Goal: Task Accomplishment & Management: Use online tool/utility

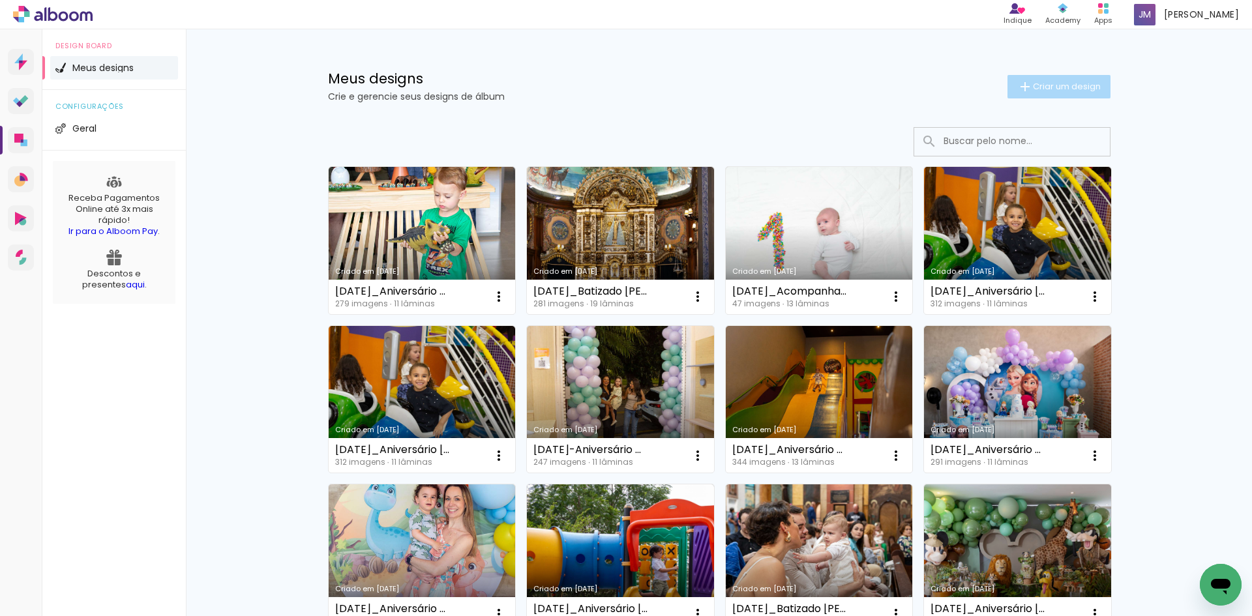
click at [1055, 85] on span "Criar um design" at bounding box center [1067, 86] width 68 height 8
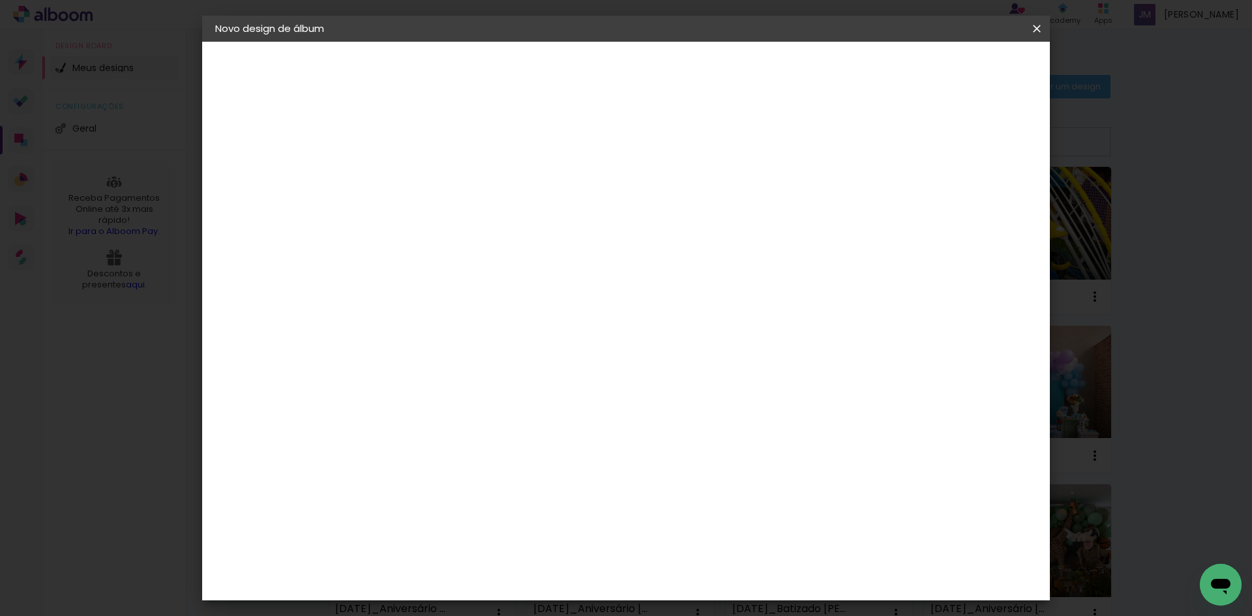
click at [428, 173] on input at bounding box center [428, 175] width 0 height 20
paste input "[DATE]_Aniversário Maria Clara_1 ano"
type input "[DATE]_Aniversário Maria Clara_1 ano"
type paper-input "[DATE]_Aniversário Maria Clara_1 ano"
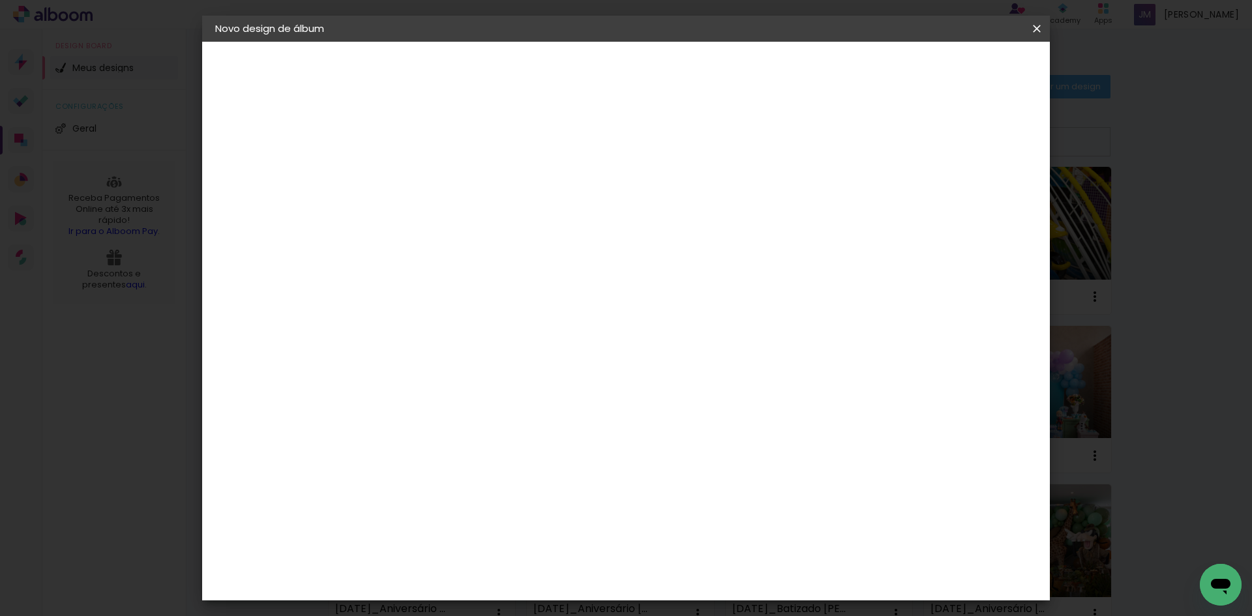
scroll to position [0, 0]
click at [0, 0] on slot "Avançar" at bounding box center [0, 0] width 0 height 0
click at [468, 245] on input at bounding box center [462, 248] width 132 height 16
type input "go"
type paper-input "go"
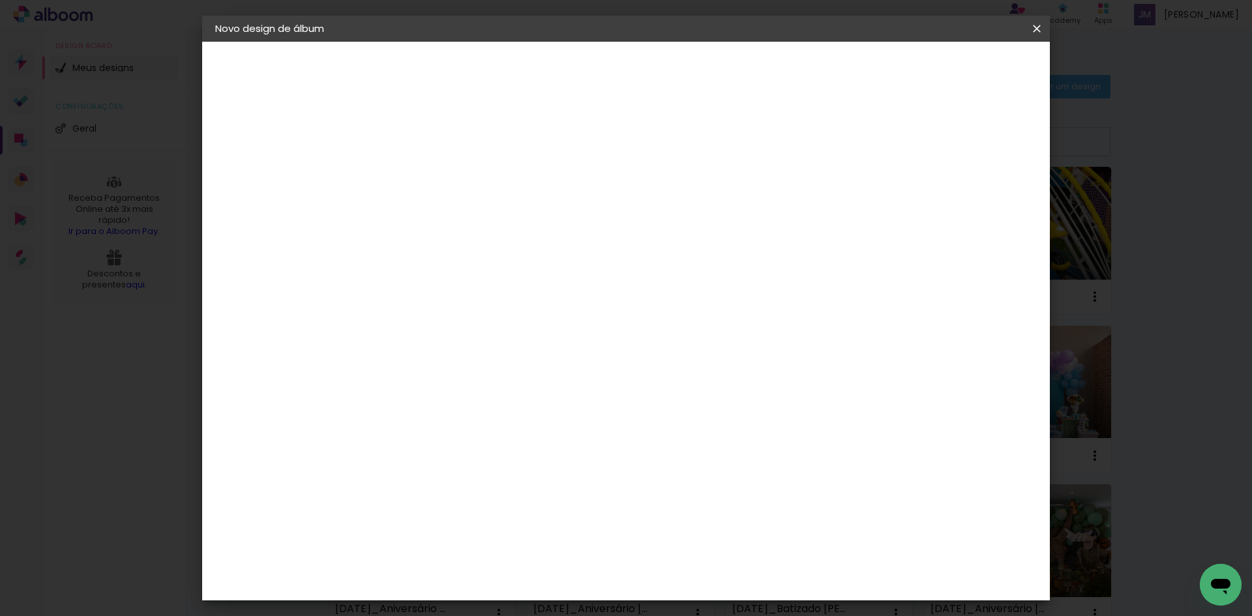
click at [452, 298] on div "Go image" at bounding box center [436, 297] width 32 height 21
click at [0, 0] on slot "Avançar" at bounding box center [0, 0] width 0 height 0
click at [479, 217] on input "text" at bounding box center [453, 227] width 51 height 20
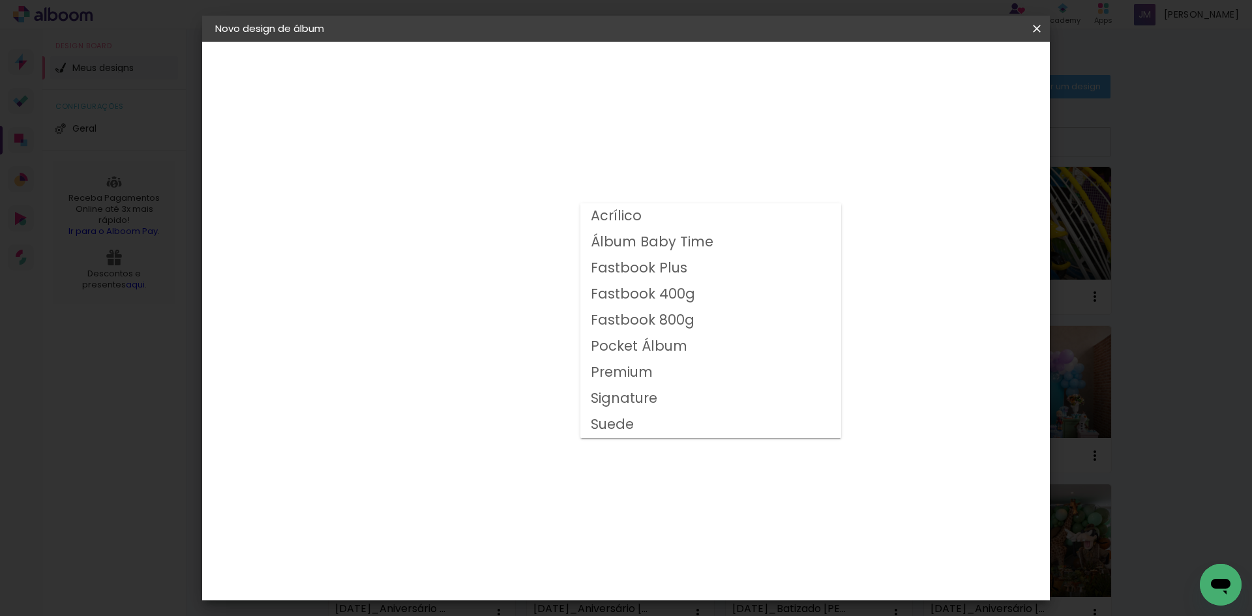
click at [695, 293] on paper-item "Fastbook 400g" at bounding box center [710, 295] width 261 height 26
type input "Fastbook 400g"
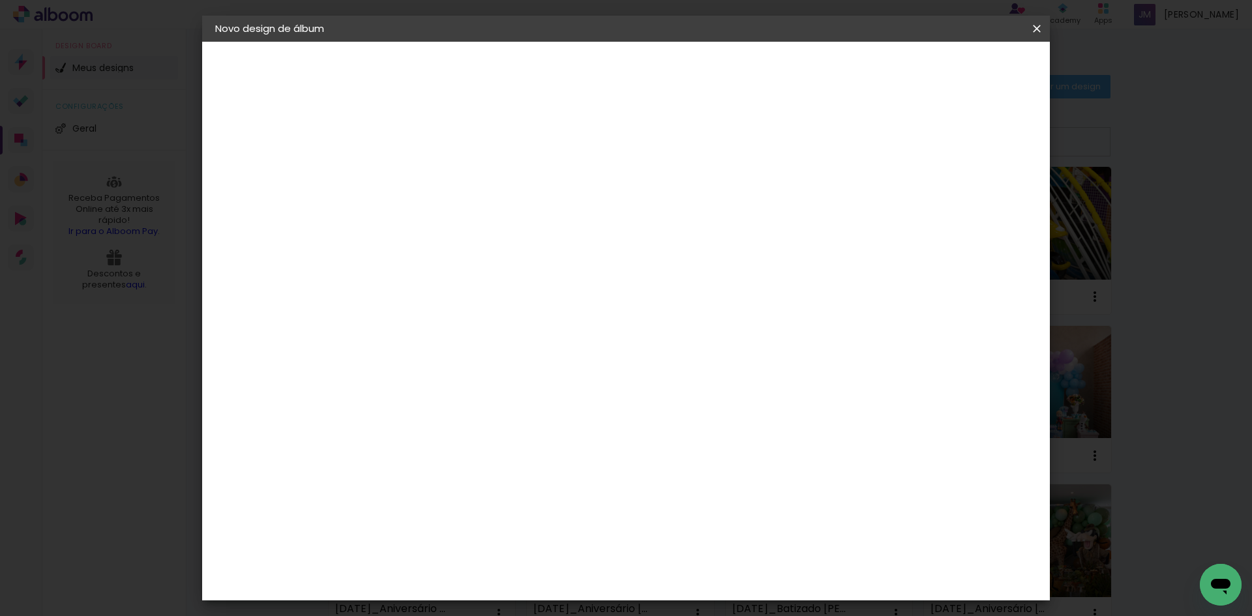
click at [517, 601] on span "20 × 20" at bounding box center [486, 622] width 61 height 42
click at [0, 0] on slot "Avançar" at bounding box center [0, 0] width 0 height 0
click at [882, 139] on div at bounding box center [876, 141] width 12 height 12
type paper-checkbox "on"
click at [955, 65] on span "Iniciar design" at bounding box center [925, 69] width 59 height 9
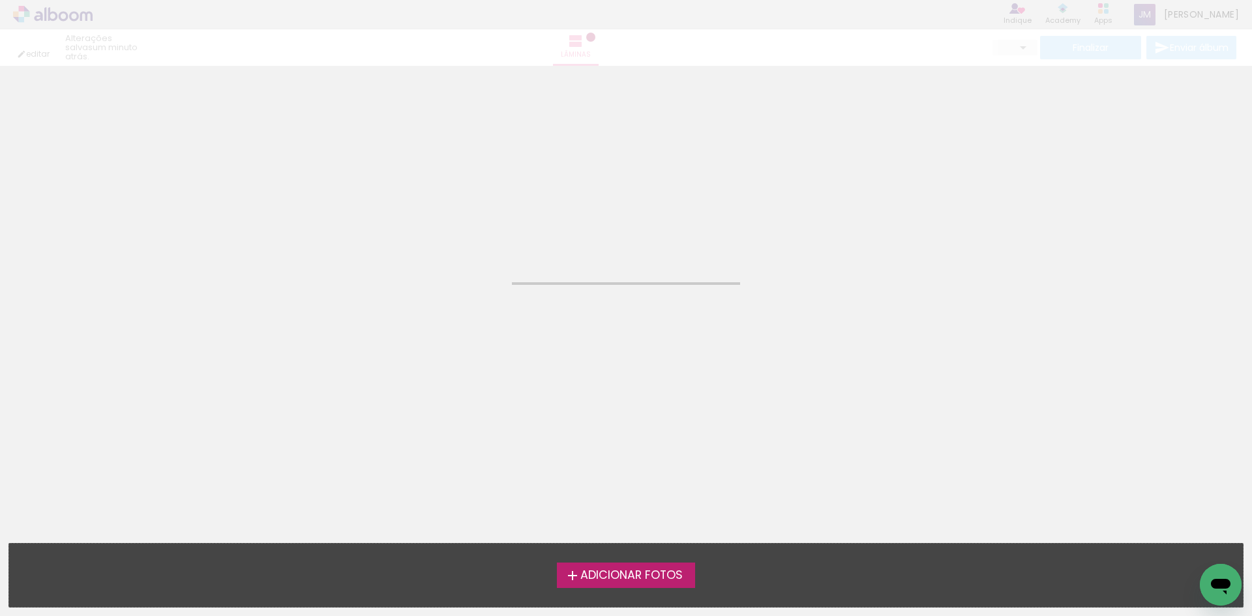
click at [627, 573] on span "Adicionar Fotos" at bounding box center [631, 576] width 102 height 12
click at [0, 0] on input "file" at bounding box center [0, 0] width 0 height 0
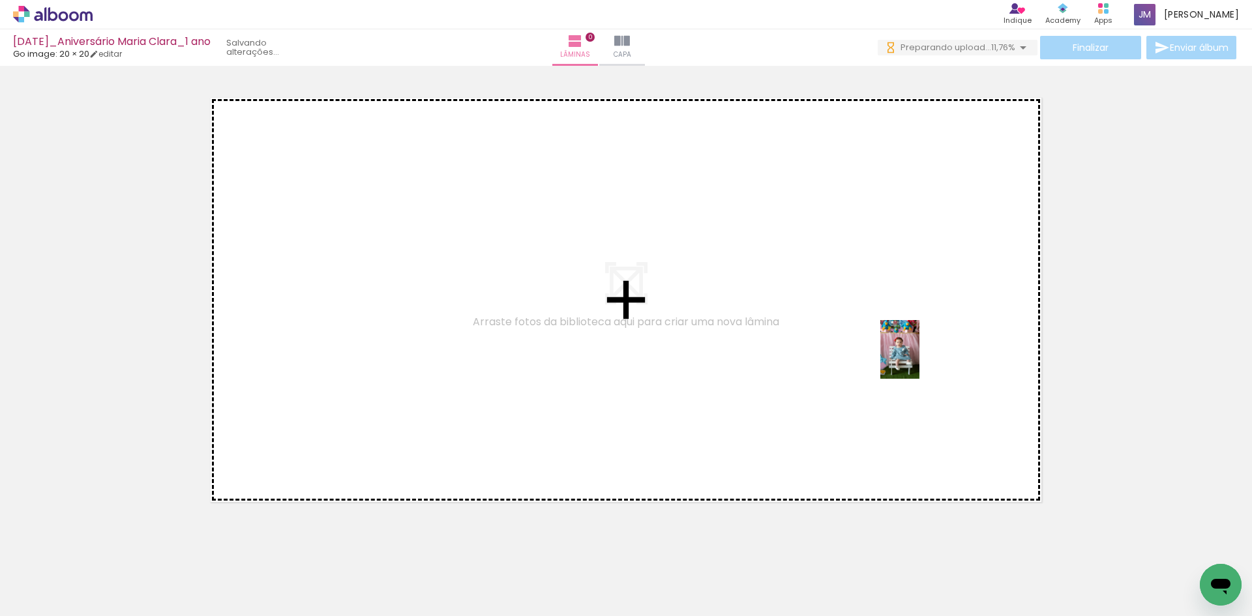
drag, startPoint x: 1083, startPoint y: 592, endPoint x: 920, endPoint y: 359, distance: 284.1
click at [920, 359] on quentale-workspace at bounding box center [626, 308] width 1252 height 616
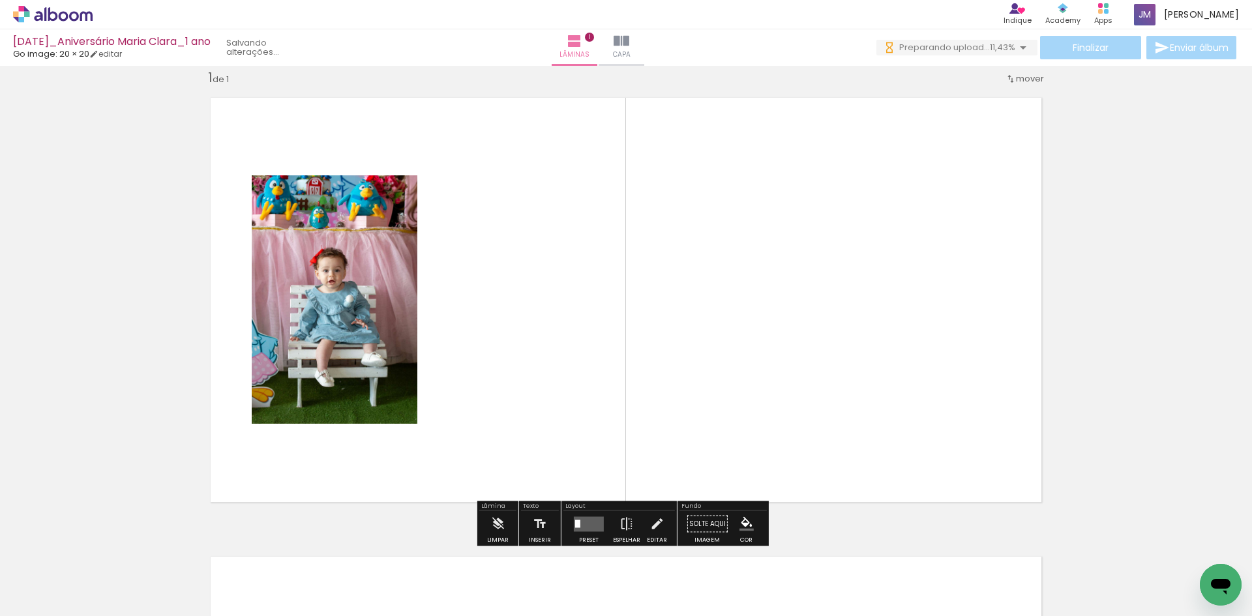
scroll to position [17, 0]
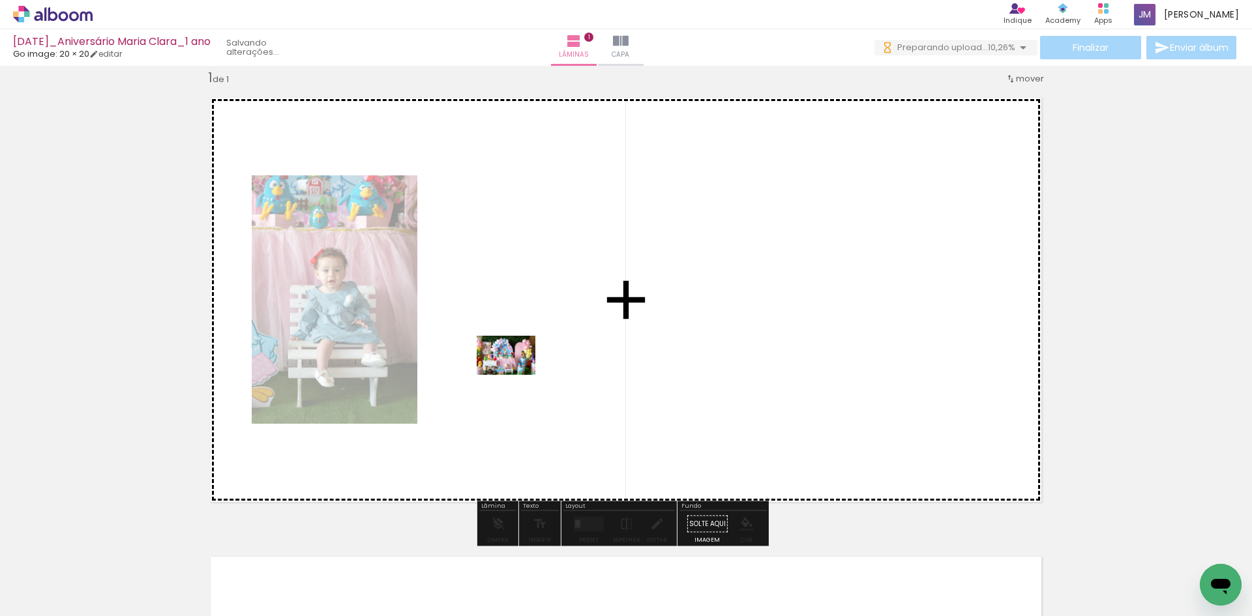
drag, startPoint x: 507, startPoint y: 585, endPoint x: 516, endPoint y: 375, distance: 210.2
click at [516, 375] on quentale-workspace at bounding box center [626, 308] width 1252 height 616
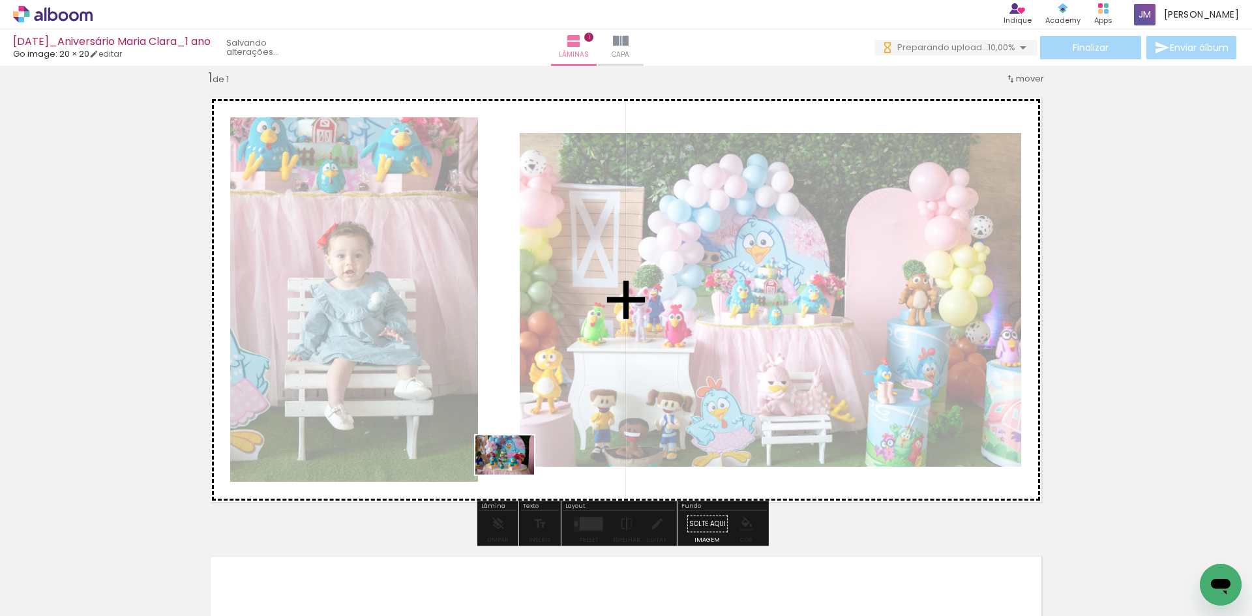
drag, startPoint x: 648, startPoint y: 576, endPoint x: 515, endPoint y: 475, distance: 167.1
click at [515, 475] on quentale-workspace at bounding box center [626, 308] width 1252 height 616
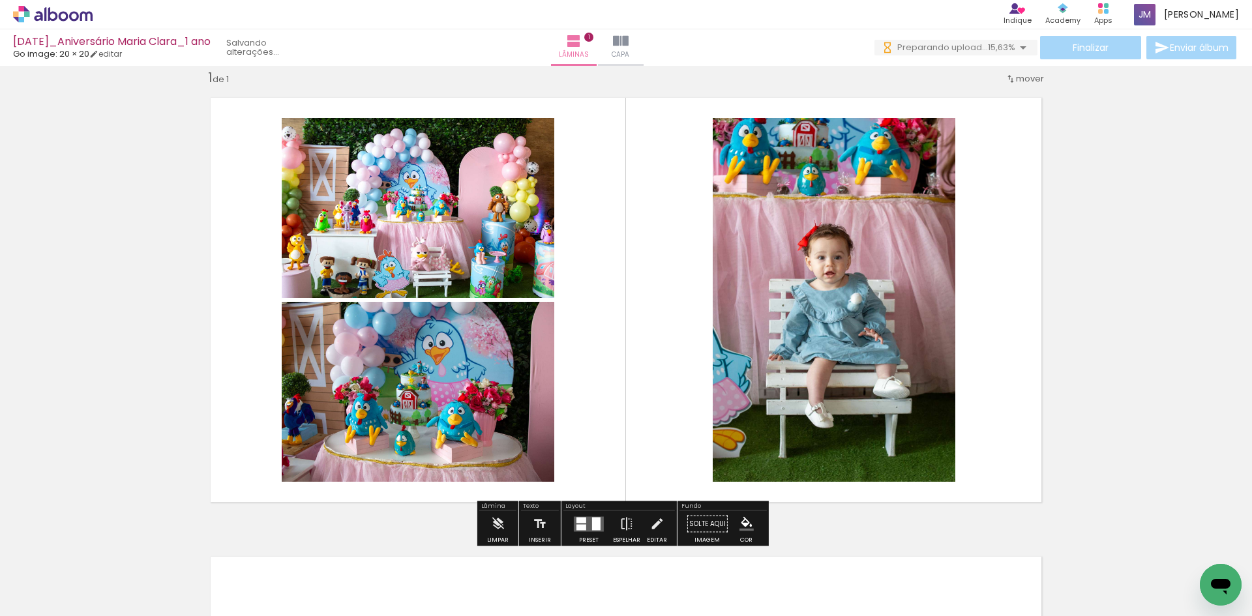
scroll to position [0, 0]
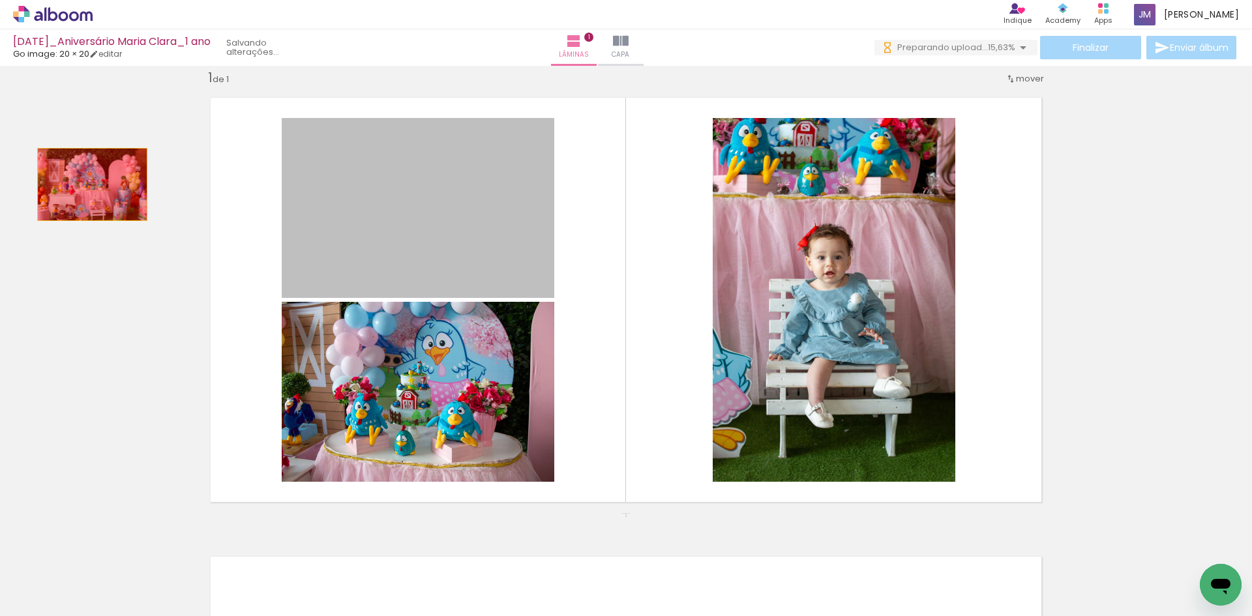
drag, startPoint x: 389, startPoint y: 199, endPoint x: 67, endPoint y: 184, distance: 322.5
click at [67, 184] on div "Inserir lâmina 1 de 1" at bounding box center [626, 512] width 1252 height 919
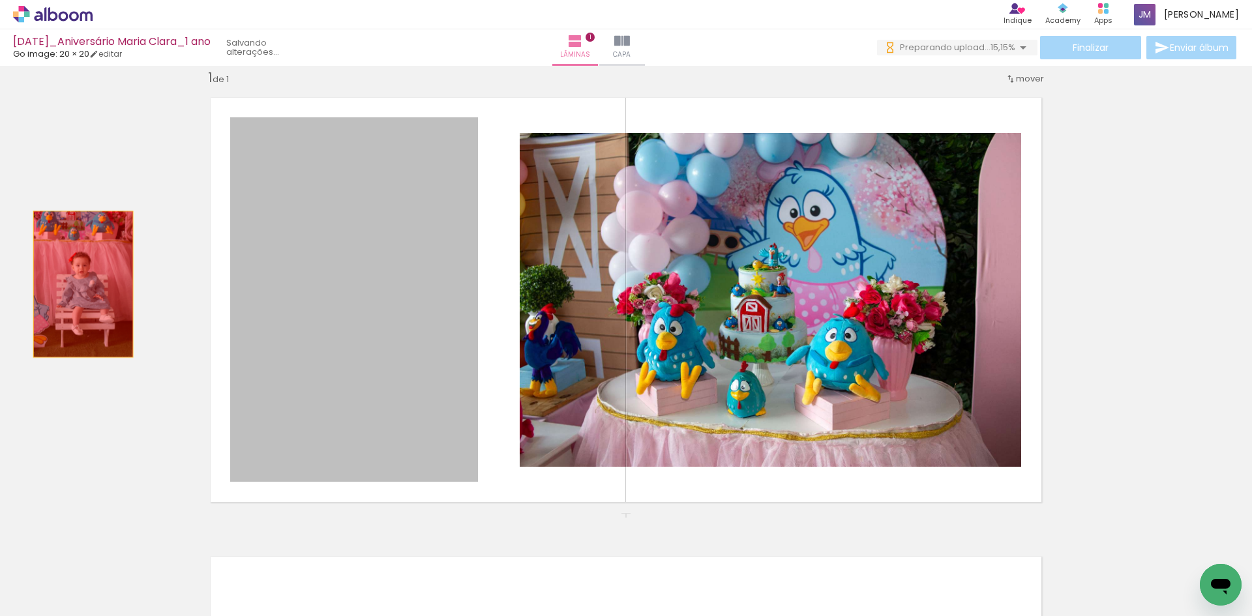
drag, startPoint x: 340, startPoint y: 323, endPoint x: 0, endPoint y: 263, distance: 345.1
click at [0, 263] on div "Inserir lâmina 1 de 1" at bounding box center [626, 512] width 1252 height 919
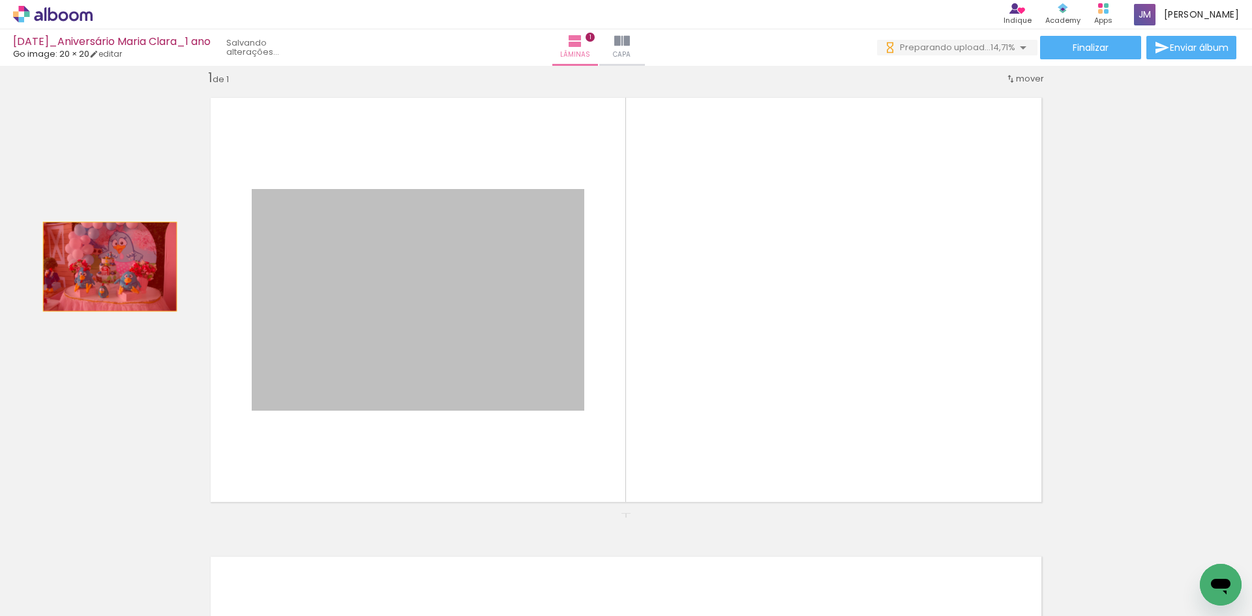
drag, startPoint x: 479, startPoint y: 275, endPoint x: 105, endPoint y: 267, distance: 373.8
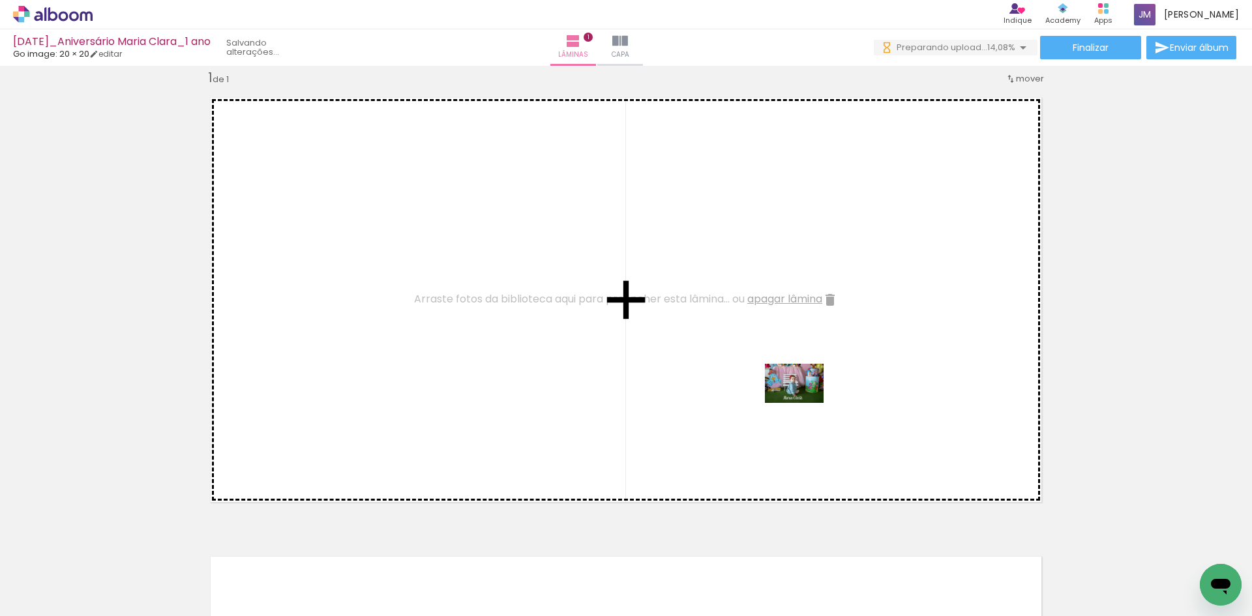
drag, startPoint x: 758, startPoint y: 582, endPoint x: 804, endPoint y: 403, distance: 185.2
click at [804, 403] on quentale-workspace at bounding box center [626, 308] width 1252 height 616
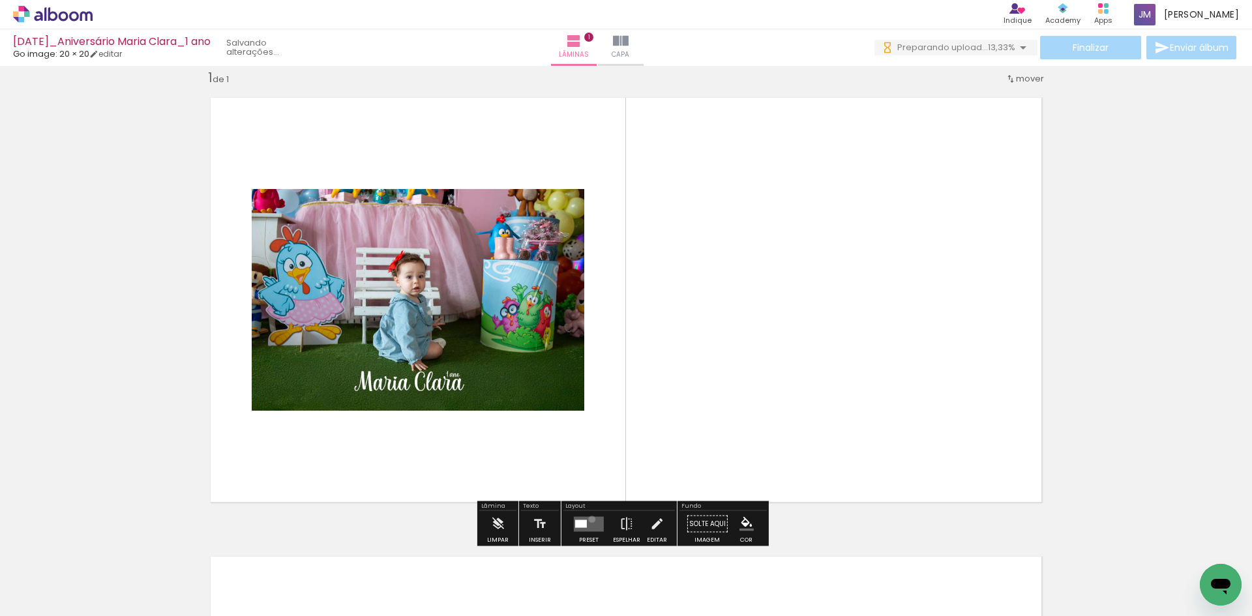
click at [589, 519] on quentale-layouter at bounding box center [589, 524] width 30 height 15
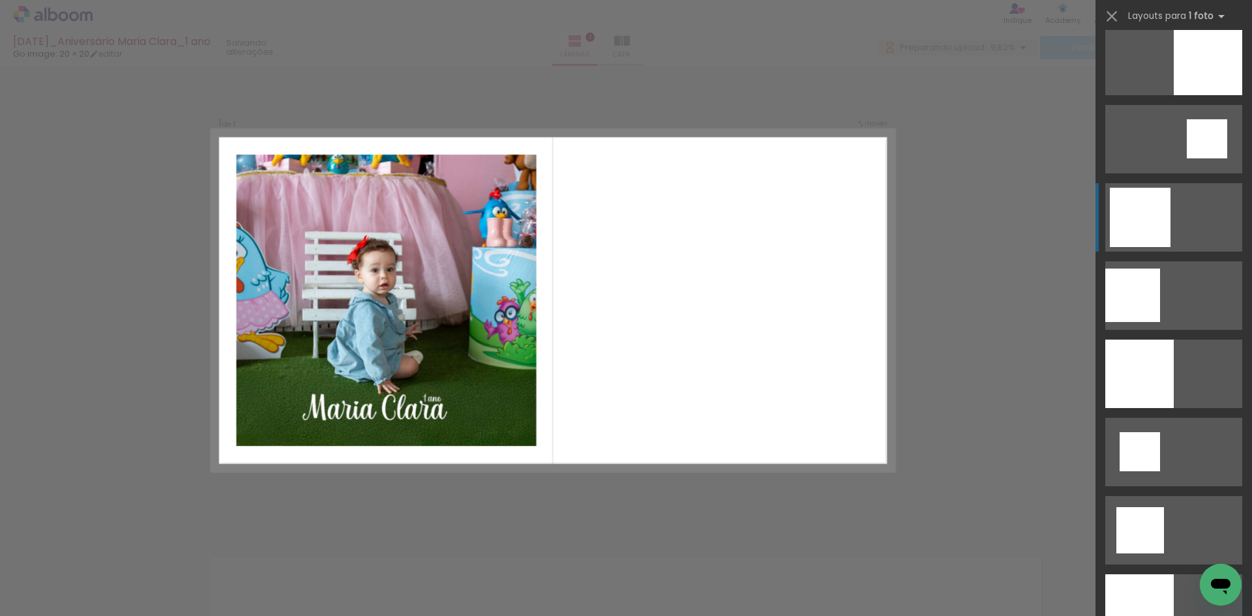
click at [1174, 95] on div at bounding box center [1208, 61] width 68 height 68
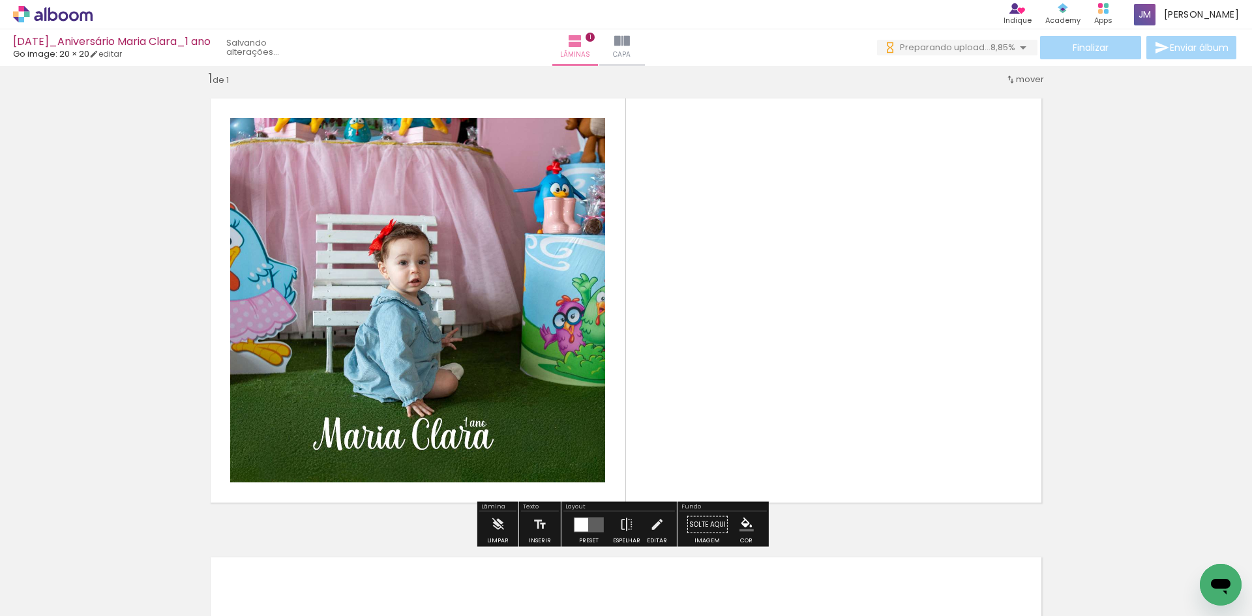
click at [593, 521] on quentale-layouter at bounding box center [589, 524] width 30 height 15
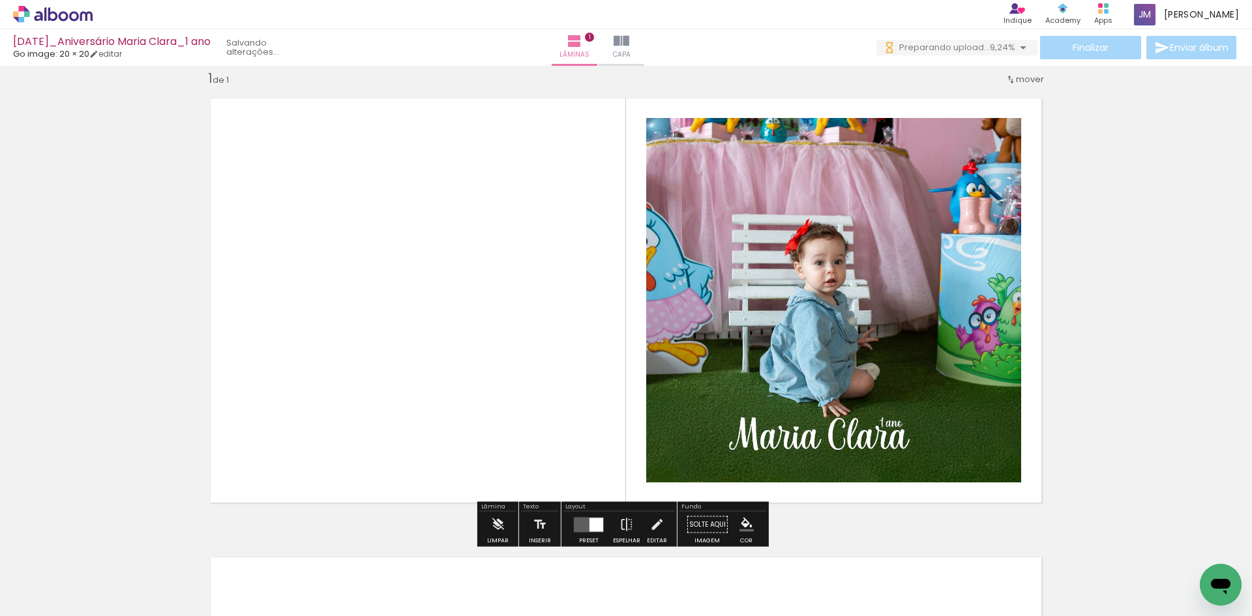
click at [666, 277] on quentale-photo at bounding box center [833, 300] width 375 height 365
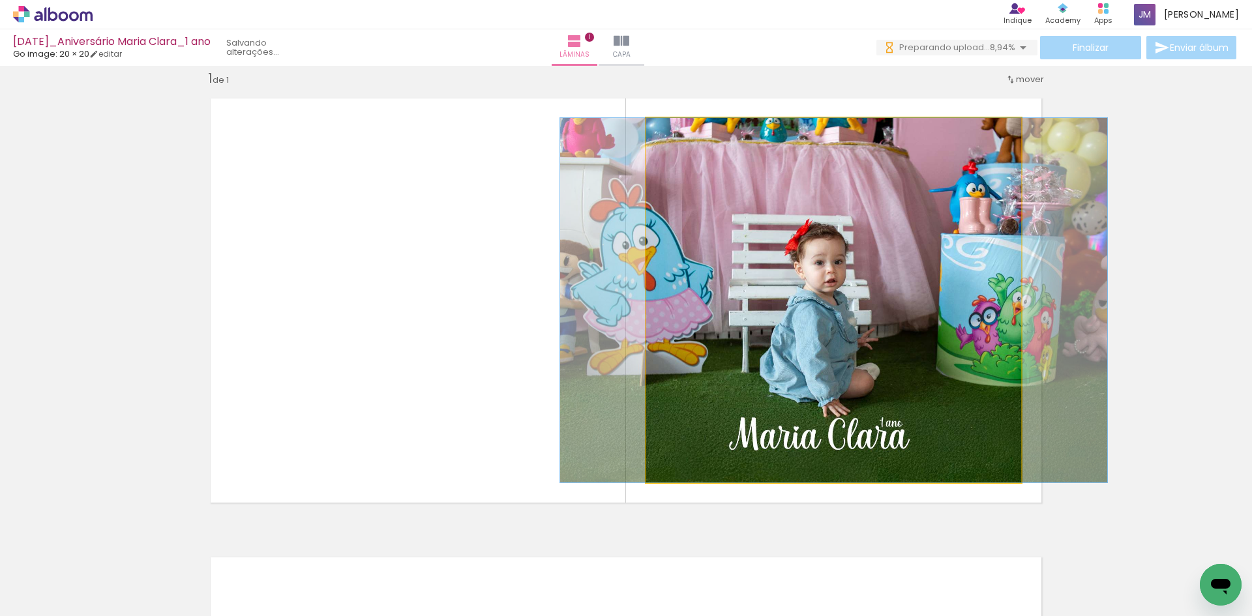
click at [661, 282] on quentale-photo at bounding box center [833, 300] width 375 height 365
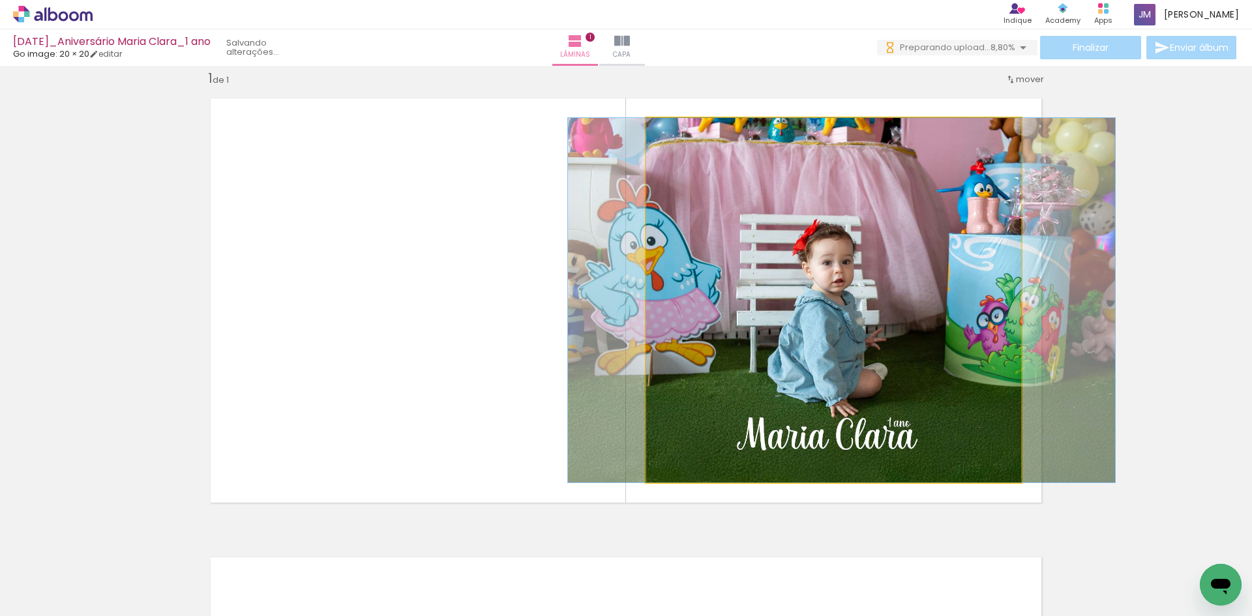
drag, startPoint x: 779, startPoint y: 320, endPoint x: 787, endPoint y: 320, distance: 7.8
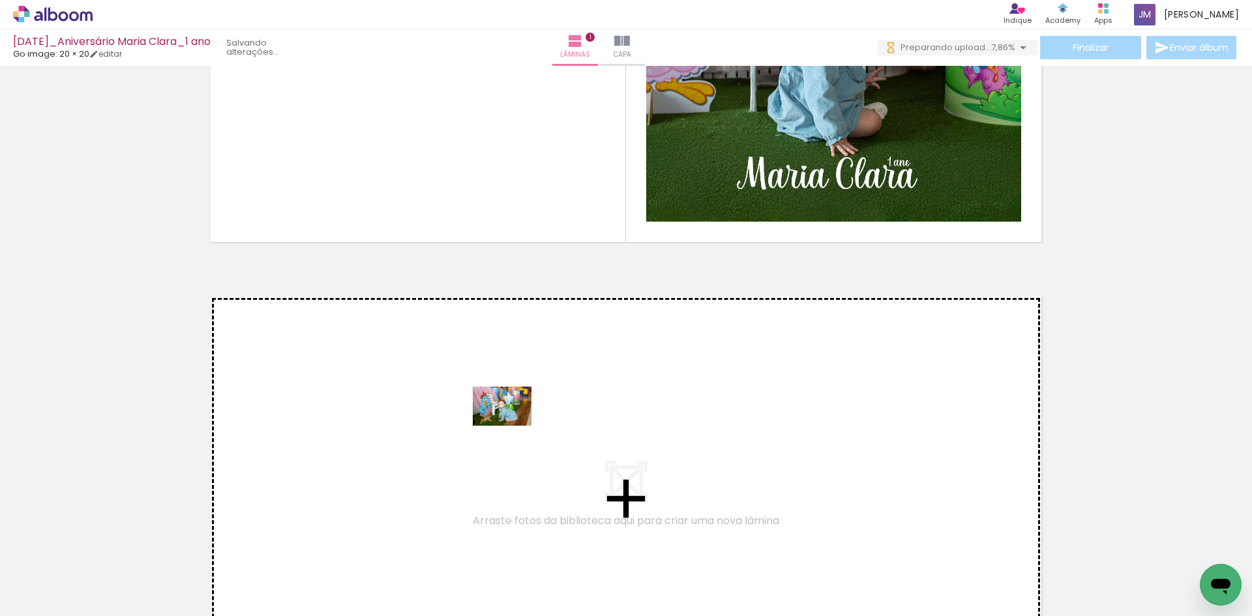
drag, startPoint x: 897, startPoint y: 576, endPoint x: 512, endPoint y: 426, distance: 413.6
click at [512, 426] on quentale-workspace at bounding box center [626, 308] width 1252 height 616
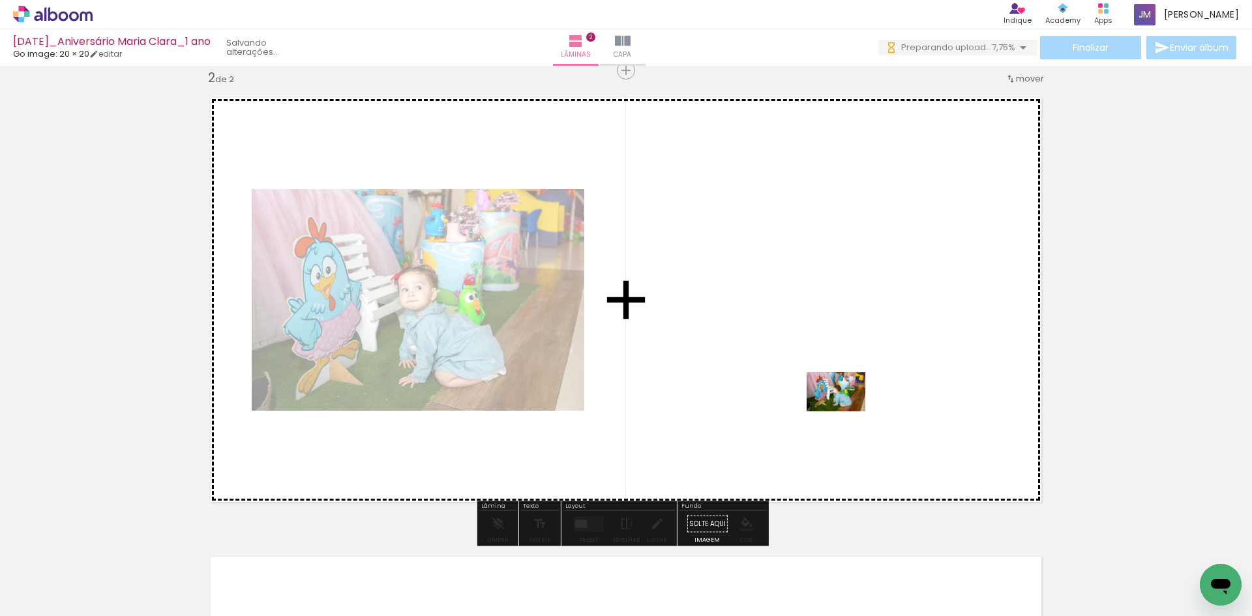
drag, startPoint x: 977, startPoint y: 581, endPoint x: 846, endPoint y: 412, distance: 214.3
click at [846, 412] on quentale-workspace at bounding box center [626, 308] width 1252 height 616
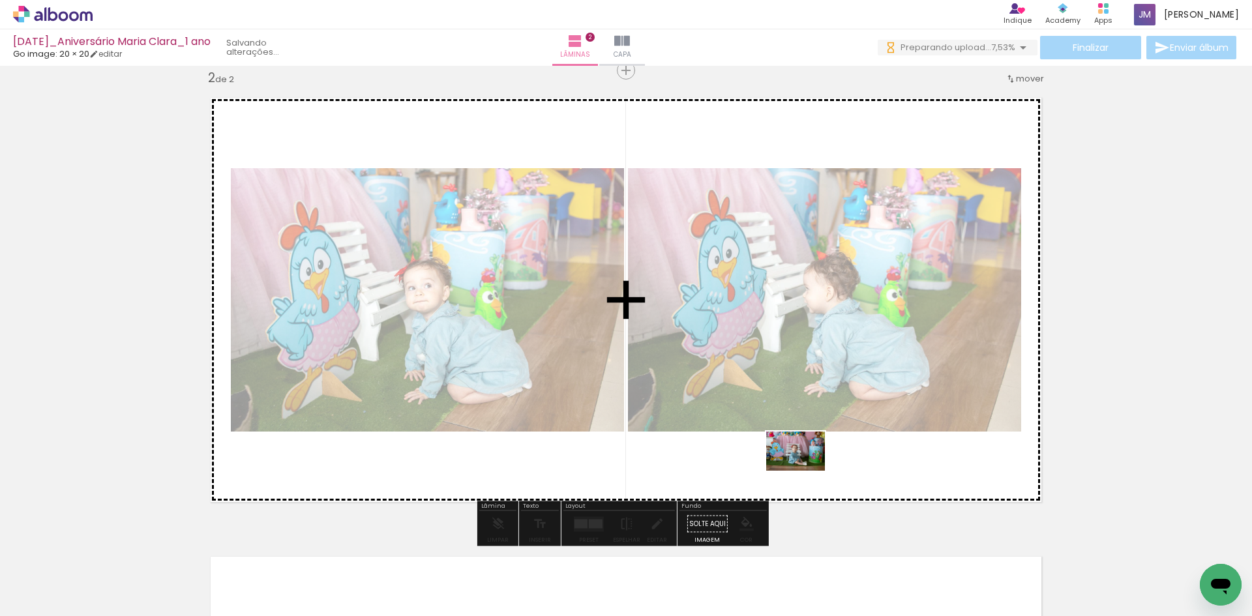
drag, startPoint x: 818, startPoint y: 577, endPoint x: 805, endPoint y: 471, distance: 106.5
click at [805, 471] on quentale-workspace at bounding box center [626, 308] width 1252 height 616
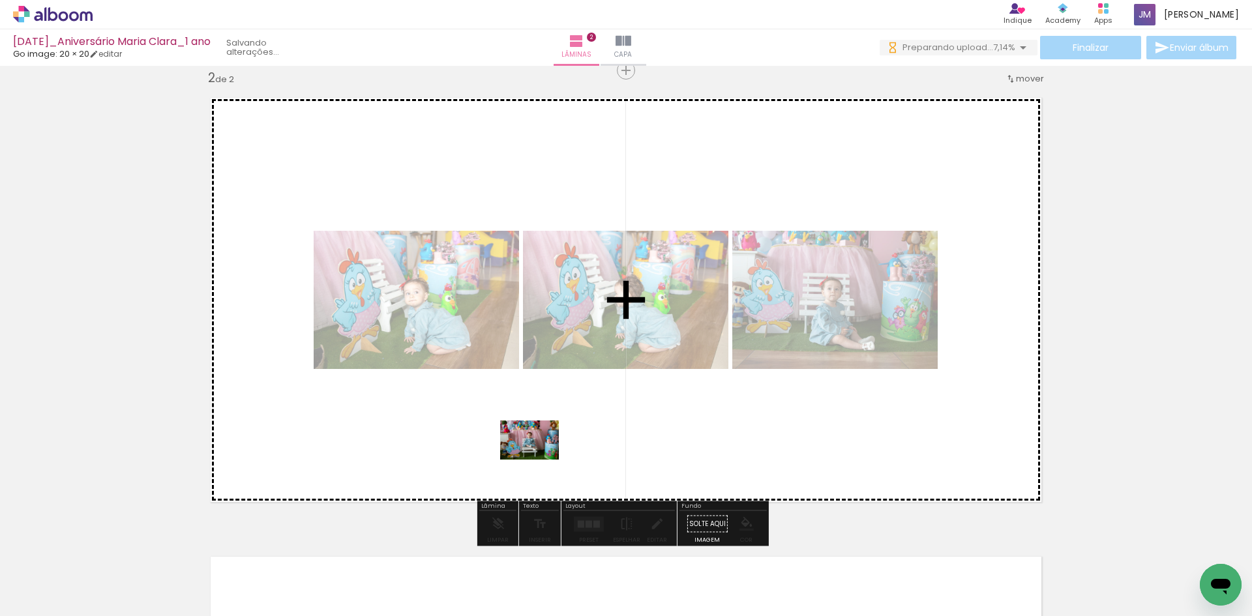
drag, startPoint x: 529, startPoint y: 578, endPoint x: 539, endPoint y: 460, distance: 119.2
click at [539, 460] on quentale-workspace at bounding box center [626, 308] width 1252 height 616
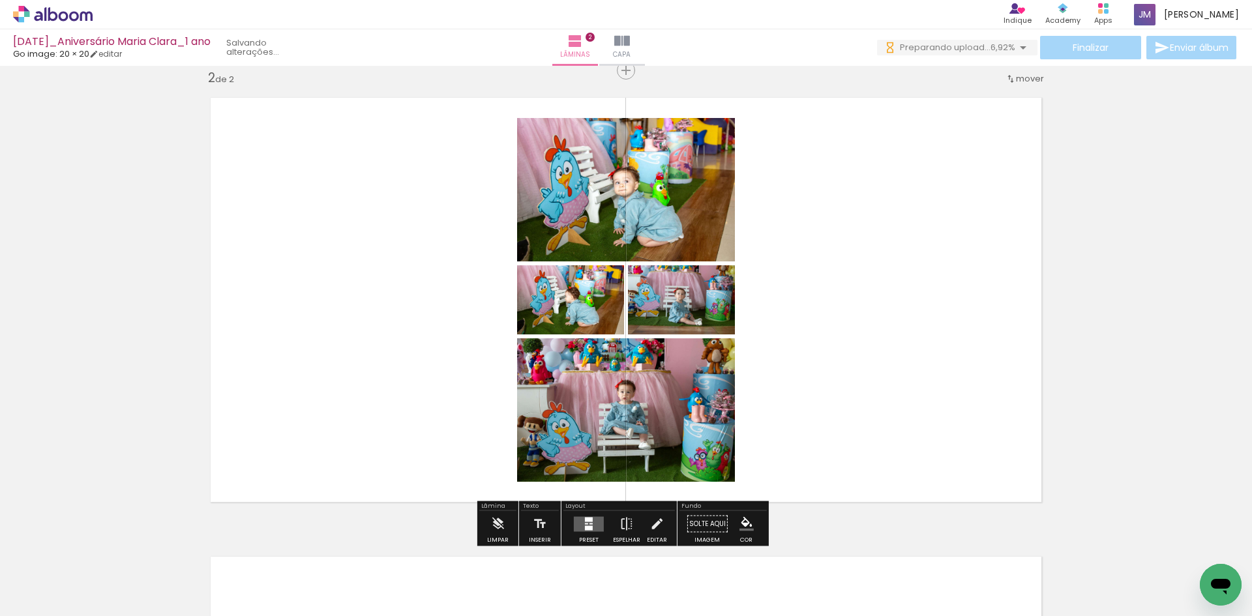
click at [581, 522] on quentale-layouter at bounding box center [589, 524] width 30 height 15
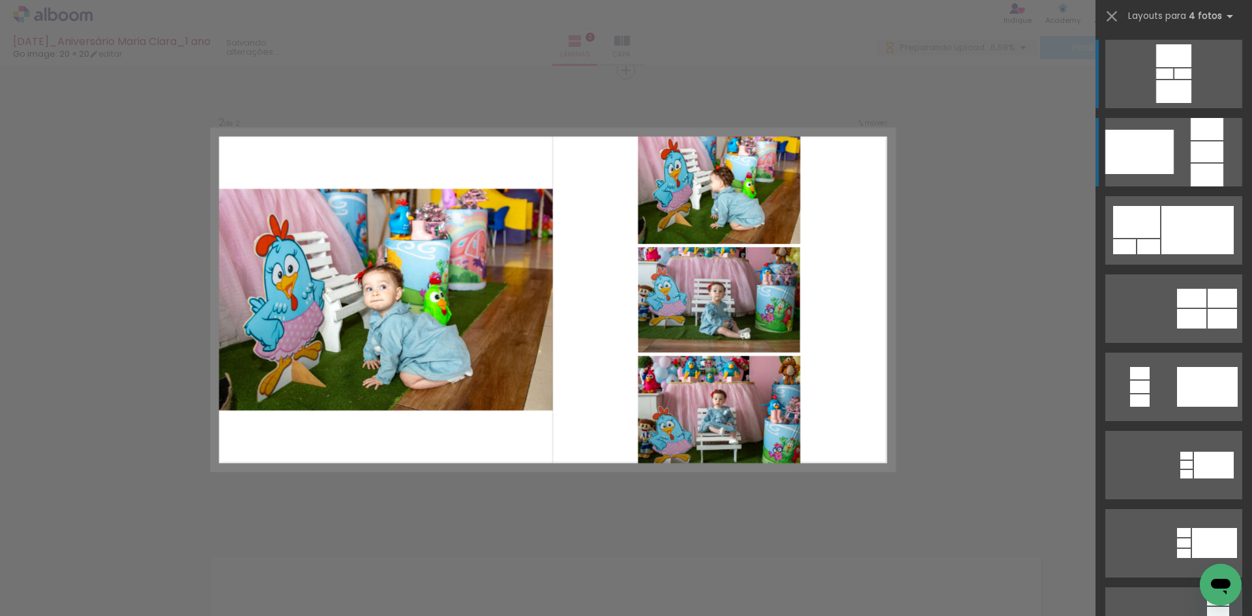
click at [1191, 165] on div at bounding box center [1207, 175] width 33 height 23
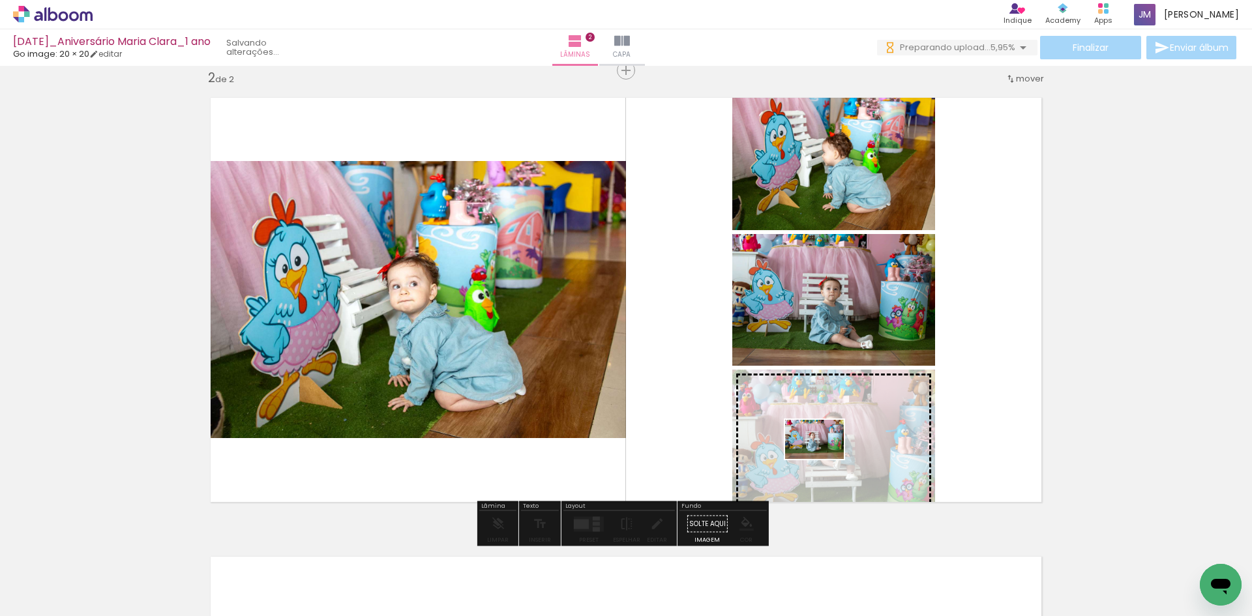
drag, startPoint x: 671, startPoint y: 575, endPoint x: 824, endPoint y: 459, distance: 191.9
click at [824, 459] on quentale-workspace at bounding box center [626, 308] width 1252 height 616
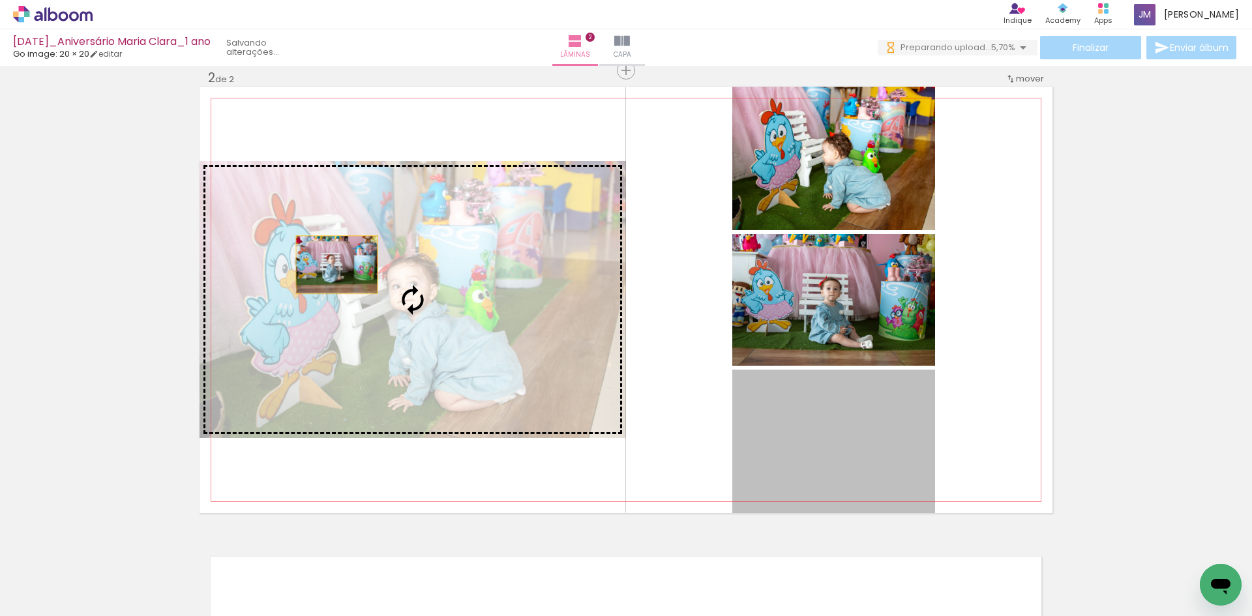
drag, startPoint x: 824, startPoint y: 453, endPoint x: 327, endPoint y: 263, distance: 531.1
click at [0, 0] on slot at bounding box center [0, 0] width 0 height 0
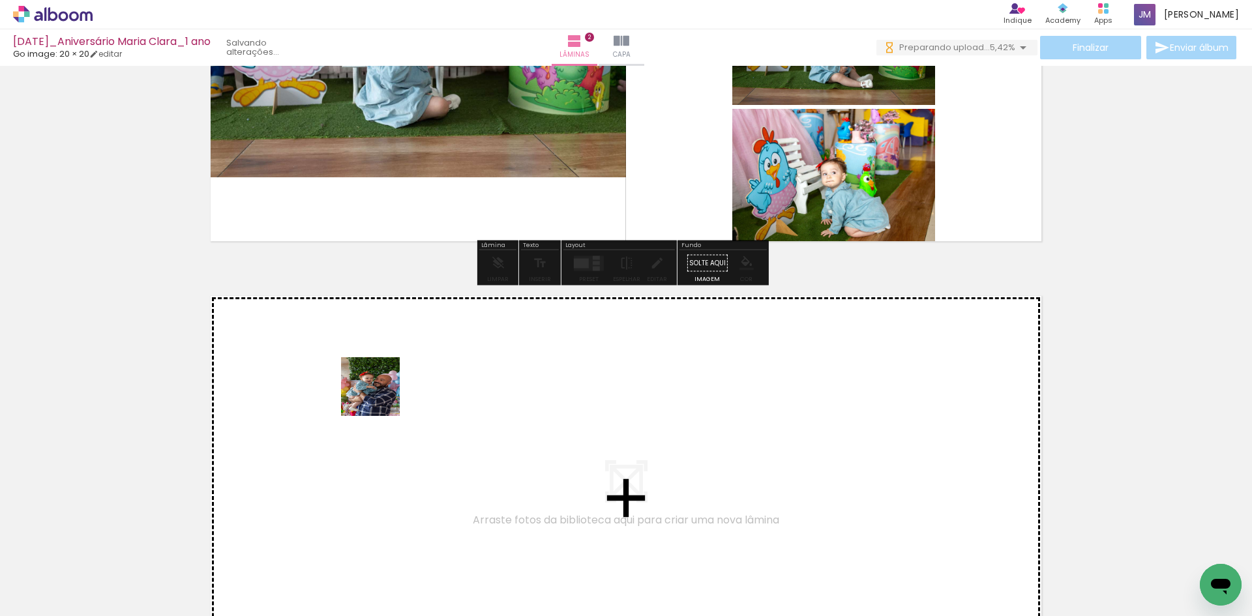
drag, startPoint x: 550, startPoint y: 586, endPoint x: 380, endPoint y: 397, distance: 254.9
click at [380, 397] on quentale-workspace at bounding box center [626, 308] width 1252 height 616
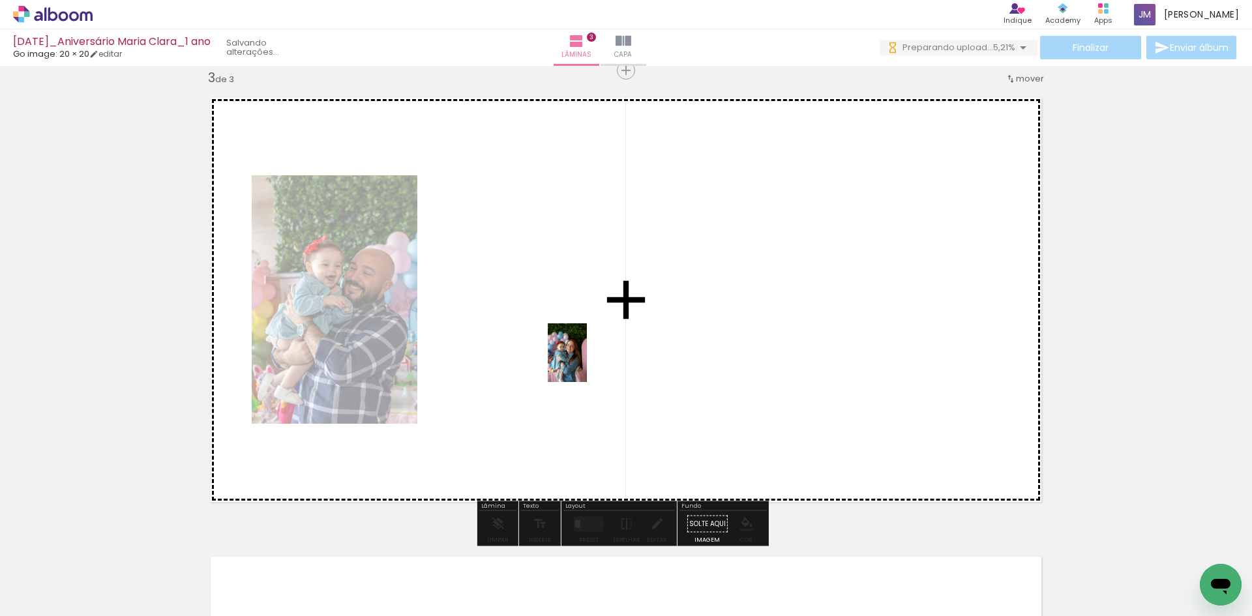
drag, startPoint x: 837, startPoint y: 594, endPoint x: 584, endPoint y: 361, distance: 344.8
click at [584, 361] on quentale-workspace at bounding box center [626, 308] width 1252 height 616
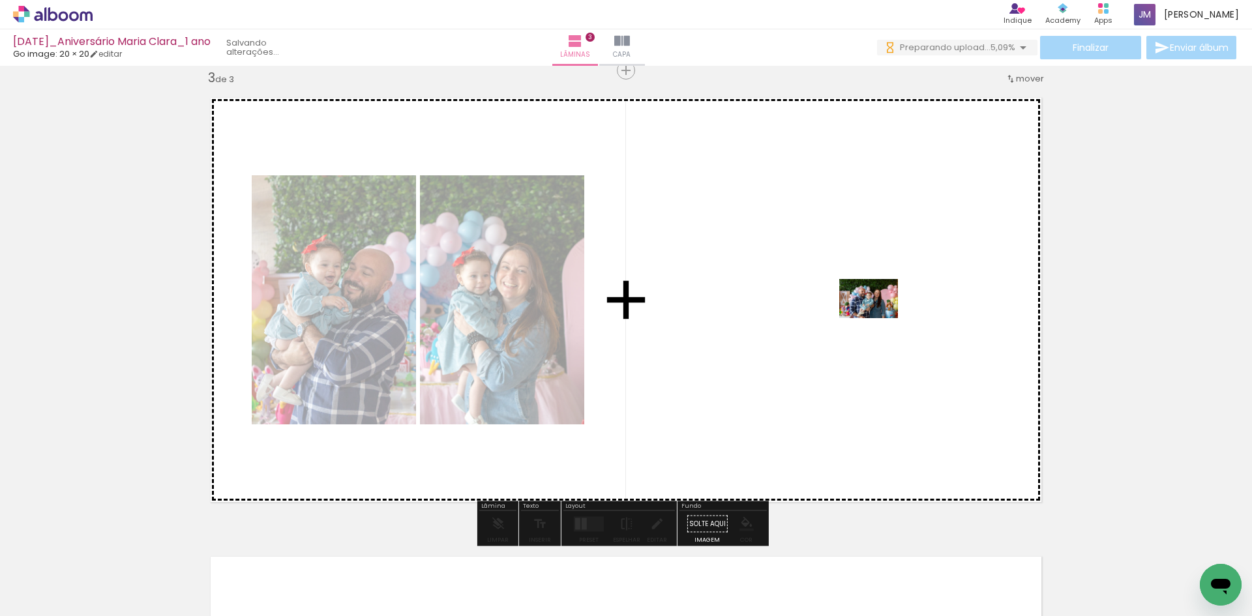
drag, startPoint x: 256, startPoint y: 580, endPoint x: 857, endPoint y: 318, distance: 655.1
click at [857, 318] on quentale-workspace at bounding box center [626, 308] width 1252 height 616
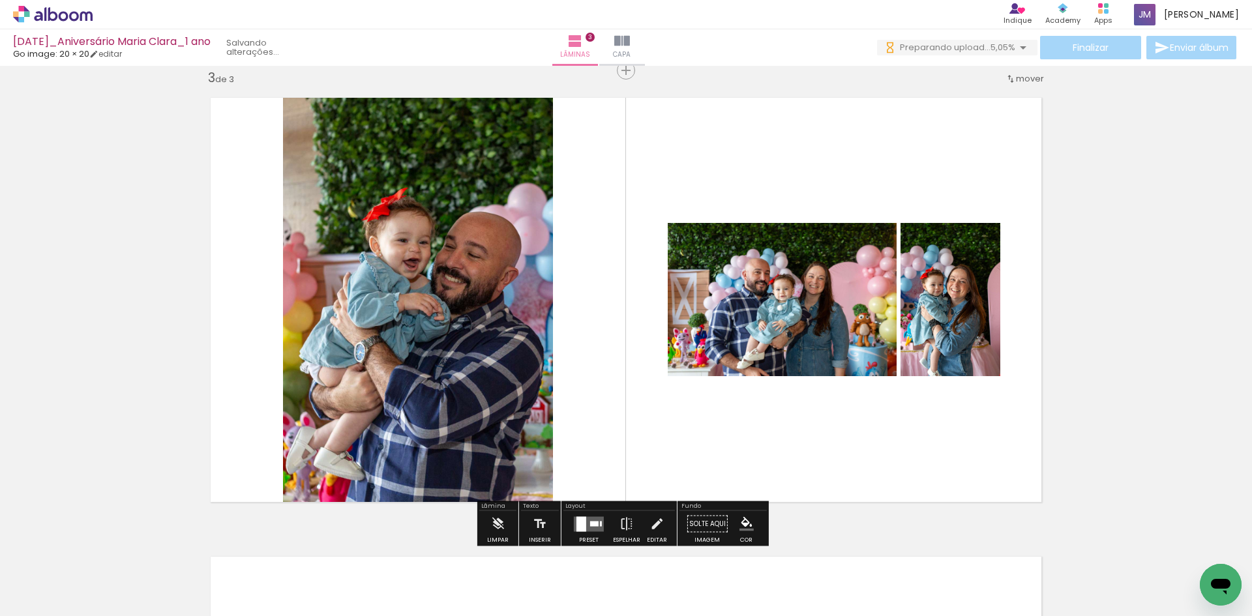
click at [600, 522] on div at bounding box center [601, 523] width 2 height 5
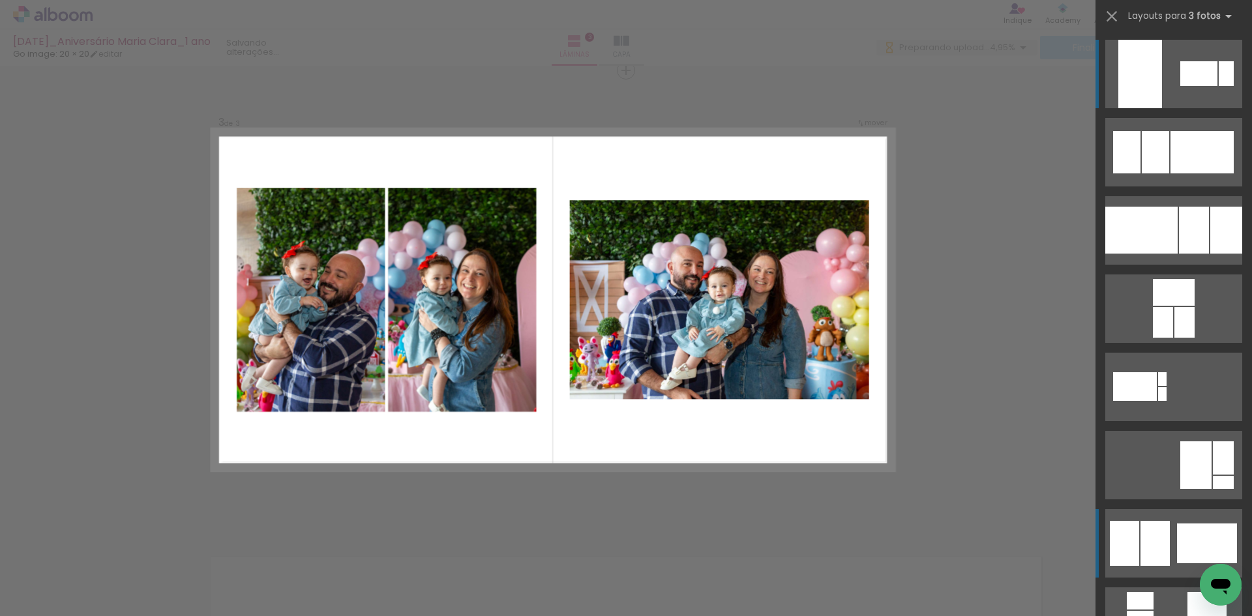
click at [1143, 173] on div at bounding box center [1155, 152] width 27 height 42
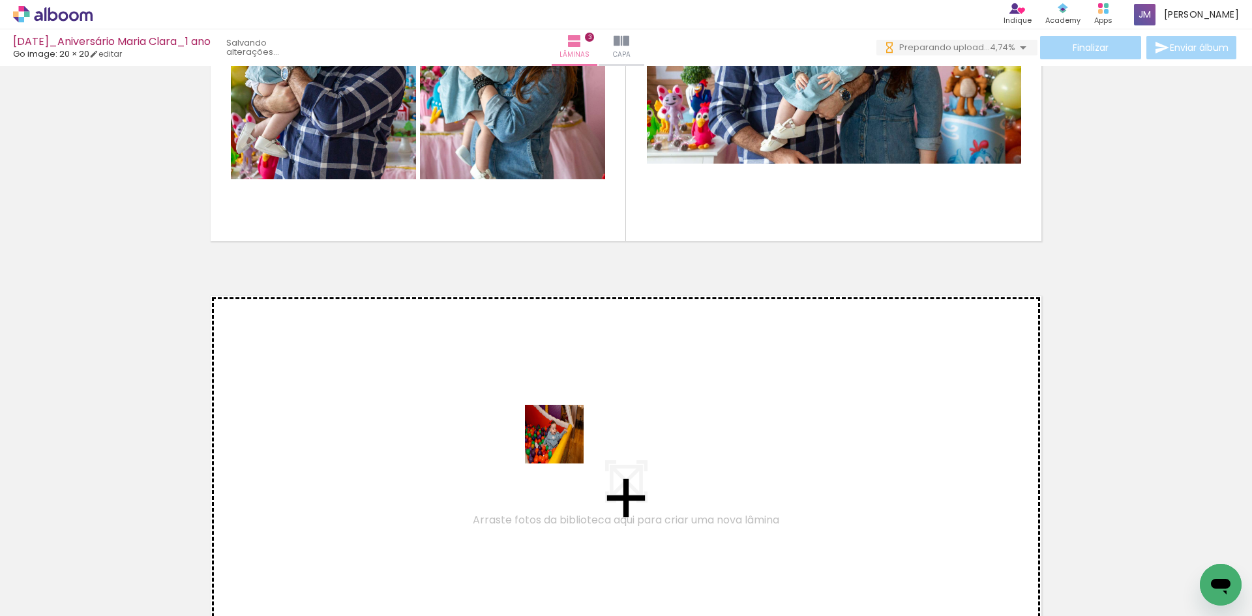
drag, startPoint x: 916, startPoint y: 579, endPoint x: 525, endPoint y: 441, distance: 414.4
click at [525, 441] on quentale-workspace at bounding box center [626, 308] width 1252 height 616
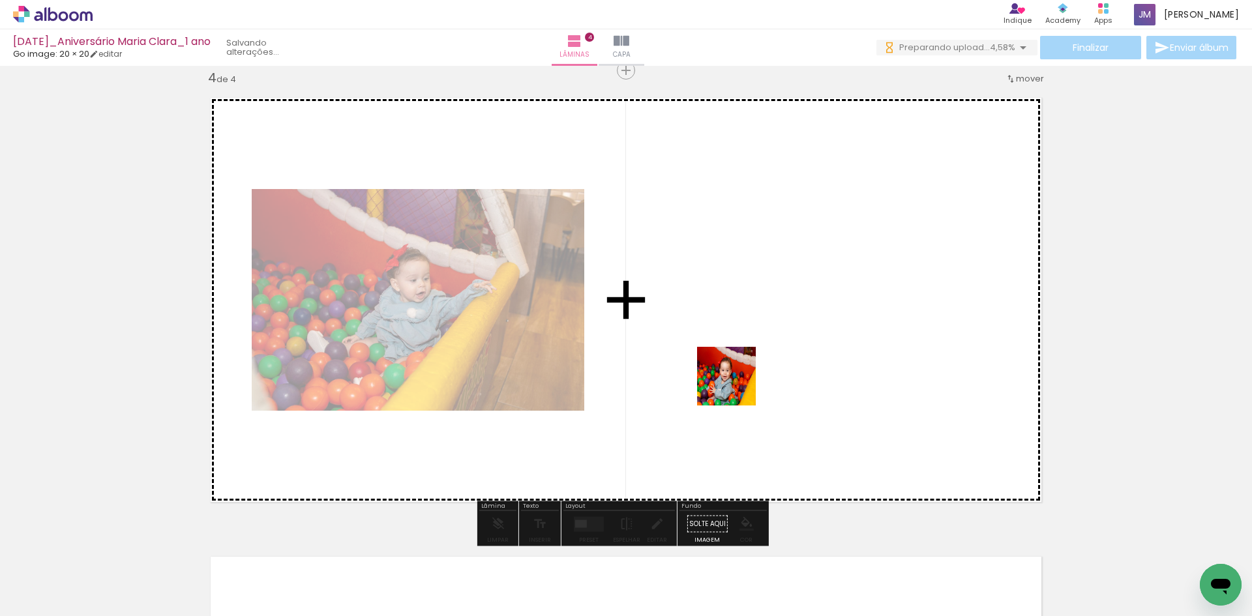
drag, startPoint x: 679, startPoint y: 575, endPoint x: 737, endPoint y: 381, distance: 202.8
click at [737, 381] on quentale-workspace at bounding box center [626, 308] width 1252 height 616
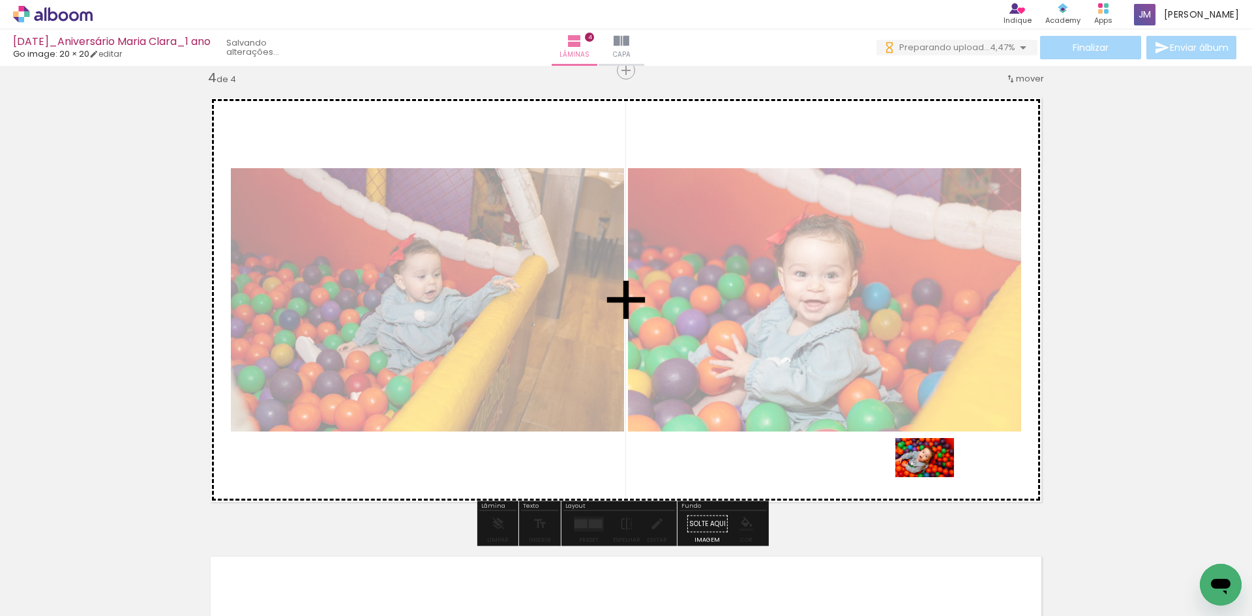
drag, startPoint x: 981, startPoint y: 572, endPoint x: 935, endPoint y: 477, distance: 105.3
click at [935, 477] on quentale-workspace at bounding box center [626, 308] width 1252 height 616
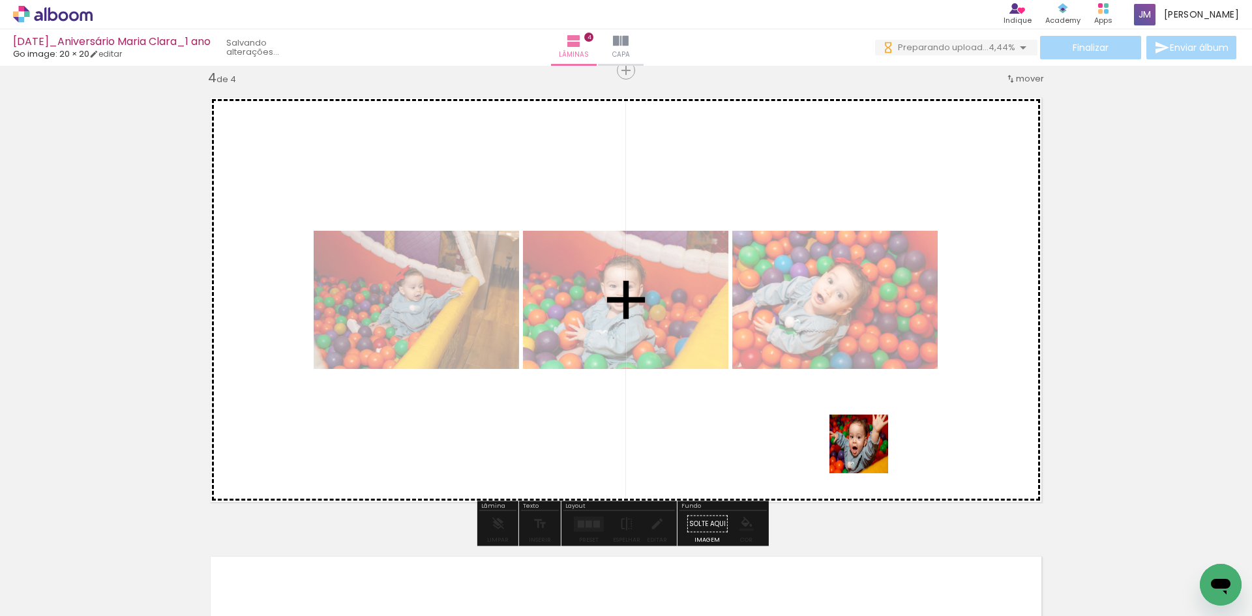
drag, startPoint x: 1126, startPoint y: 574, endPoint x: 869, endPoint y: 454, distance: 284.2
click at [869, 454] on quentale-workspace at bounding box center [626, 308] width 1252 height 616
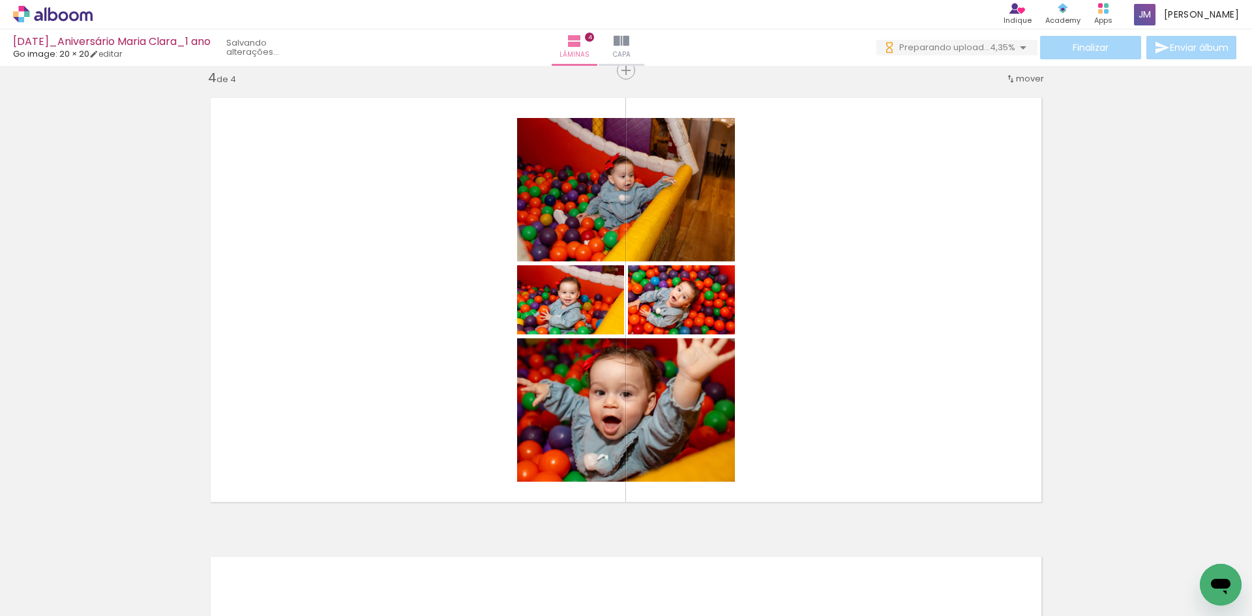
click at [1247, 606] on quentale-thumb at bounding box center [1264, 572] width 73 height 75
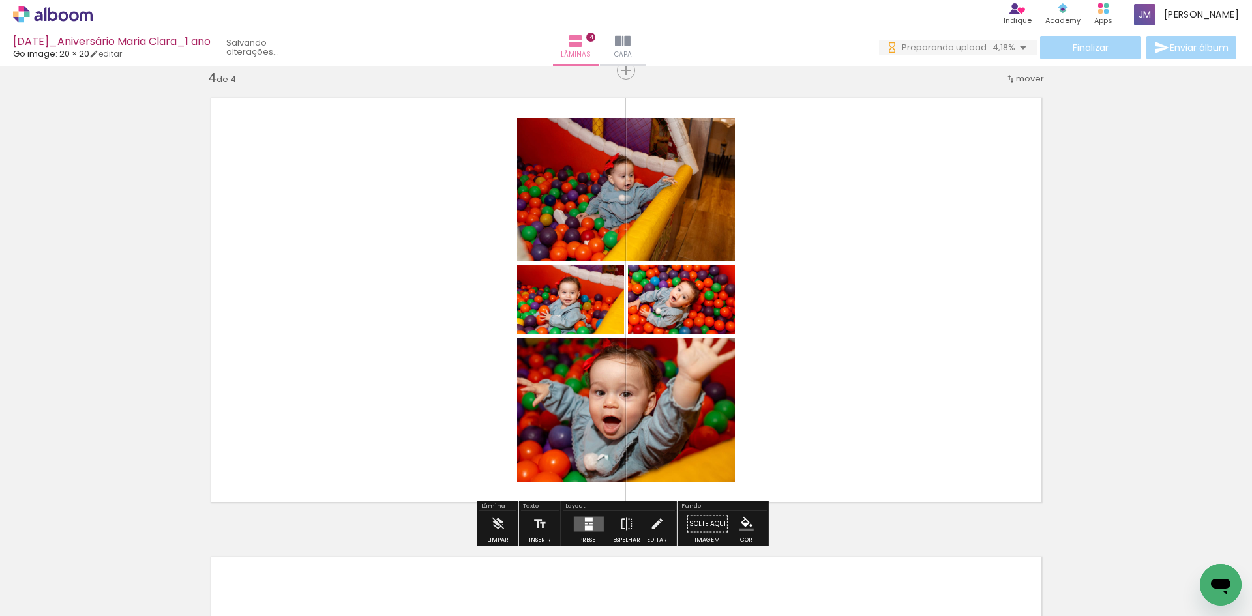
click at [600, 526] on quentale-layouter at bounding box center [589, 524] width 30 height 15
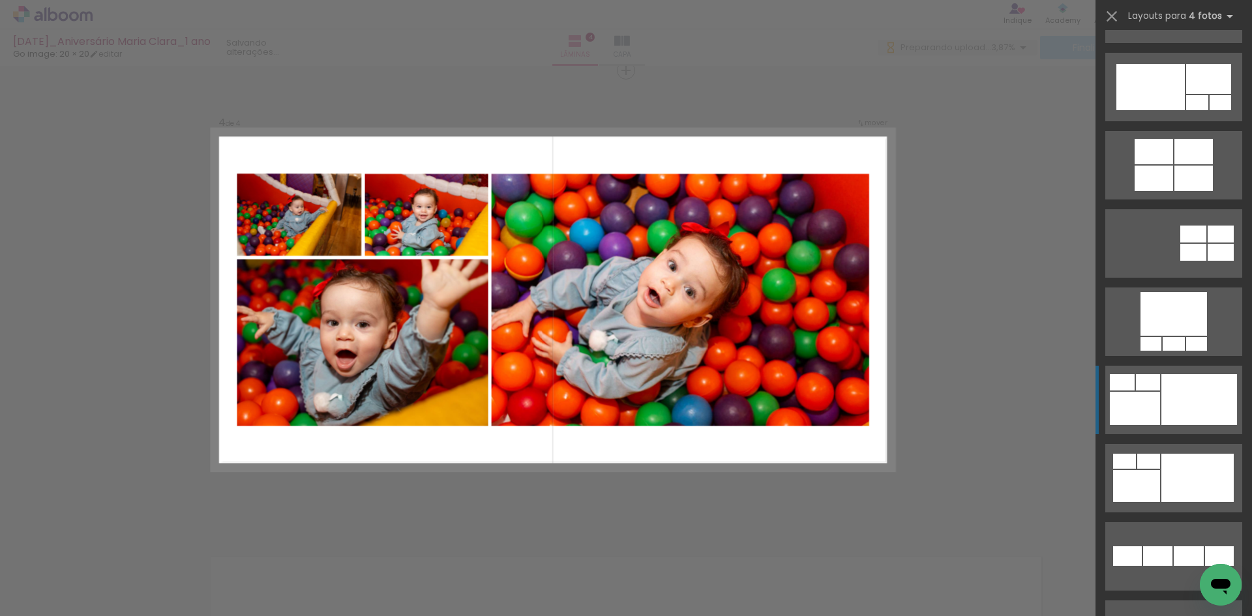
click at [1185, 351] on div at bounding box center [1174, 344] width 22 height 14
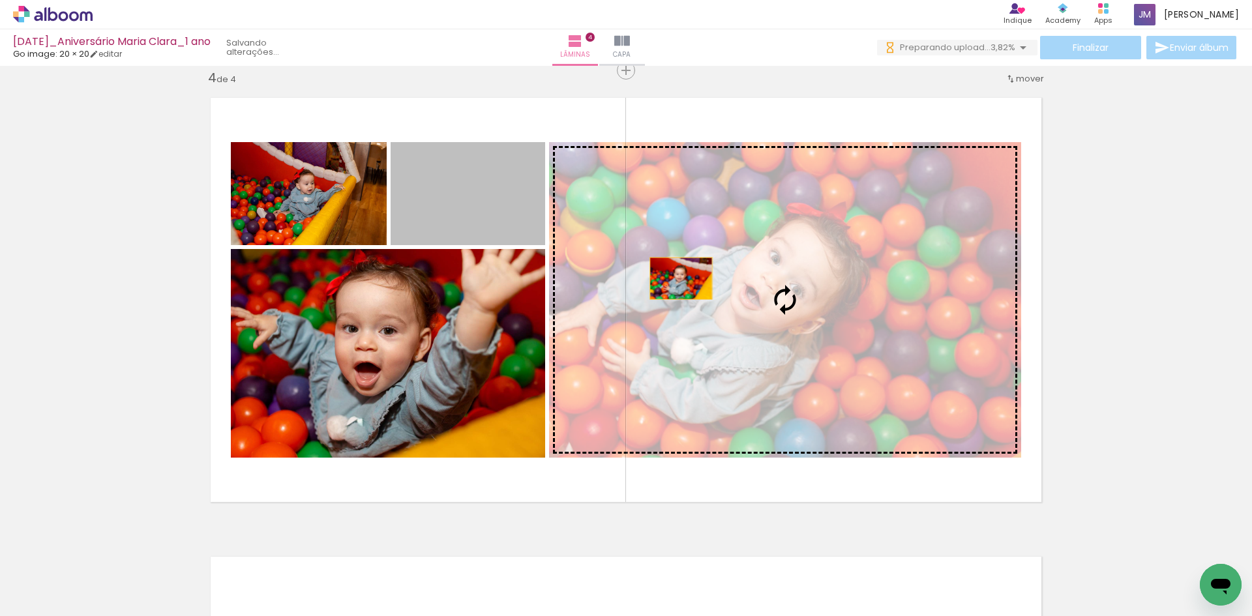
drag, startPoint x: 477, startPoint y: 211, endPoint x: 742, endPoint y: 297, distance: 278.0
click at [0, 0] on slot at bounding box center [0, 0] width 0 height 0
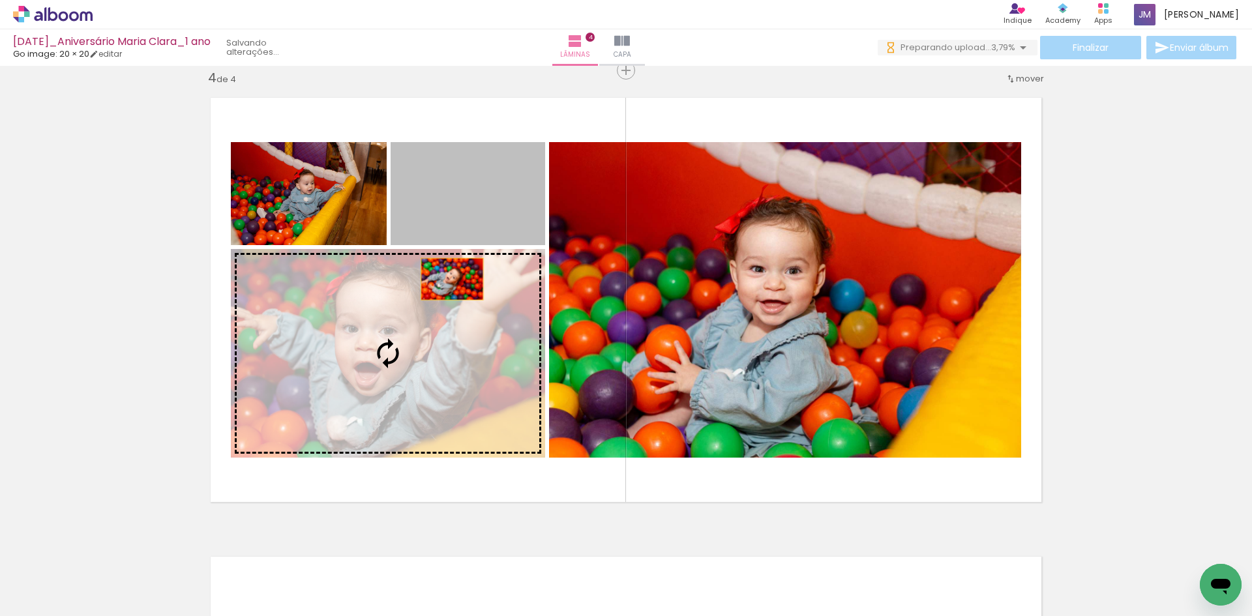
drag, startPoint x: 466, startPoint y: 200, endPoint x: 434, endPoint y: 359, distance: 162.2
click at [0, 0] on slot at bounding box center [0, 0] width 0 height 0
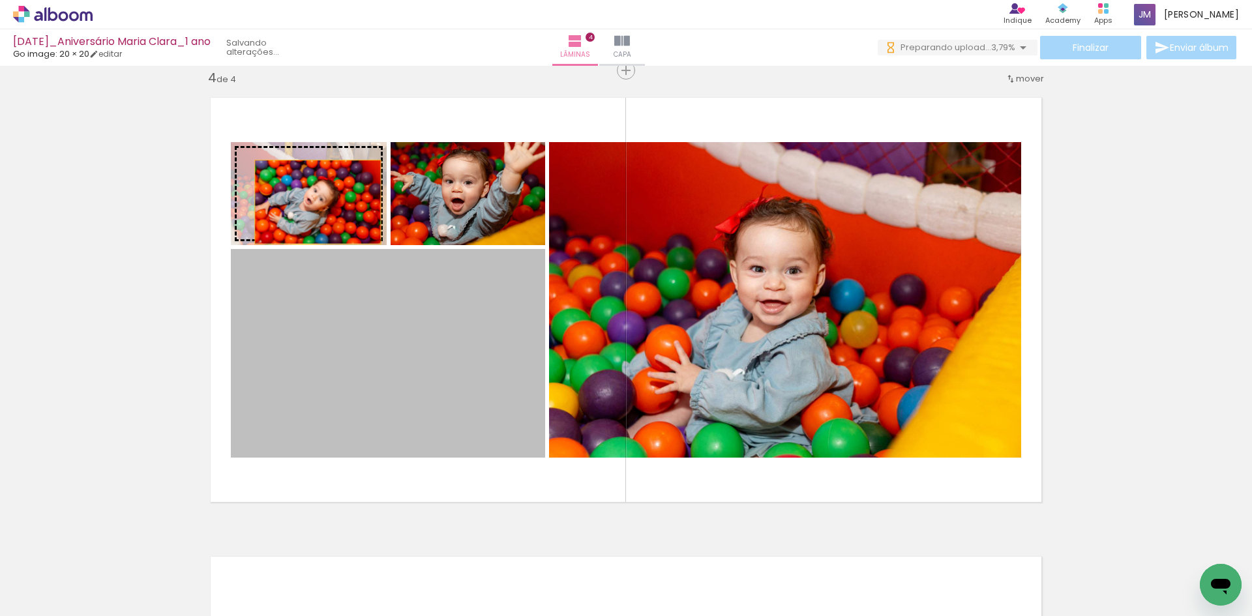
drag, startPoint x: 434, startPoint y: 357, endPoint x: 313, endPoint y: 202, distance: 196.5
click at [0, 0] on slot at bounding box center [0, 0] width 0 height 0
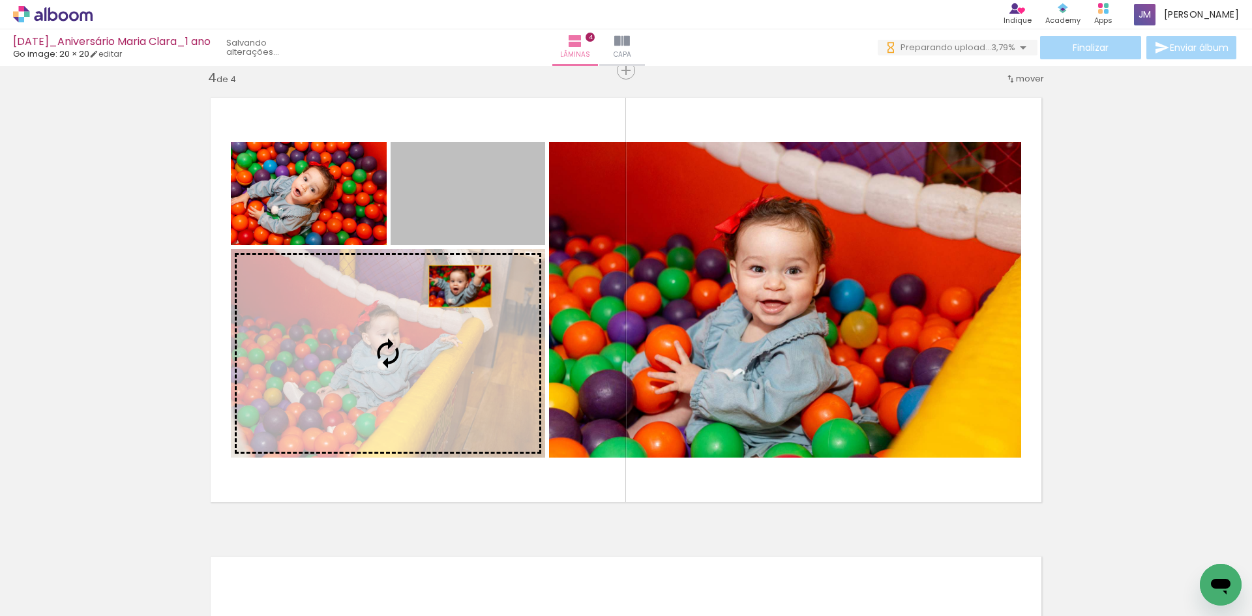
drag, startPoint x: 483, startPoint y: 207, endPoint x: 440, endPoint y: 340, distance: 140.7
click at [0, 0] on slot at bounding box center [0, 0] width 0 height 0
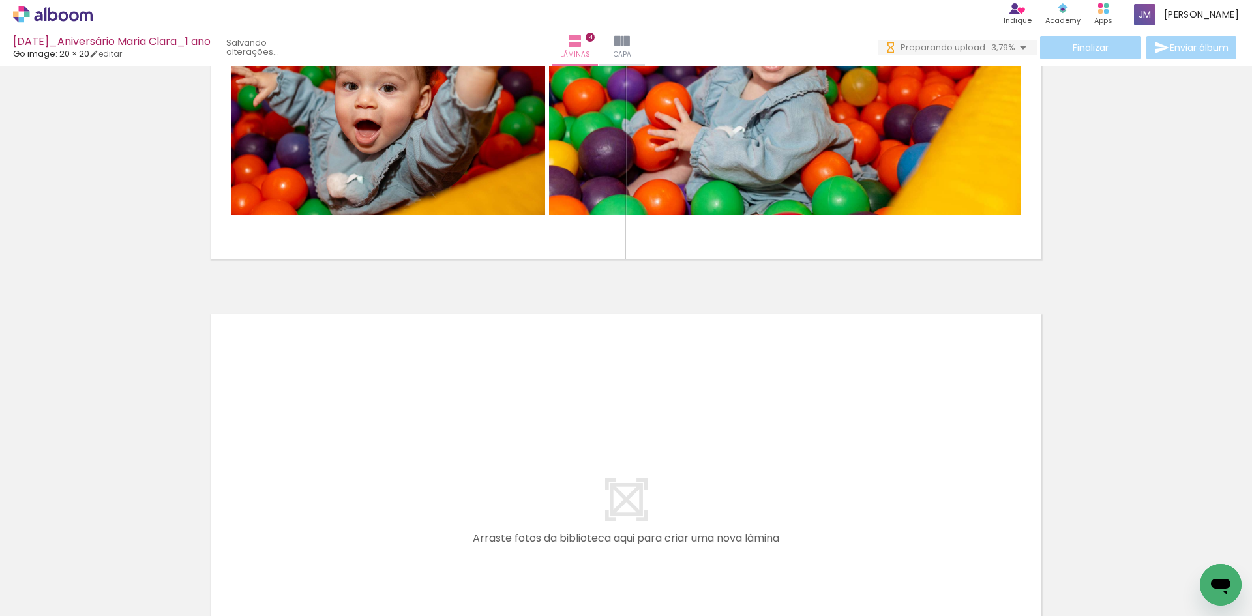
scroll to position [1720, 0]
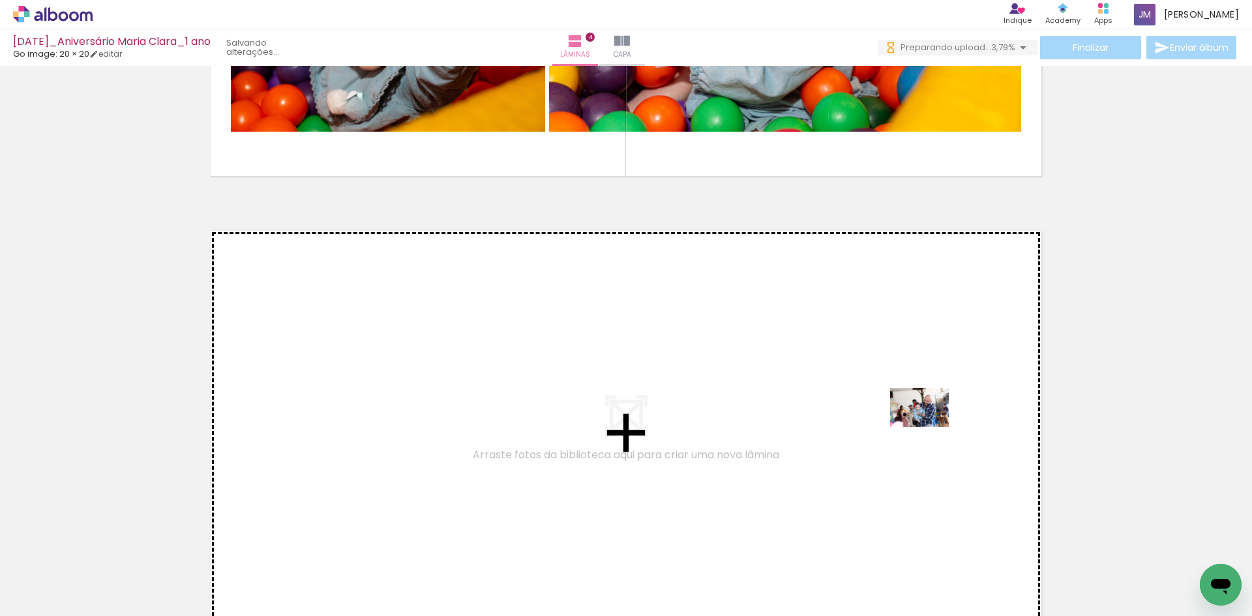
drag, startPoint x: 934, startPoint y: 568, endPoint x: 929, endPoint y: 427, distance: 140.9
click at [929, 427] on quentale-workspace at bounding box center [626, 308] width 1252 height 616
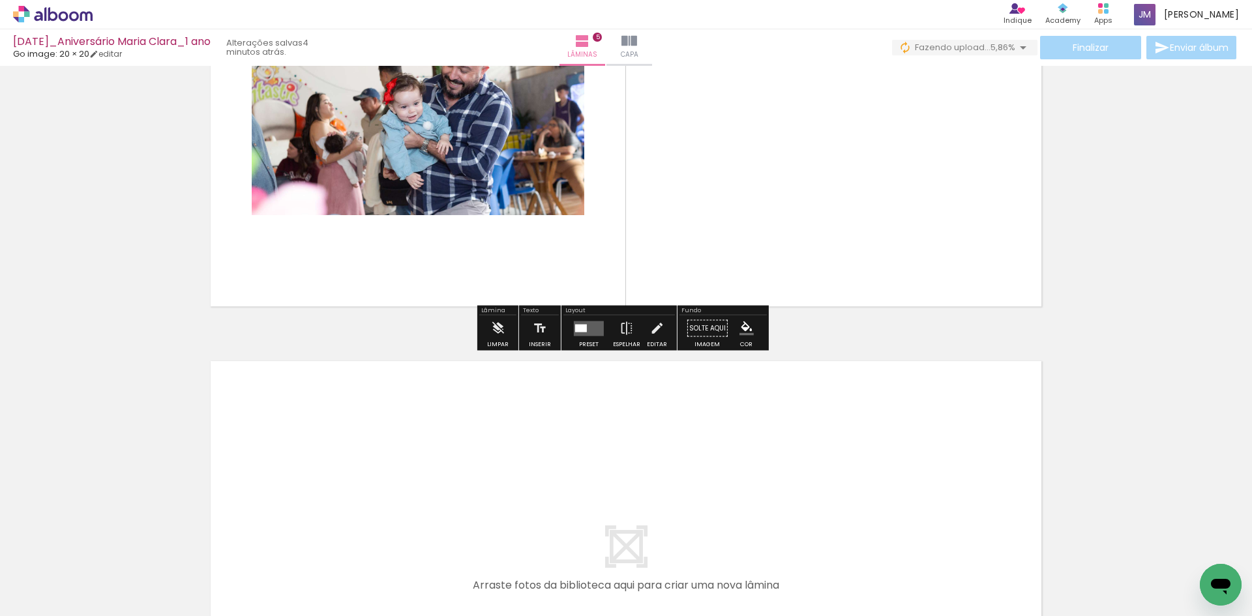
scroll to position [1919, 0]
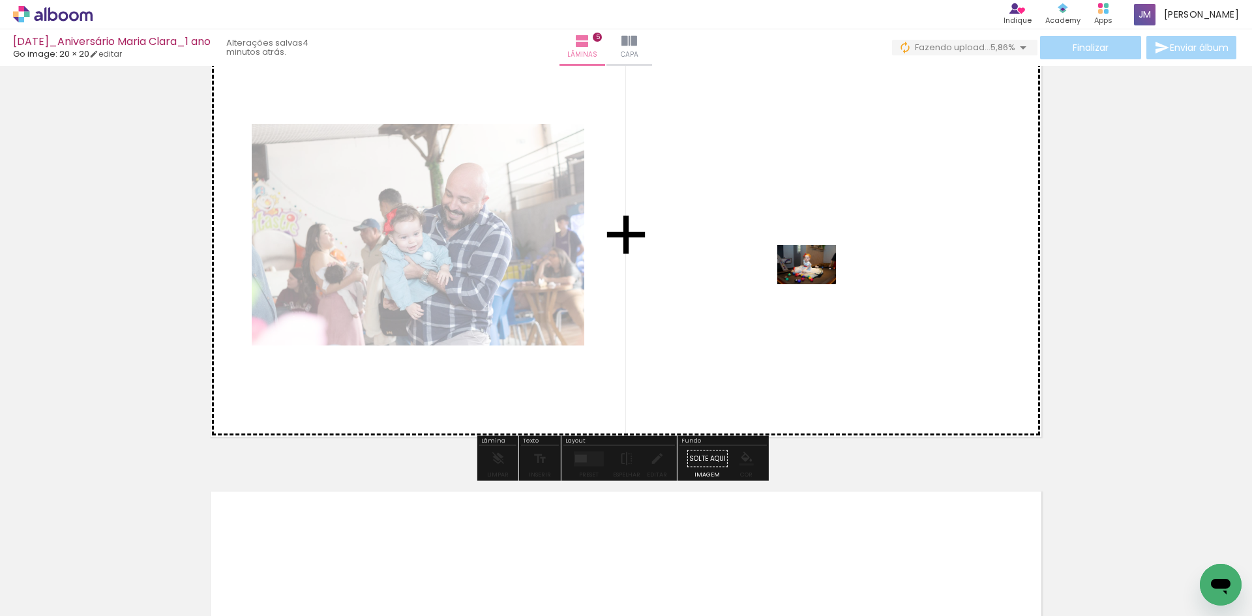
drag, startPoint x: 713, startPoint y: 589, endPoint x: 817, endPoint y: 284, distance: 321.7
click at [817, 284] on quentale-workspace at bounding box center [626, 308] width 1252 height 616
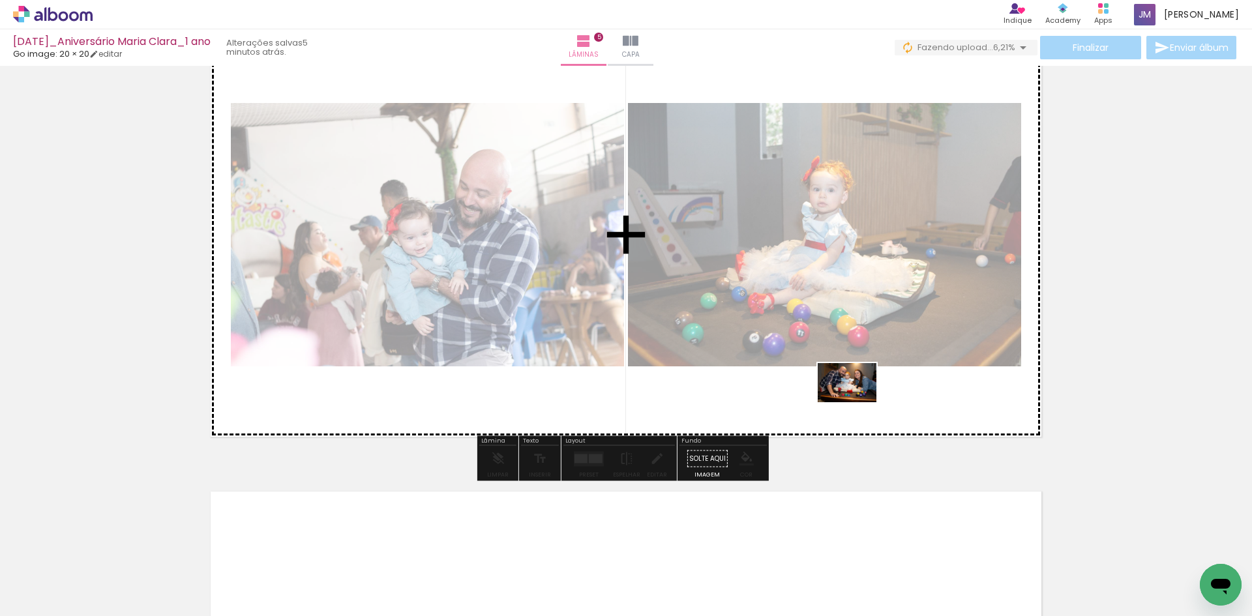
drag, startPoint x: 830, startPoint y: 582, endPoint x: 857, endPoint y: 402, distance: 182.0
click at [857, 402] on quentale-workspace at bounding box center [626, 308] width 1252 height 616
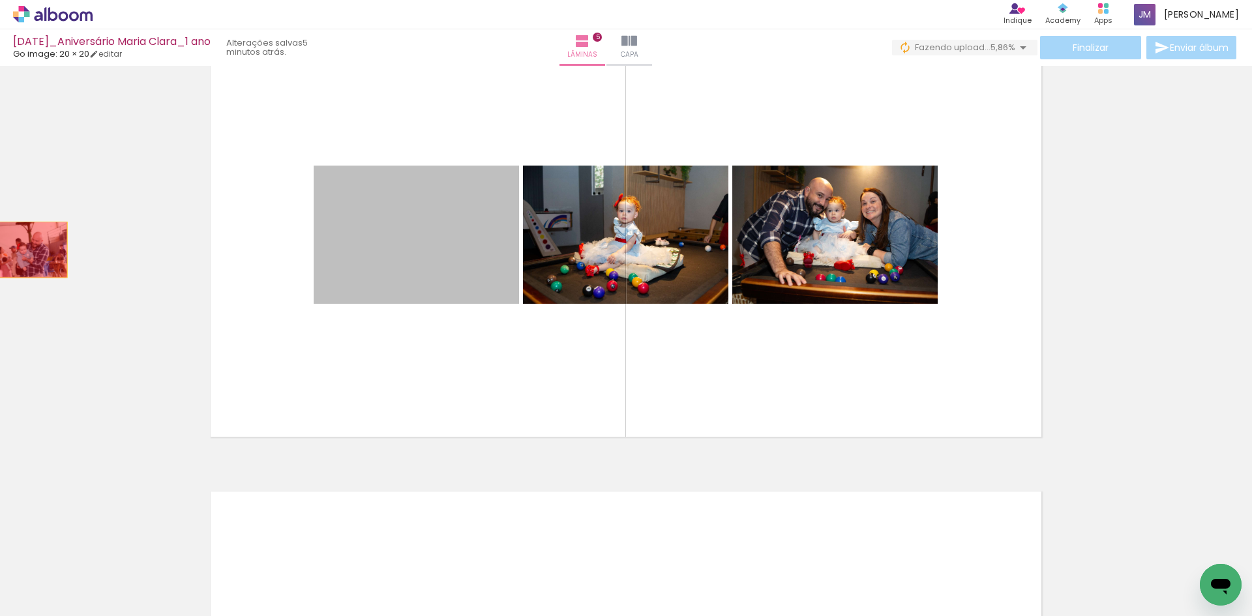
drag, startPoint x: 417, startPoint y: 247, endPoint x: 21, endPoint y: 250, distance: 395.9
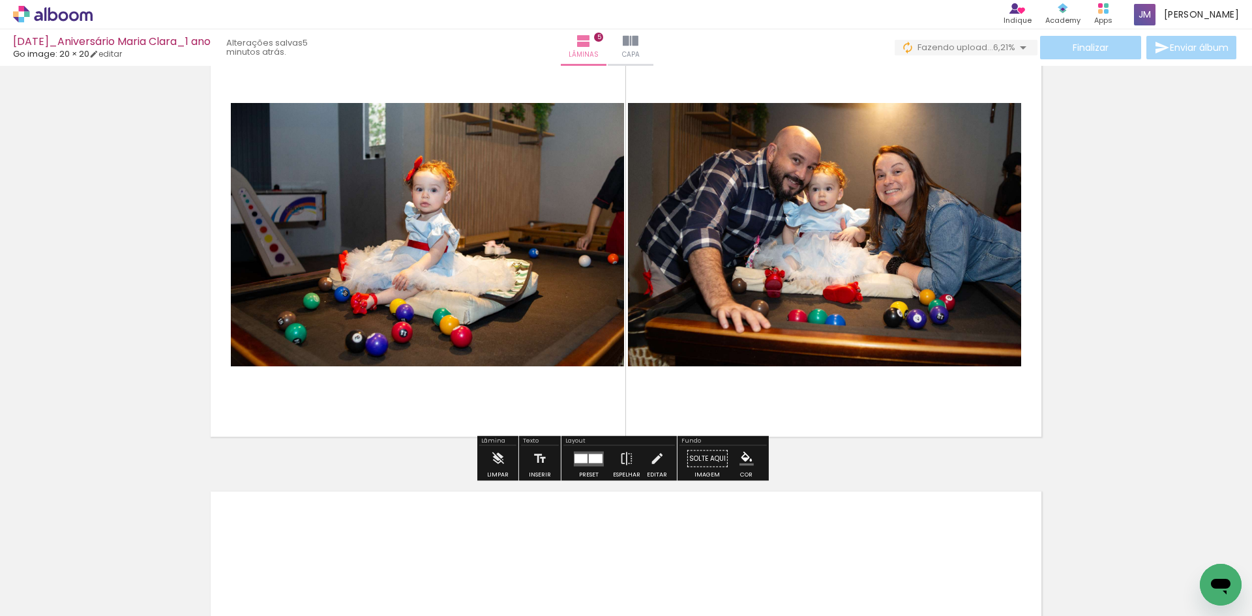
click at [597, 458] on div at bounding box center [596, 458] width 14 height 9
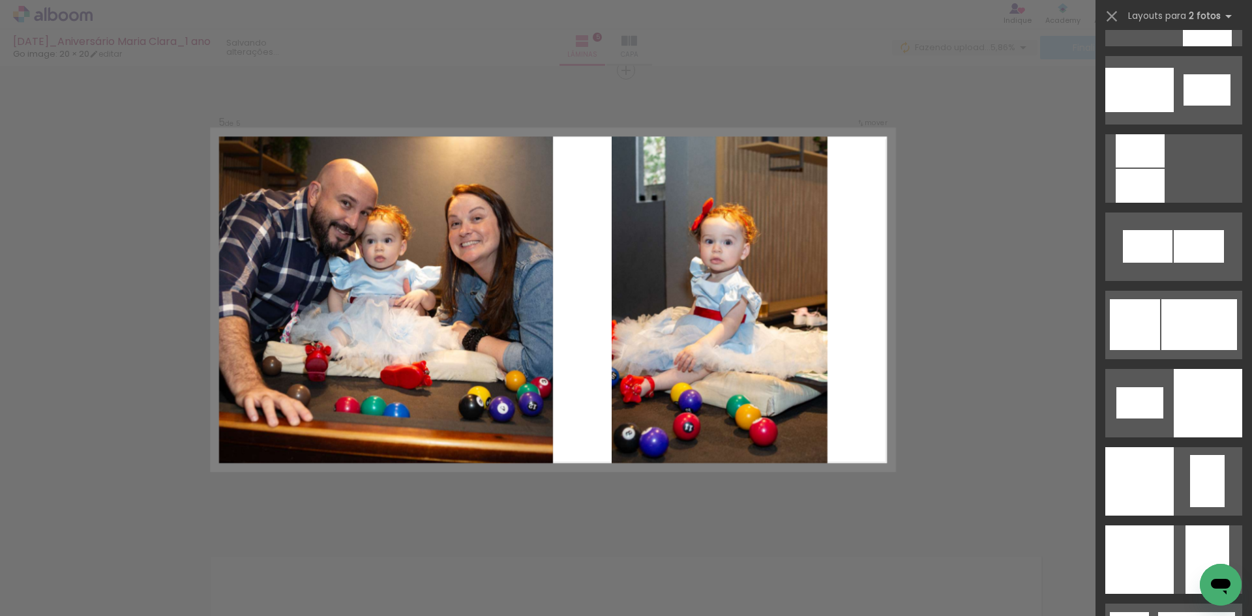
scroll to position [1630, 0]
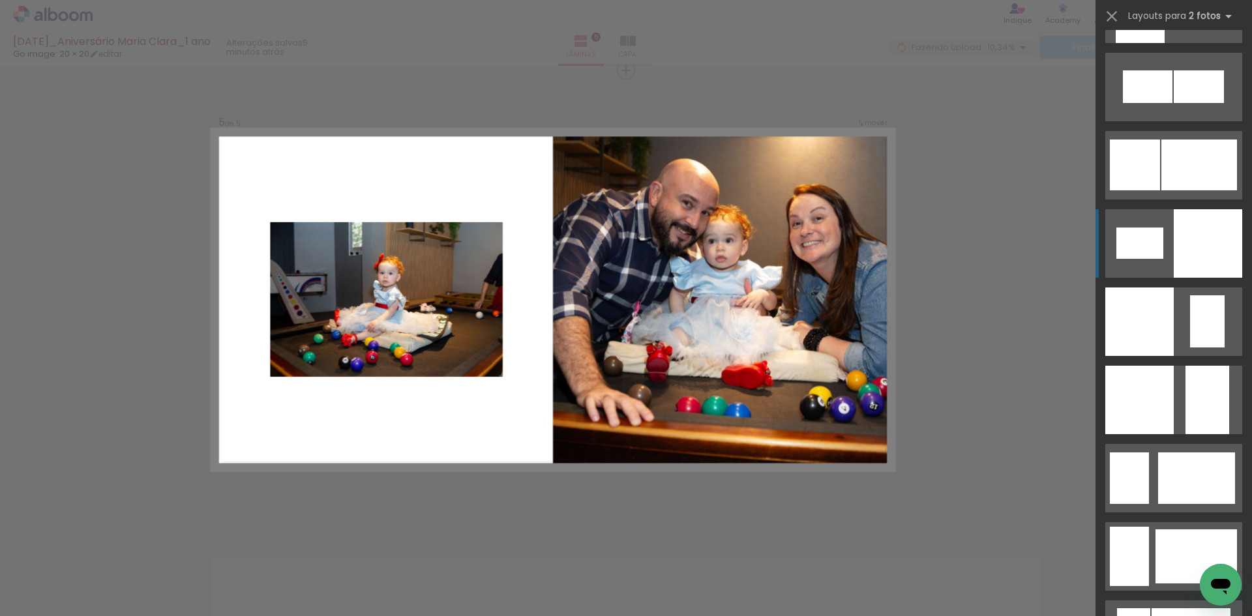
click at [1165, 43] on div at bounding box center [1140, 26] width 49 height 34
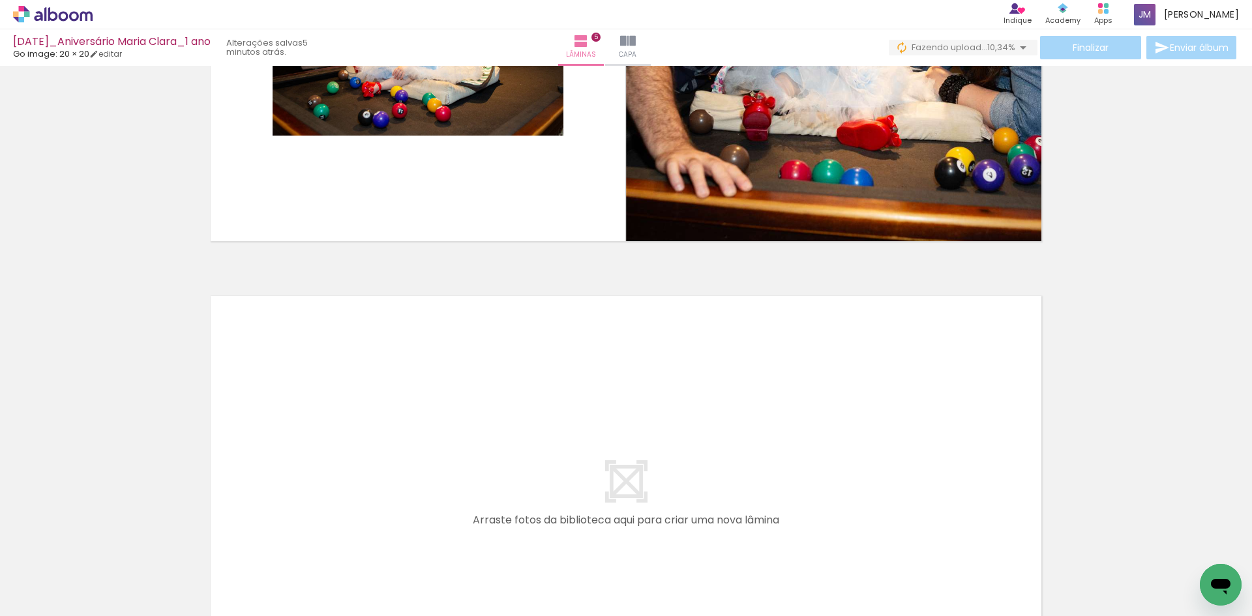
scroll to position [0, 17077]
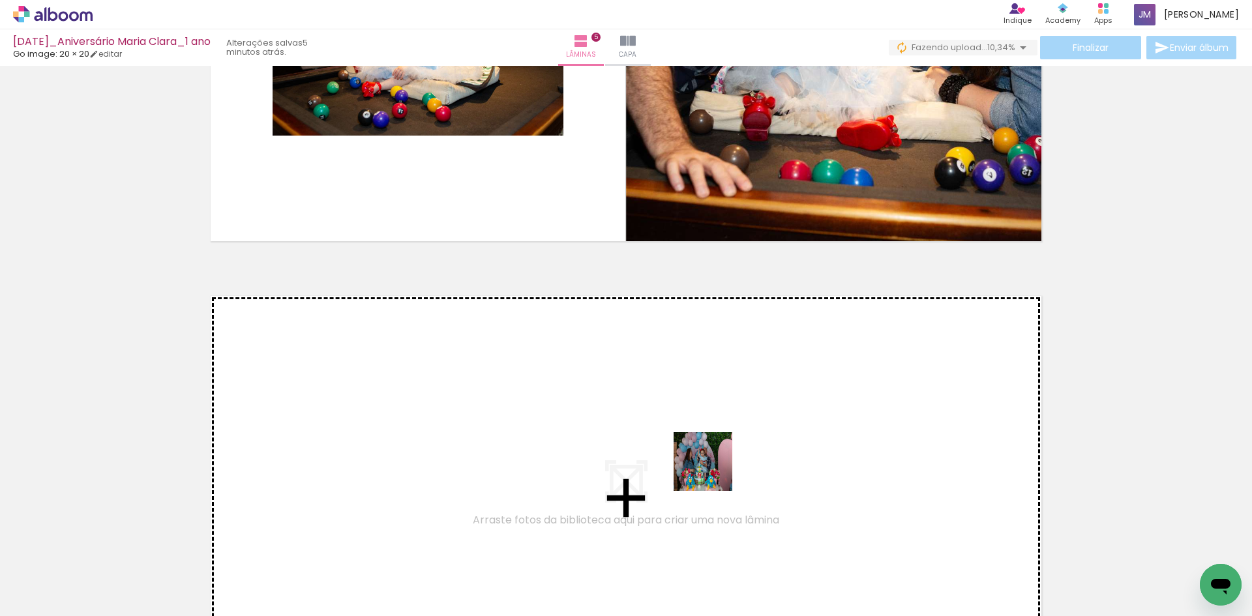
drag, startPoint x: 669, startPoint y: 589, endPoint x: 725, endPoint y: 438, distance: 160.5
click at [725, 438] on quentale-workspace at bounding box center [626, 308] width 1252 height 616
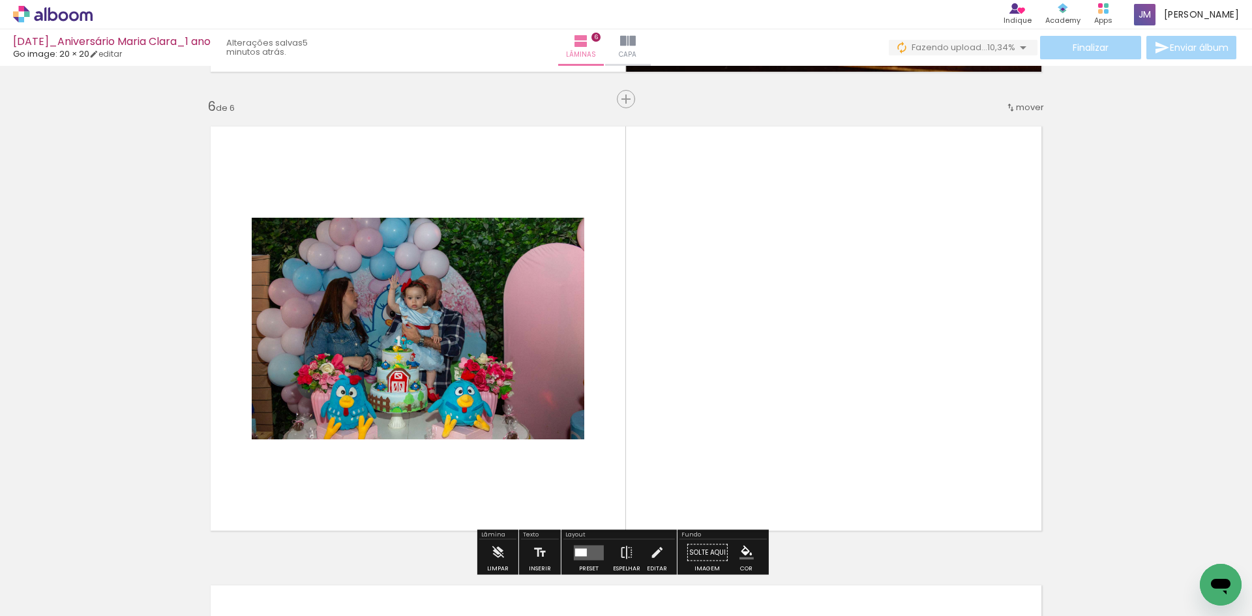
scroll to position [2313, 0]
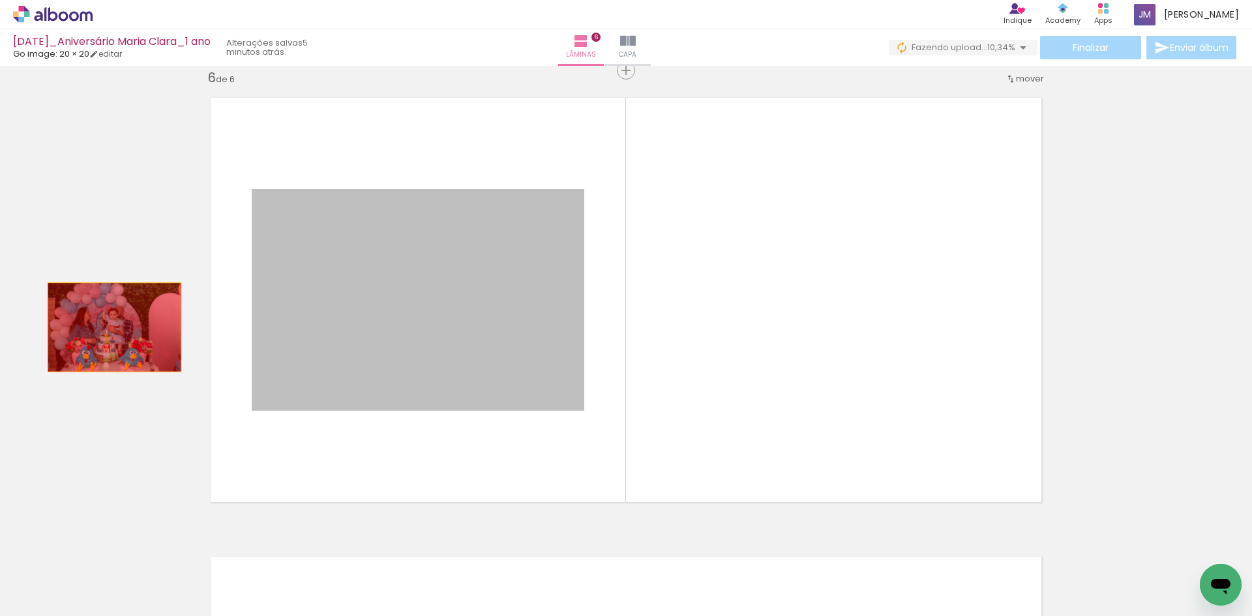
drag, startPoint x: 399, startPoint y: 329, endPoint x: 110, endPoint y: 327, distance: 289.6
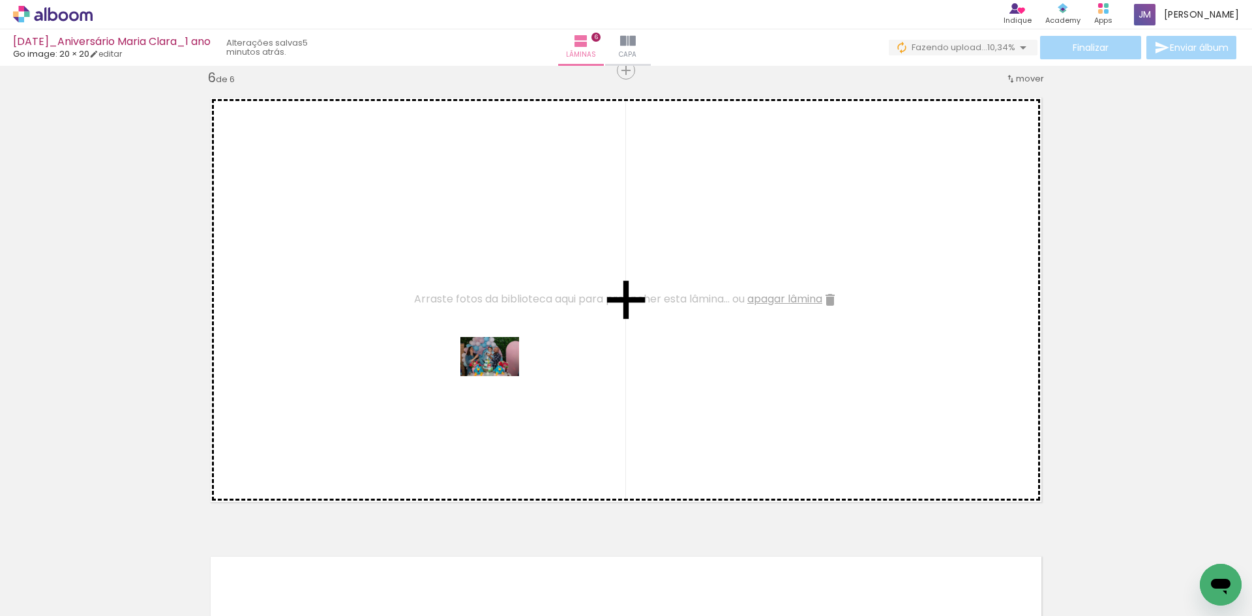
drag, startPoint x: 1034, startPoint y: 576, endPoint x: 500, endPoint y: 376, distance: 570.2
click at [500, 376] on quentale-workspace at bounding box center [626, 308] width 1252 height 616
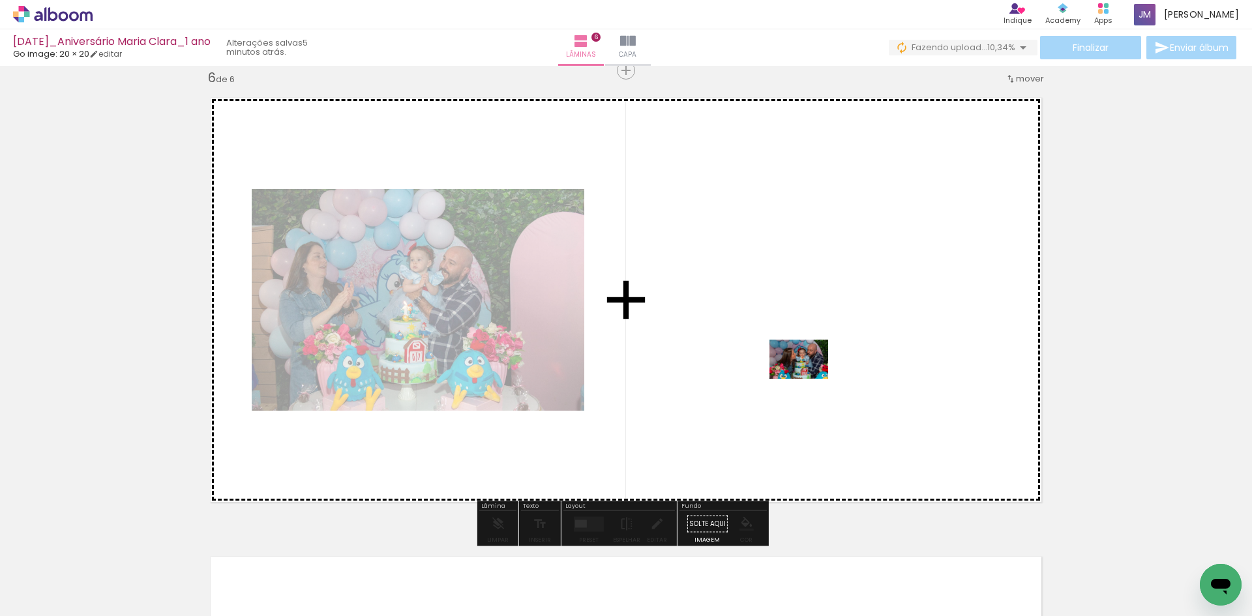
drag, startPoint x: 1178, startPoint y: 576, endPoint x: 774, endPoint y: 359, distance: 459.0
click at [774, 359] on quentale-workspace at bounding box center [626, 308] width 1252 height 616
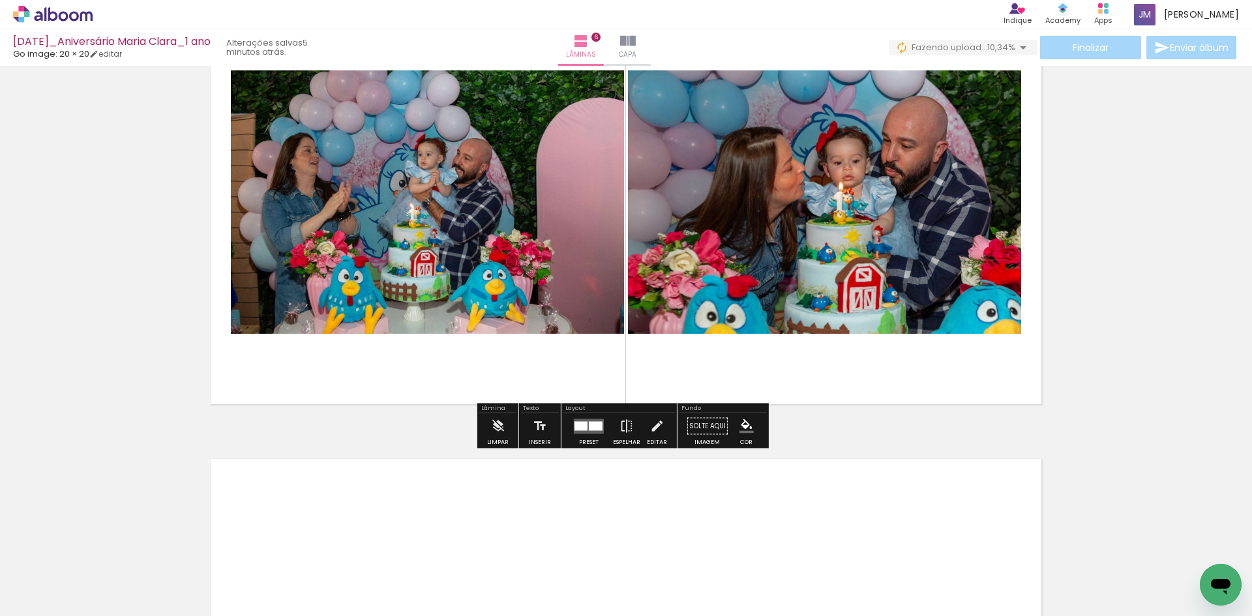
scroll to position [2508, 0]
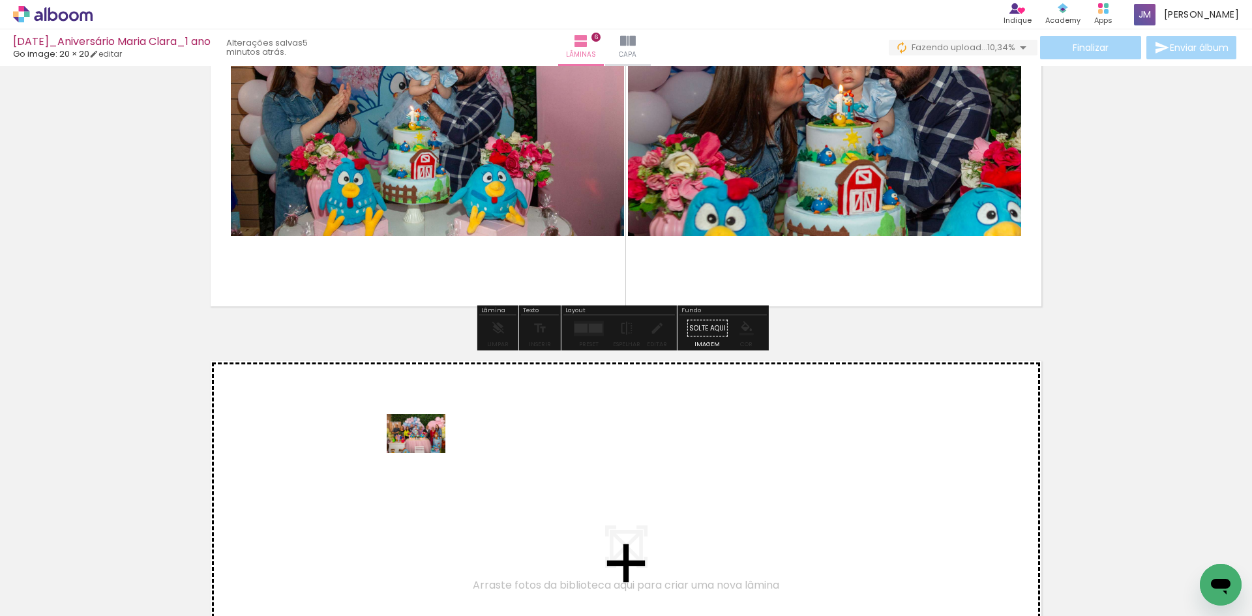
drag, startPoint x: 898, startPoint y: 569, endPoint x: 426, endPoint y: 453, distance: 486.1
click at [426, 453] on quentale-workspace at bounding box center [626, 308] width 1252 height 616
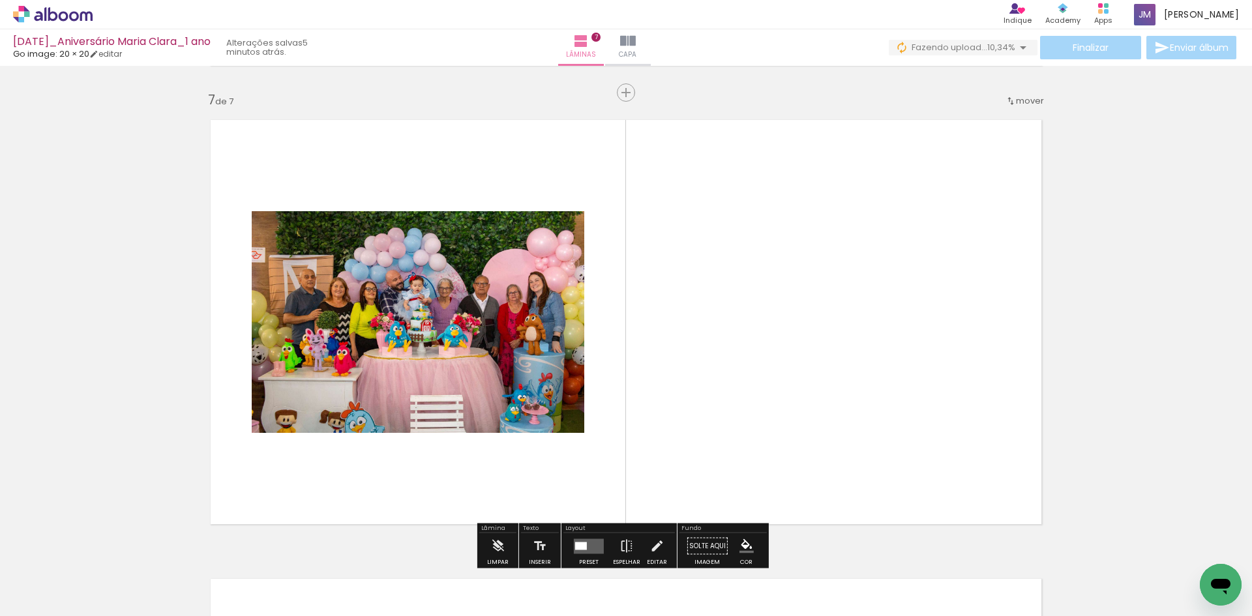
scroll to position [2772, 0]
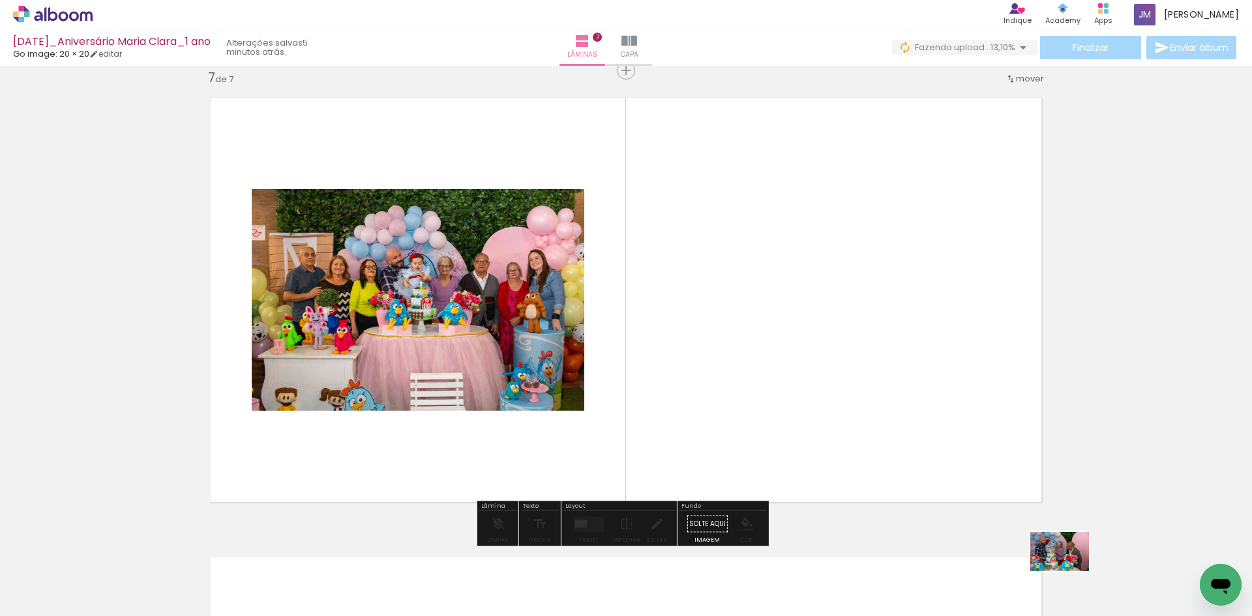
drag, startPoint x: 1073, startPoint y: 578, endPoint x: 1070, endPoint y: 571, distance: 8.2
click at [1070, 571] on div at bounding box center [1060, 572] width 65 height 43
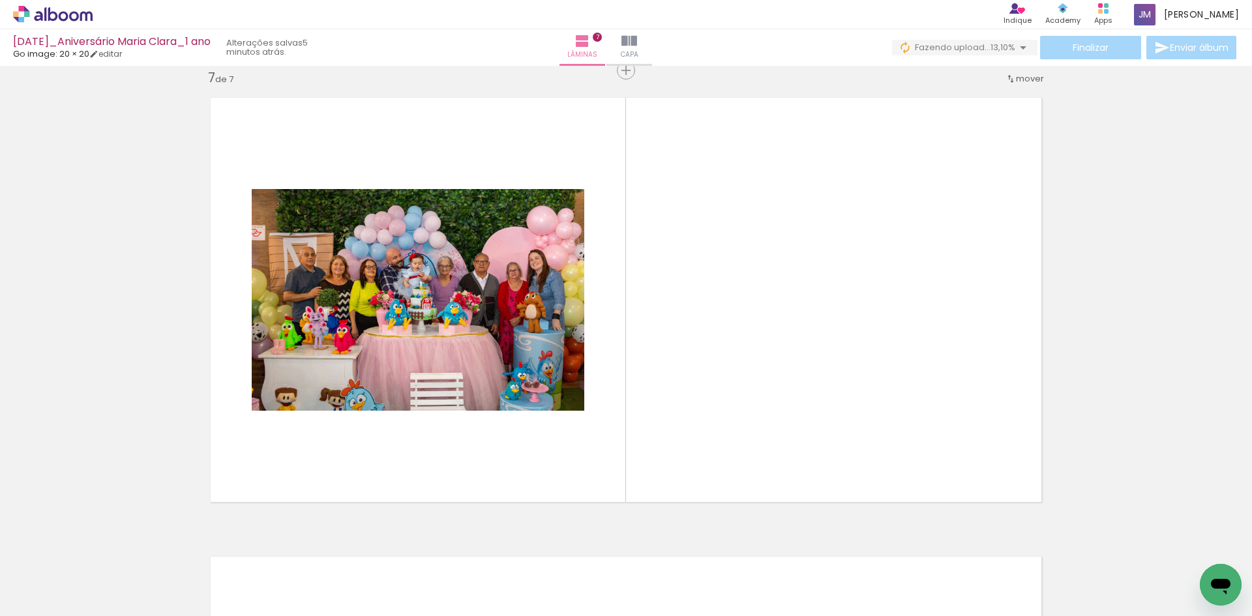
scroll to position [0, 17610]
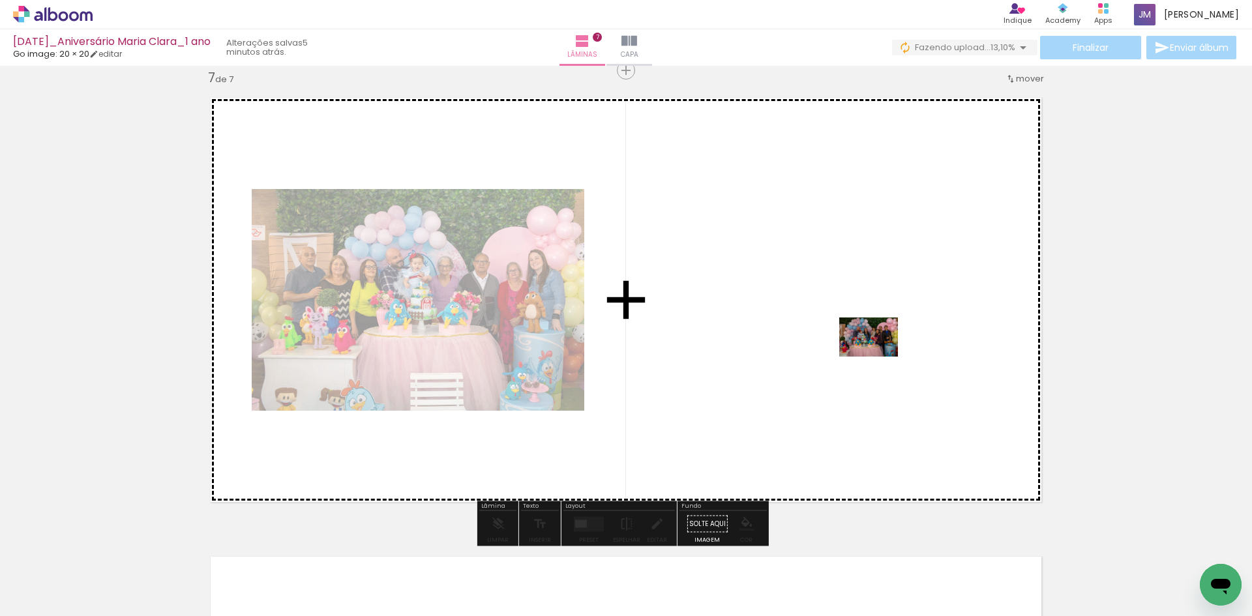
drag, startPoint x: 1012, startPoint y: 573, endPoint x: 878, endPoint y: 357, distance: 253.9
click at [878, 357] on quentale-workspace at bounding box center [626, 308] width 1252 height 616
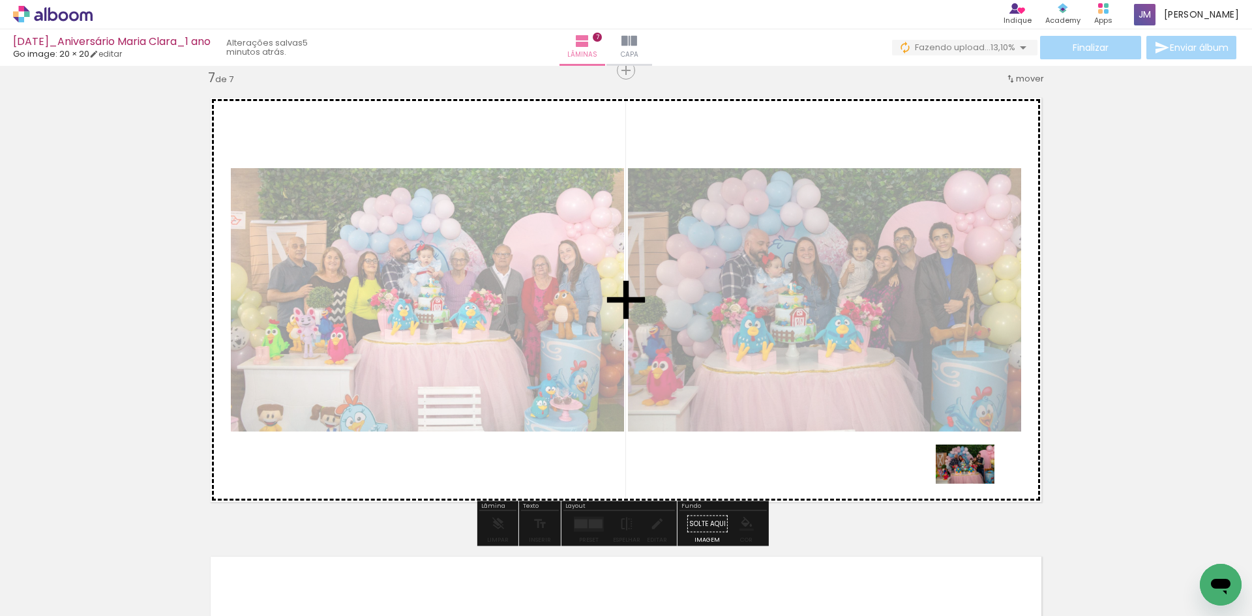
drag, startPoint x: 1090, startPoint y: 580, endPoint x: 975, endPoint y: 484, distance: 150.5
click at [975, 484] on quentale-workspace at bounding box center [626, 308] width 1252 height 616
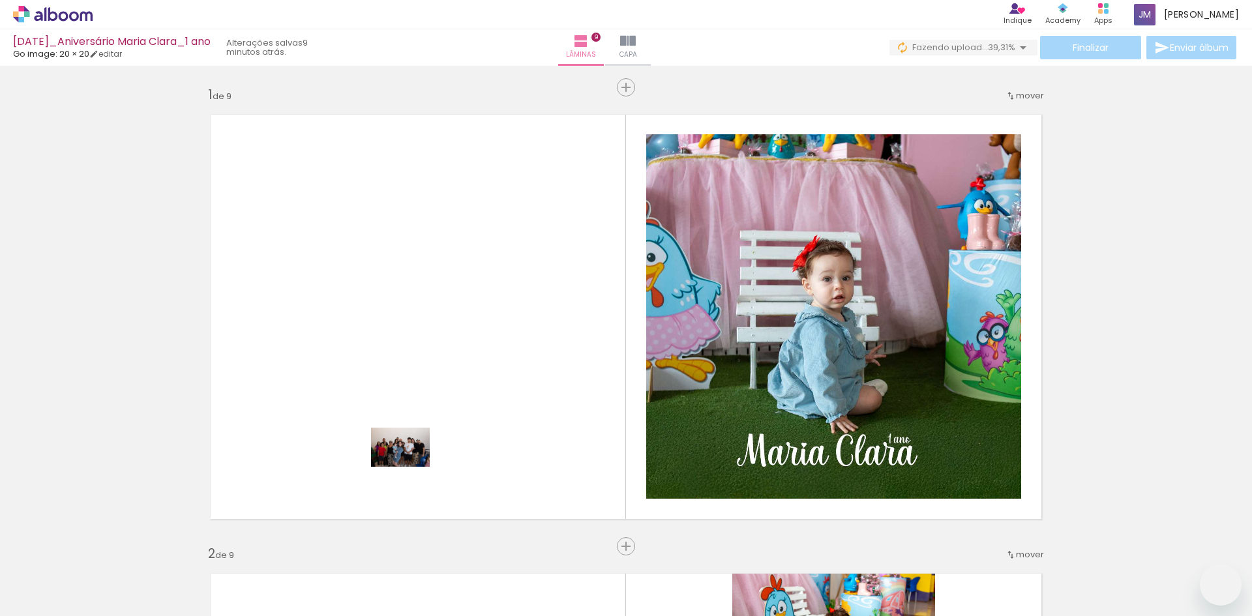
click at [410, 467] on quentale-workspace at bounding box center [626, 308] width 1252 height 616
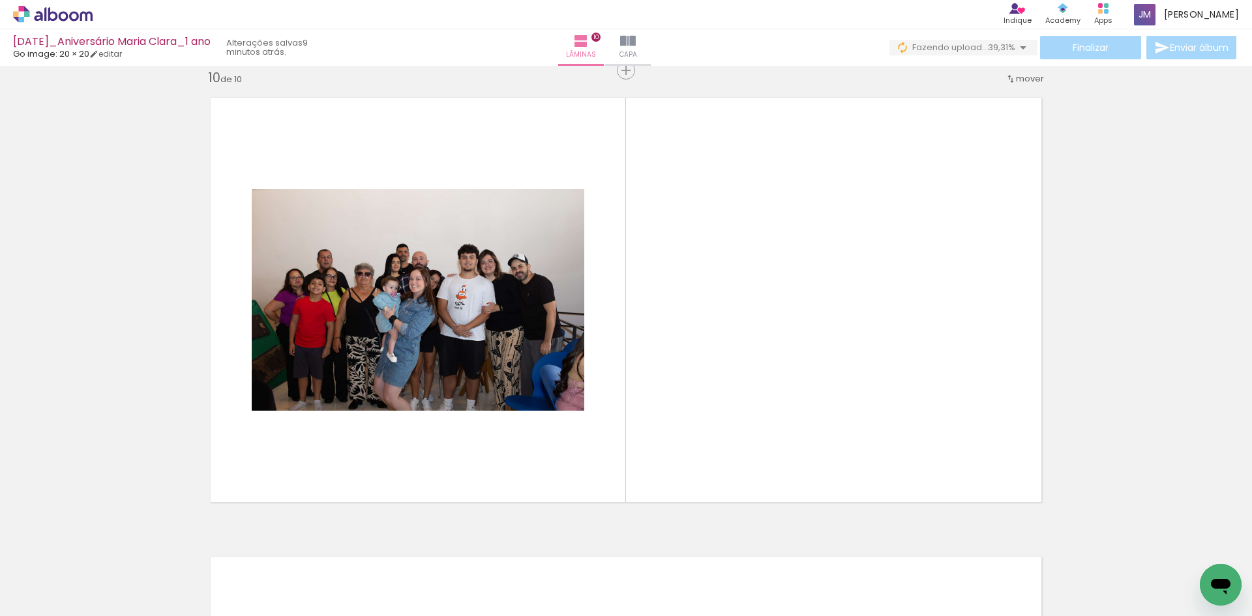
scroll to position [0, 10945]
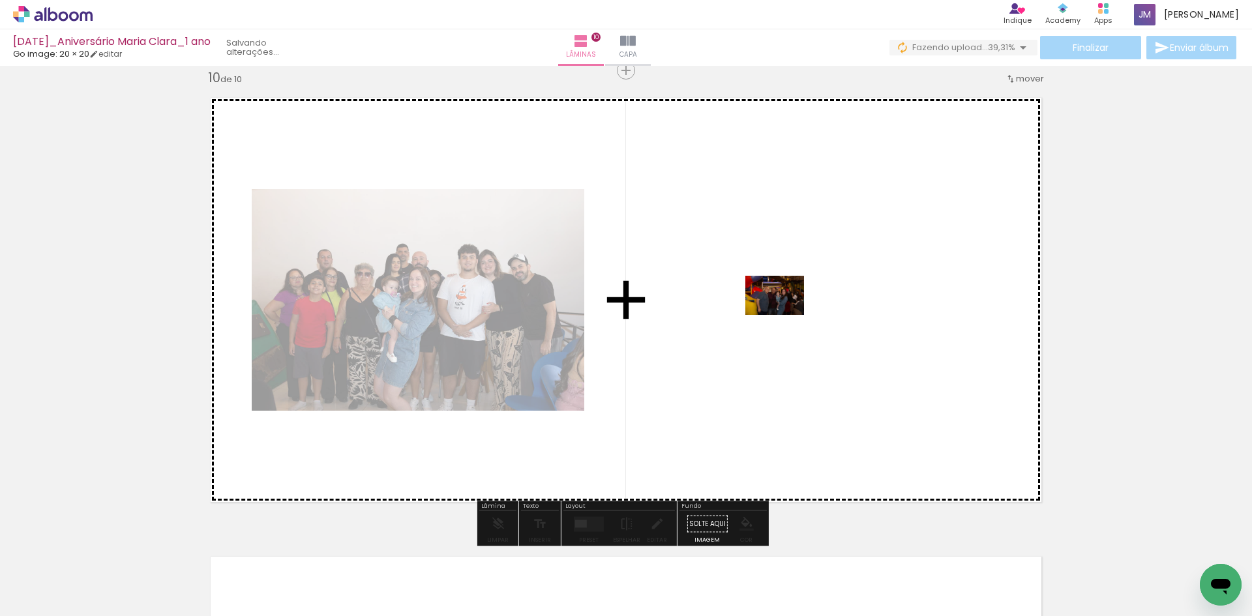
drag, startPoint x: 438, startPoint y: 578, endPoint x: 785, endPoint y: 315, distance: 434.7
click at [785, 315] on quentale-workspace at bounding box center [626, 308] width 1252 height 616
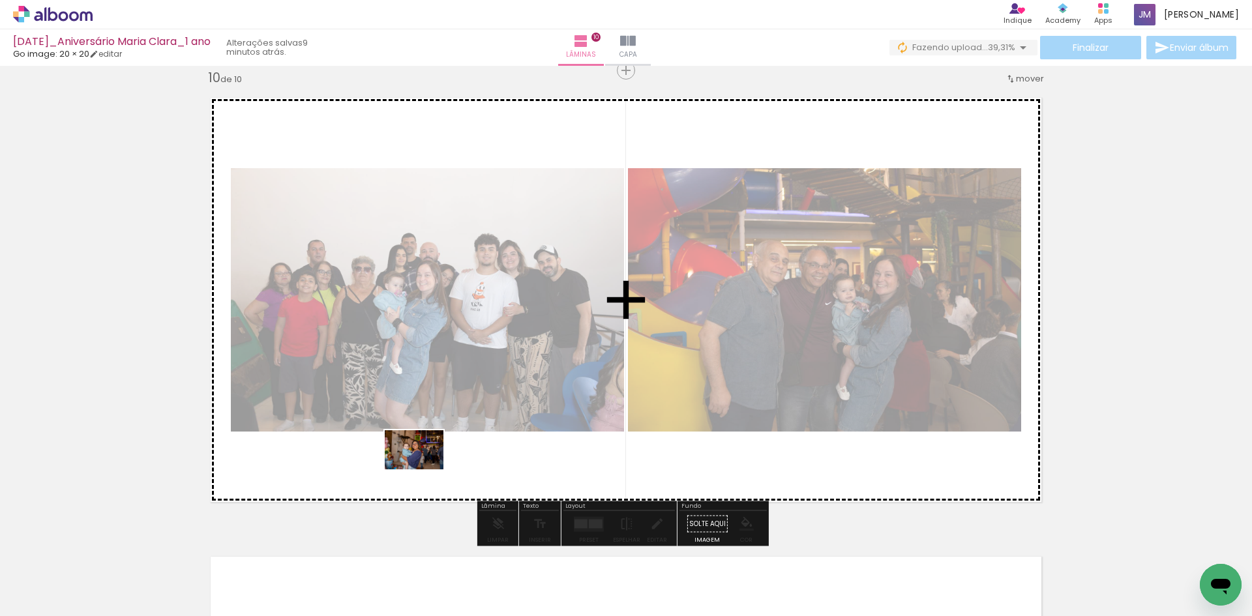
drag, startPoint x: 209, startPoint y: 576, endPoint x: 424, endPoint y: 470, distance: 240.0
click at [424, 470] on quentale-workspace at bounding box center [626, 308] width 1252 height 616
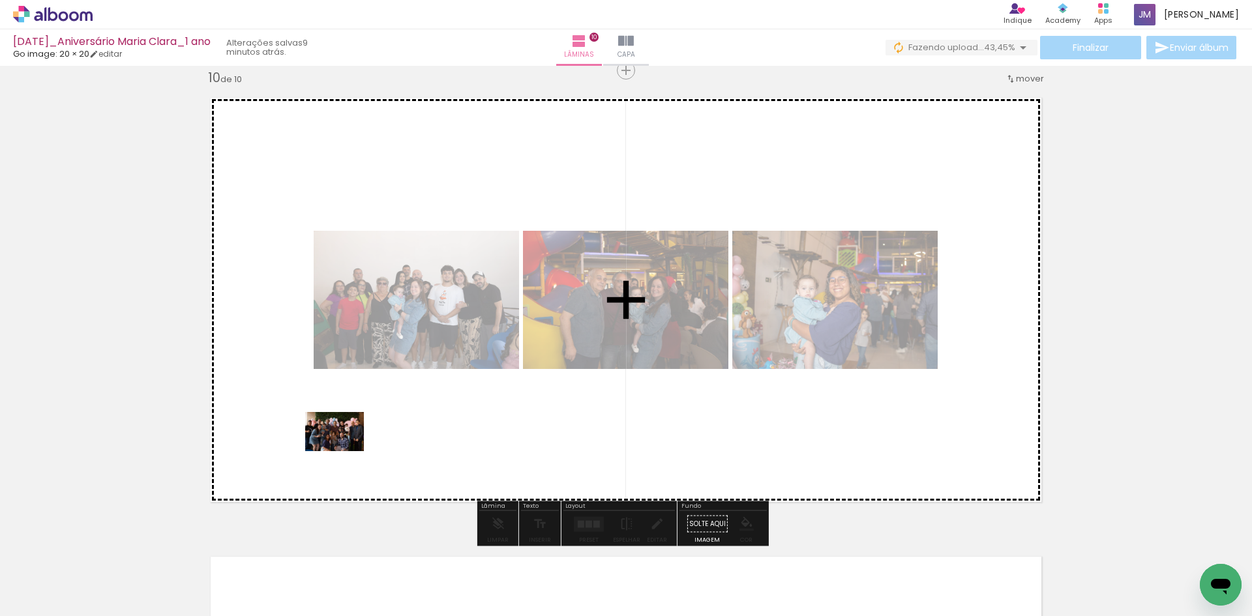
drag, startPoint x: 142, startPoint y: 579, endPoint x: 344, endPoint y: 451, distance: 239.2
click at [344, 451] on quentale-workspace at bounding box center [626, 308] width 1252 height 616
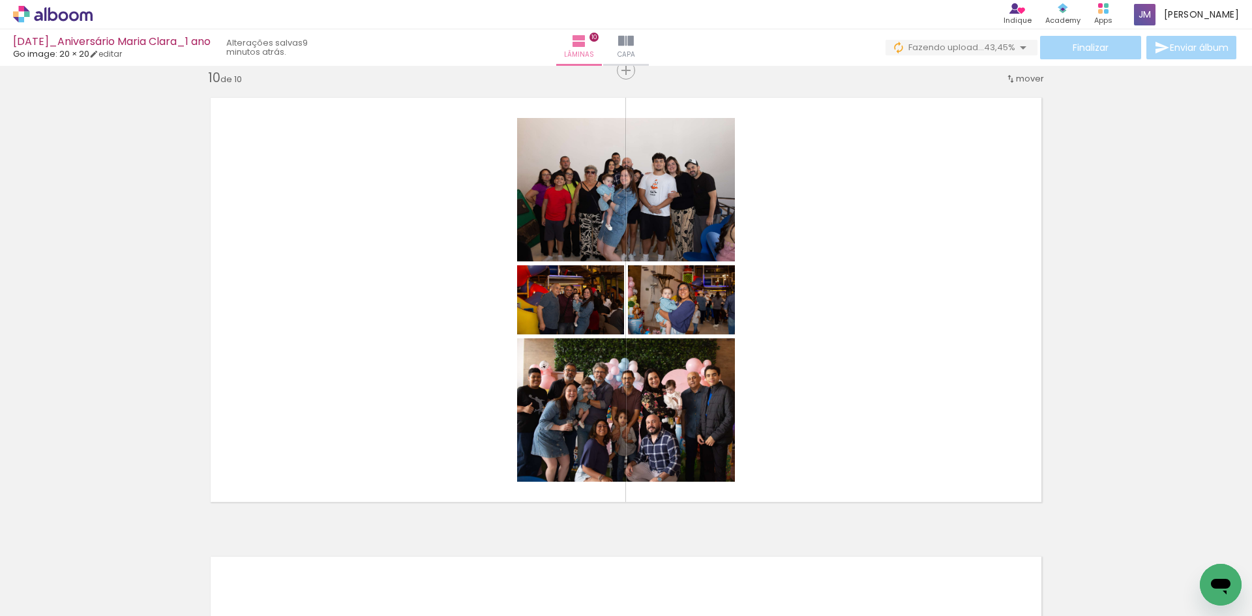
scroll to position [0, 10462]
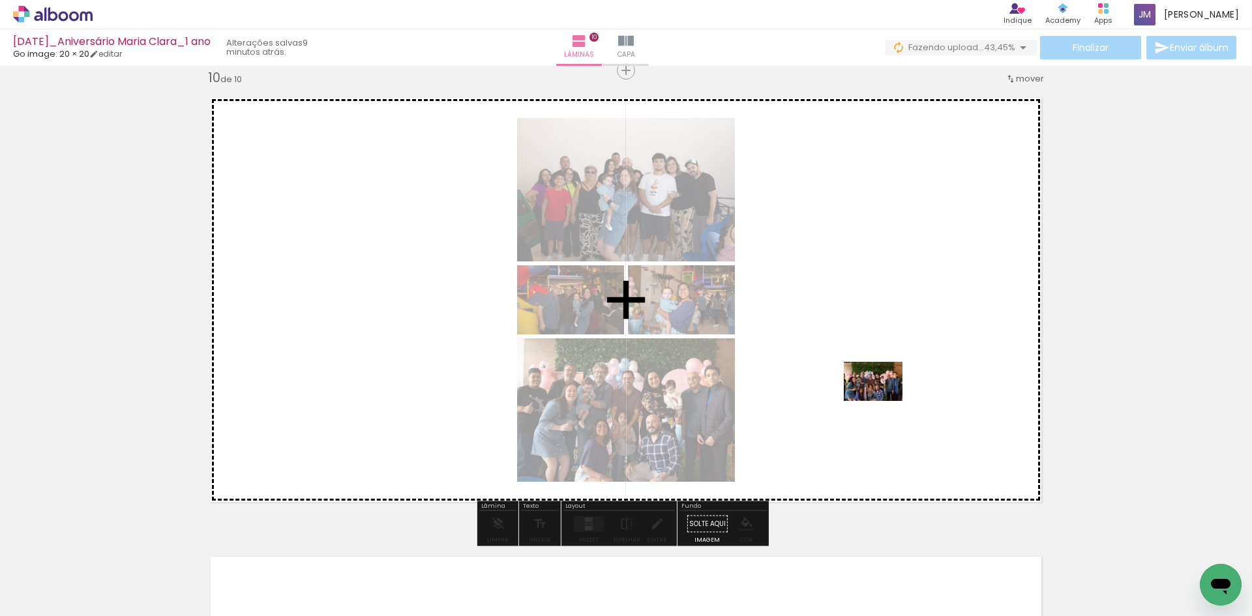
drag, startPoint x: 565, startPoint y: 588, endPoint x: 883, endPoint y: 401, distance: 368.9
click at [883, 401] on quentale-workspace at bounding box center [626, 308] width 1252 height 616
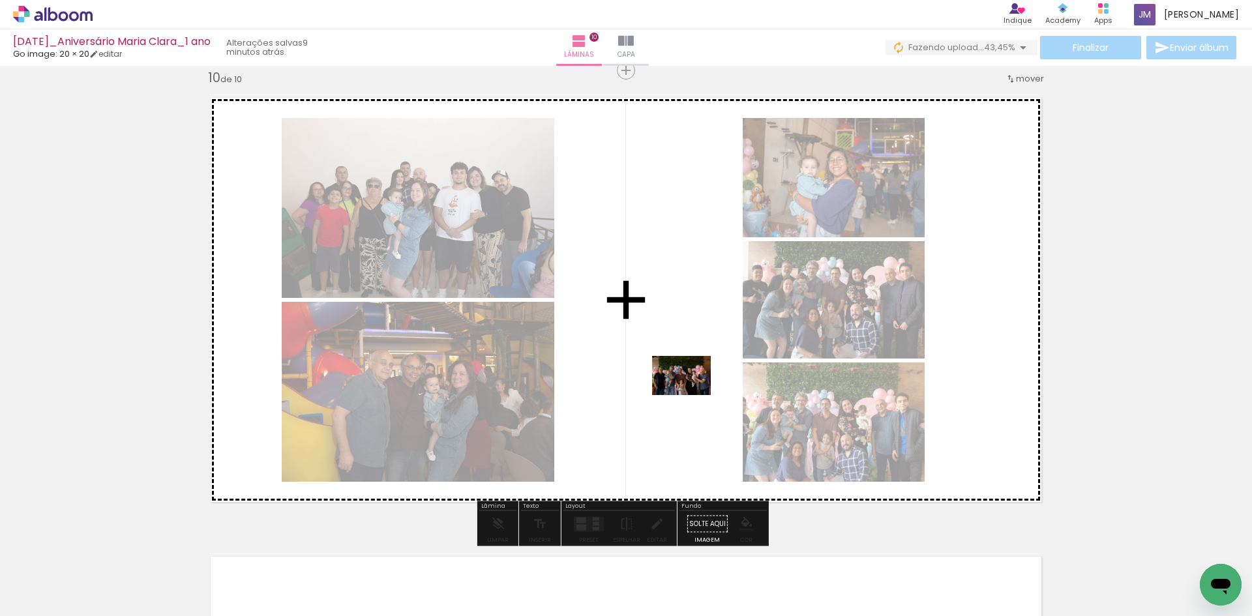
drag, startPoint x: 486, startPoint y: 583, endPoint x: 691, endPoint y: 395, distance: 278.3
click at [691, 395] on quentale-workspace at bounding box center [626, 308] width 1252 height 616
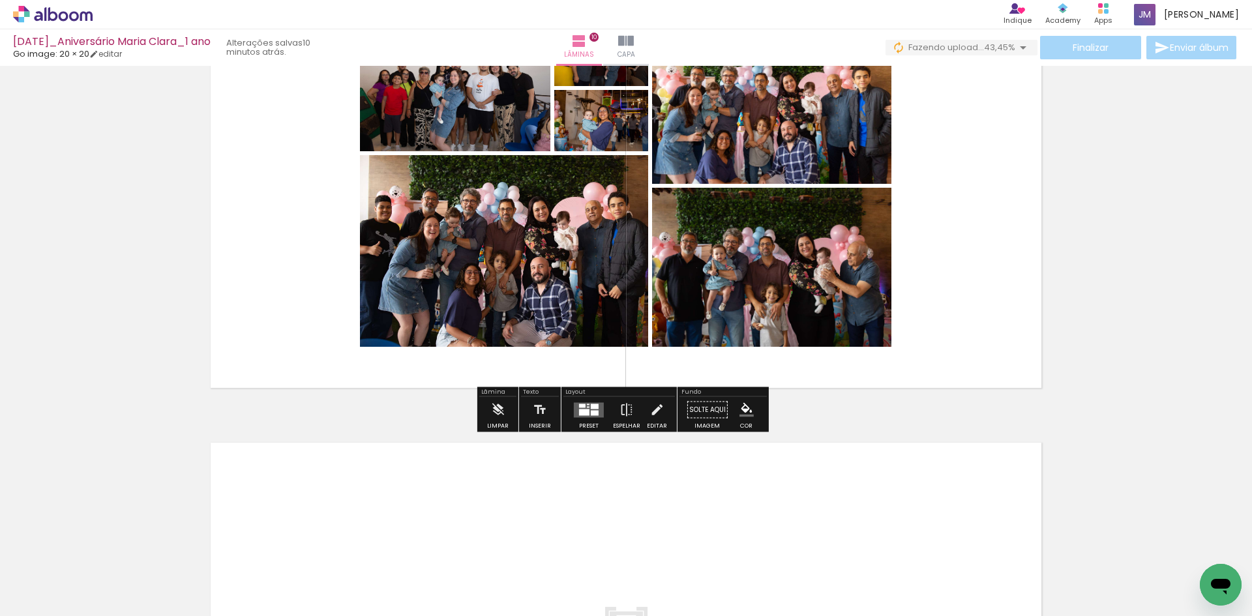
scroll to position [4279, 0]
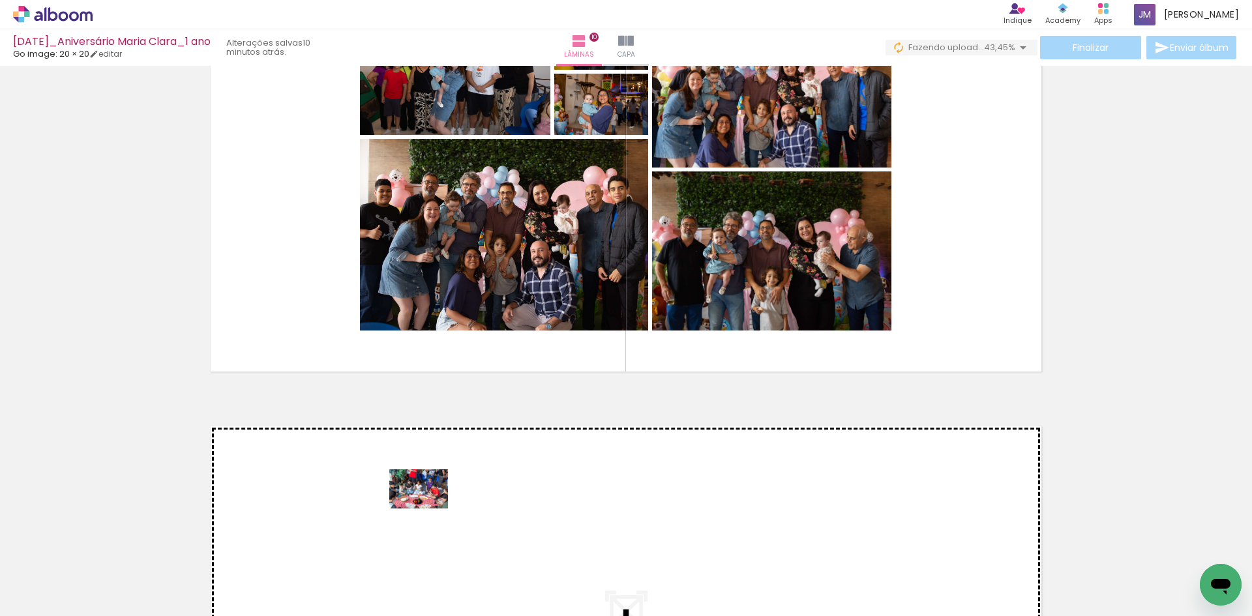
drag, startPoint x: 643, startPoint y: 586, endPoint x: 428, endPoint y: 509, distance: 228.2
click at [428, 509] on quentale-workspace at bounding box center [626, 308] width 1252 height 616
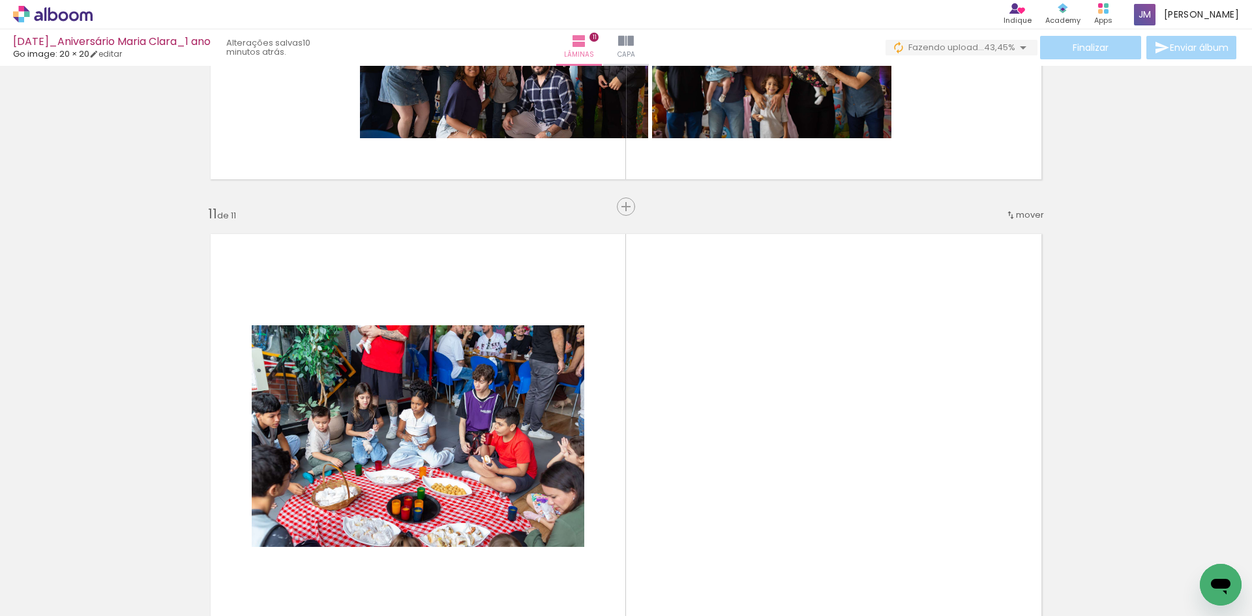
scroll to position [4608, 0]
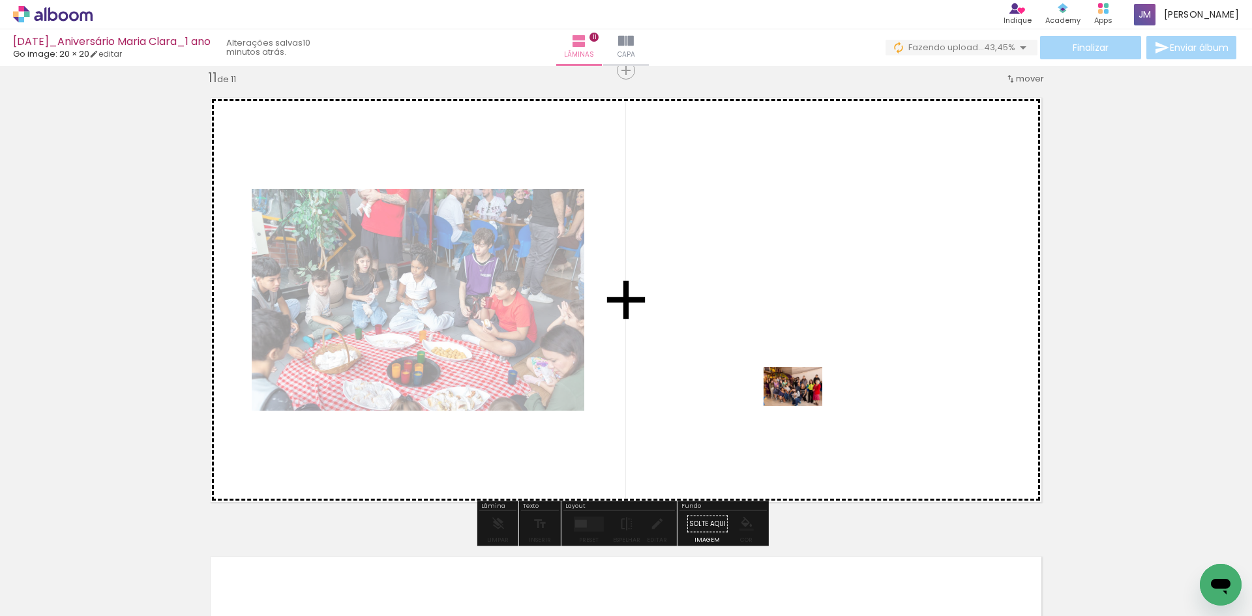
drag, startPoint x: 422, startPoint y: 584, endPoint x: 803, endPoint y: 406, distance: 420.4
click at [803, 406] on quentale-workspace at bounding box center [626, 308] width 1252 height 616
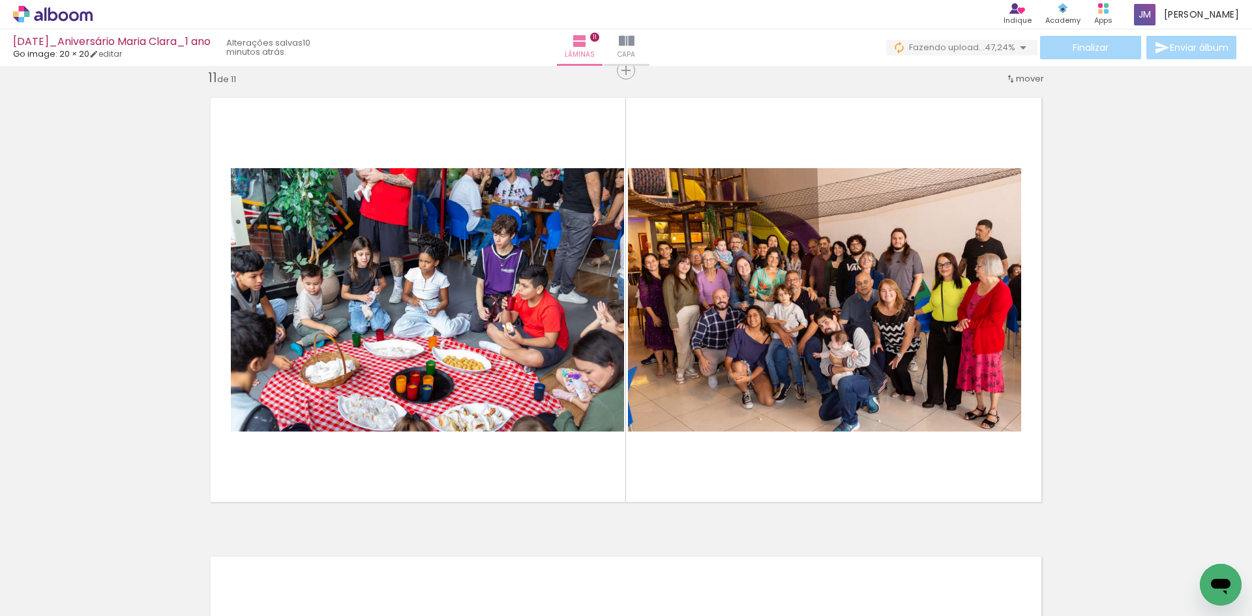
scroll to position [0, 8454]
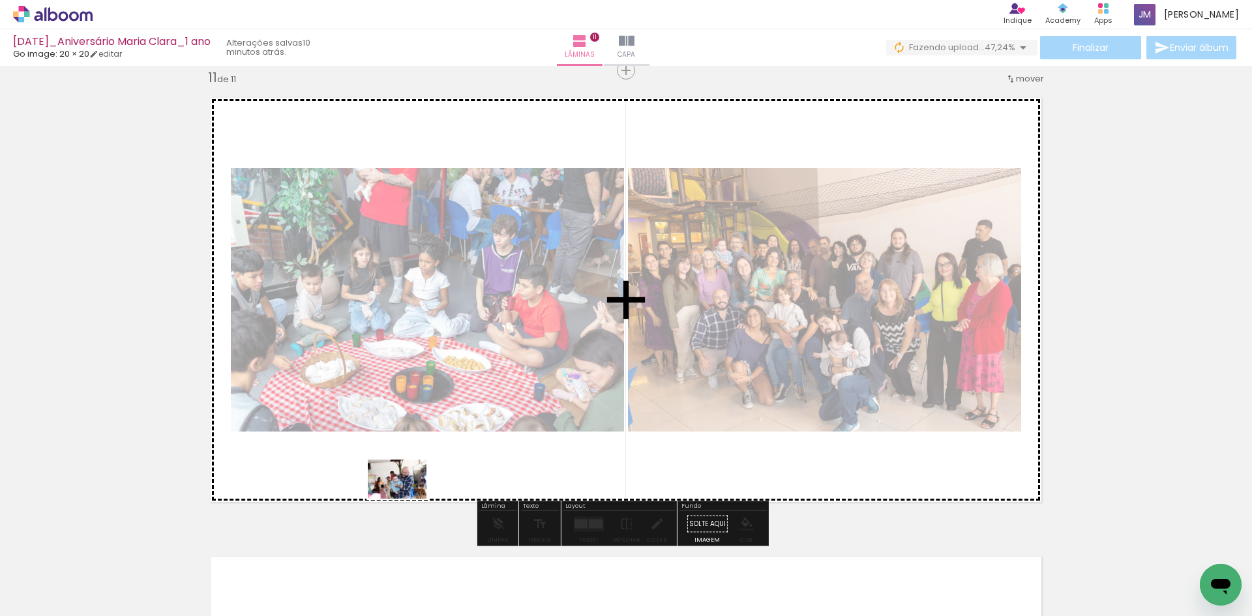
drag, startPoint x: 238, startPoint y: 580, endPoint x: 407, endPoint y: 499, distance: 187.3
click at [407, 499] on quentale-workspace at bounding box center [626, 308] width 1252 height 616
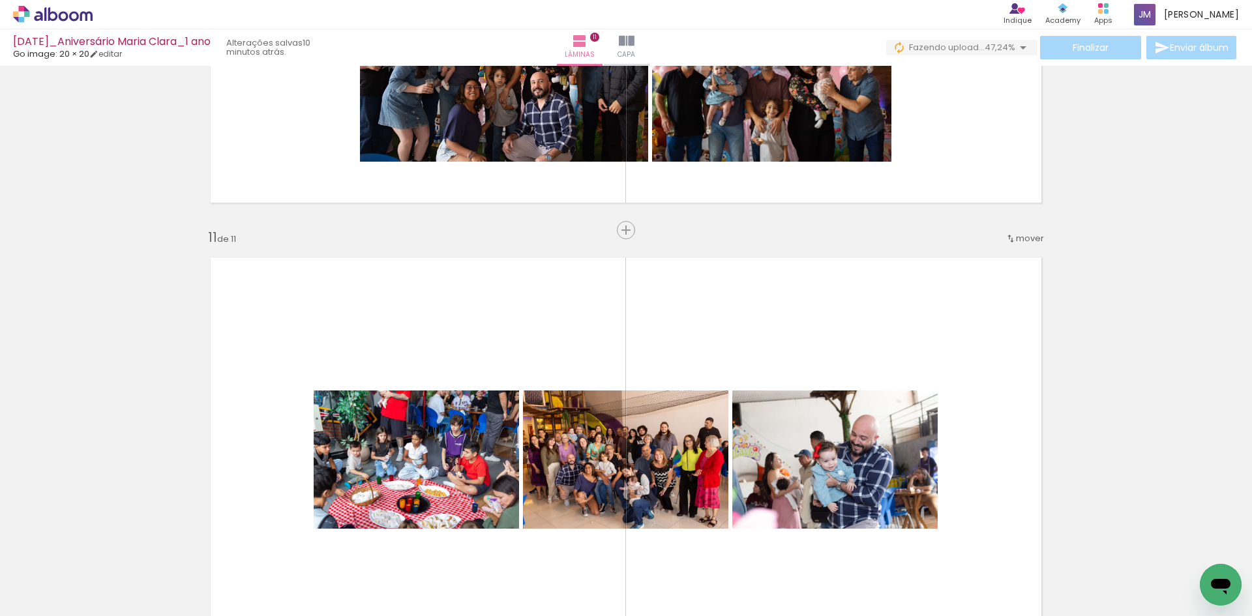
scroll to position [4413, 0]
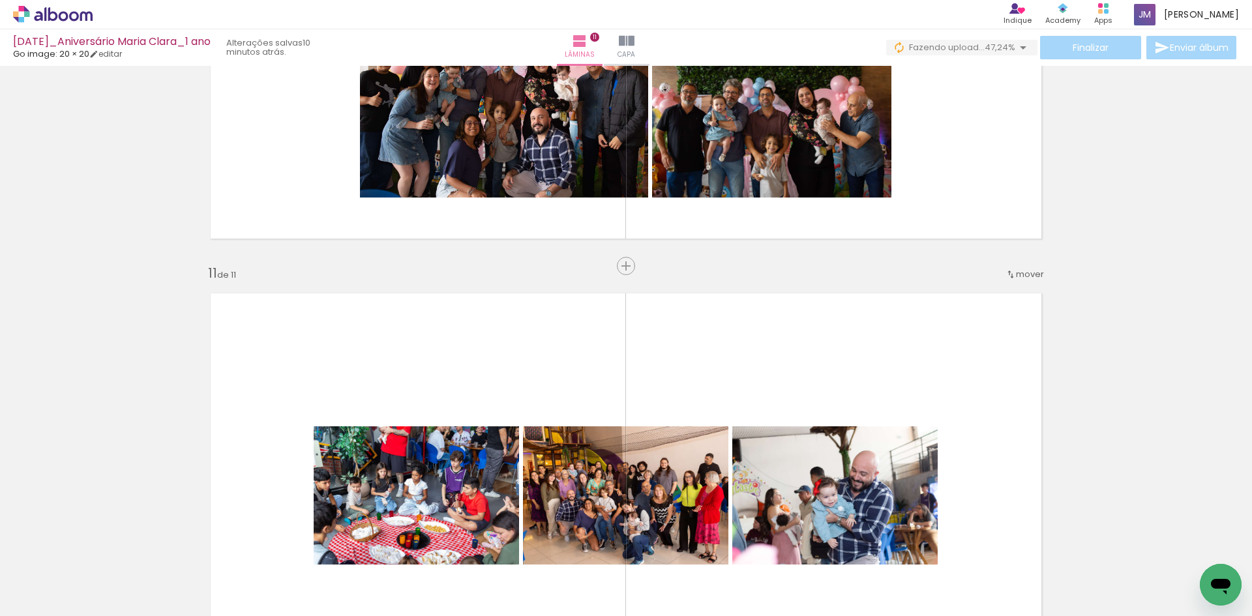
click at [1016, 274] on span "mover" at bounding box center [1030, 274] width 28 height 12
click at [779, 310] on quentale-layouter at bounding box center [626, 495] width 853 height 427
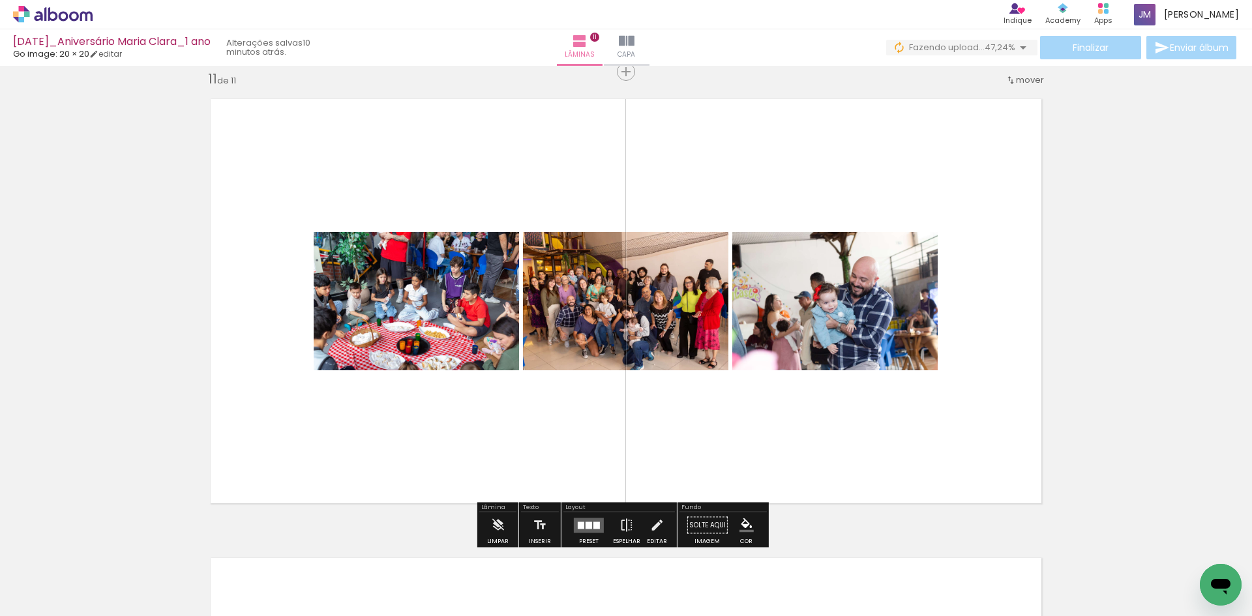
scroll to position [4673, 0]
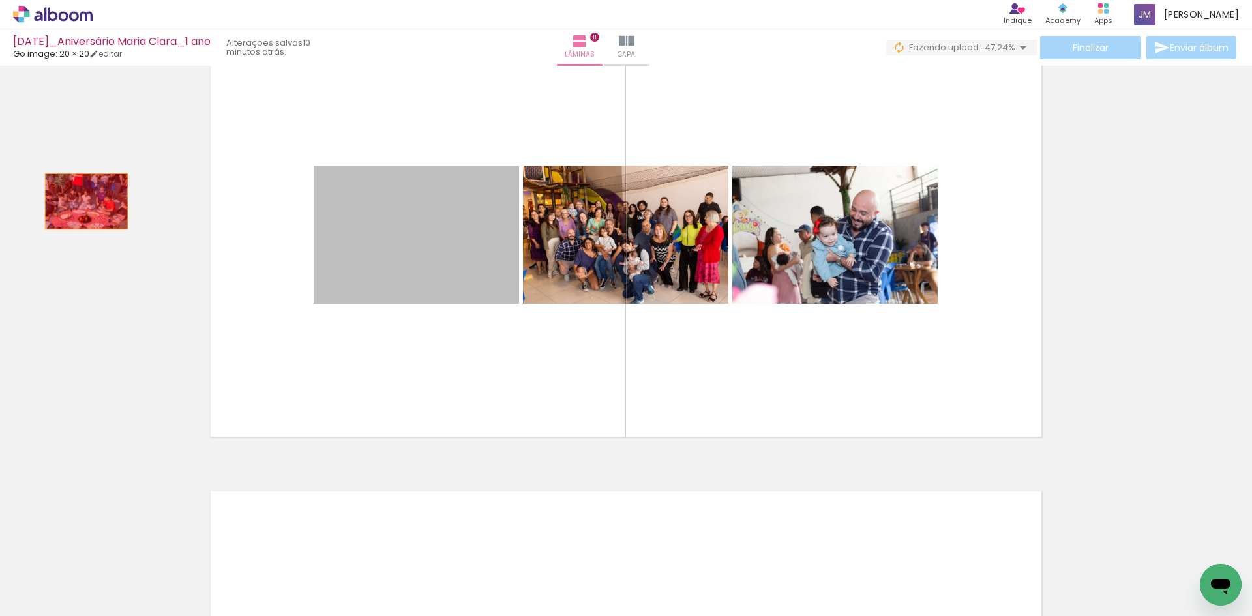
drag, startPoint x: 406, startPoint y: 246, endPoint x: 82, endPoint y: 202, distance: 327.1
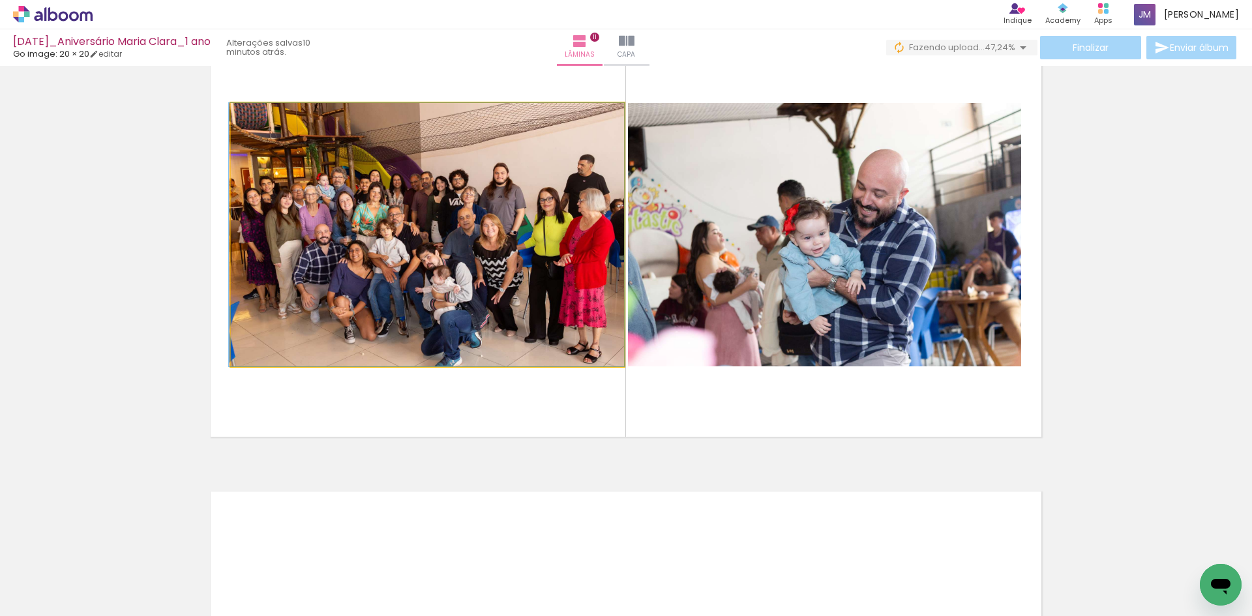
drag, startPoint x: 369, startPoint y: 224, endPoint x: 200, endPoint y: 205, distance: 170.6
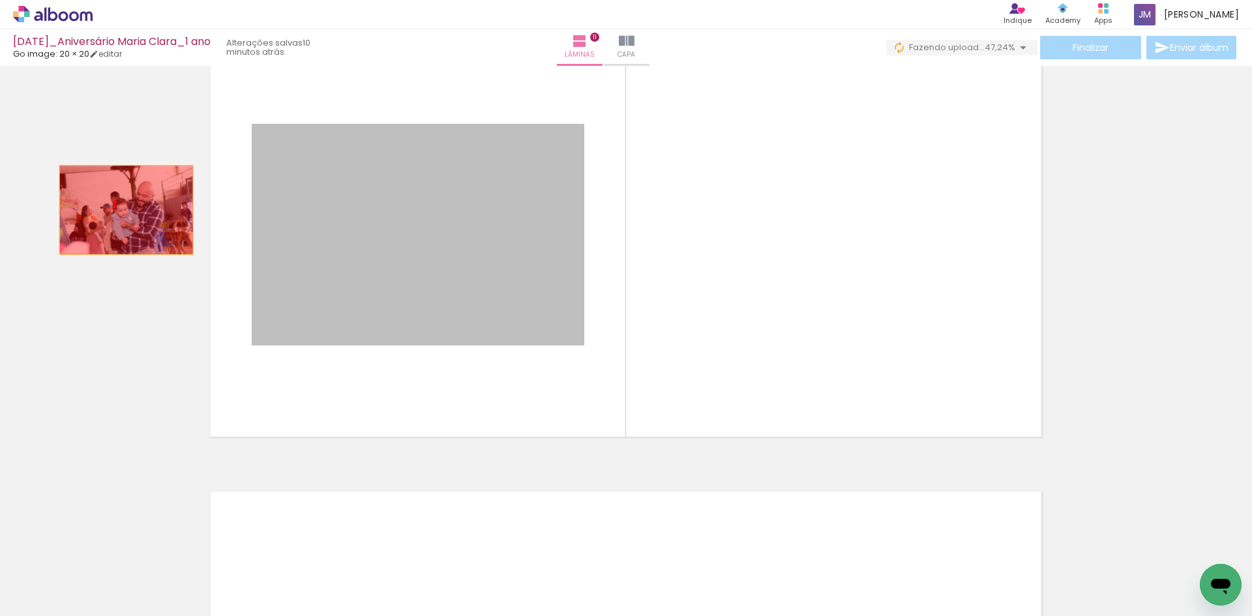
drag, startPoint x: 421, startPoint y: 222, endPoint x: 26, endPoint y: 198, distance: 395.9
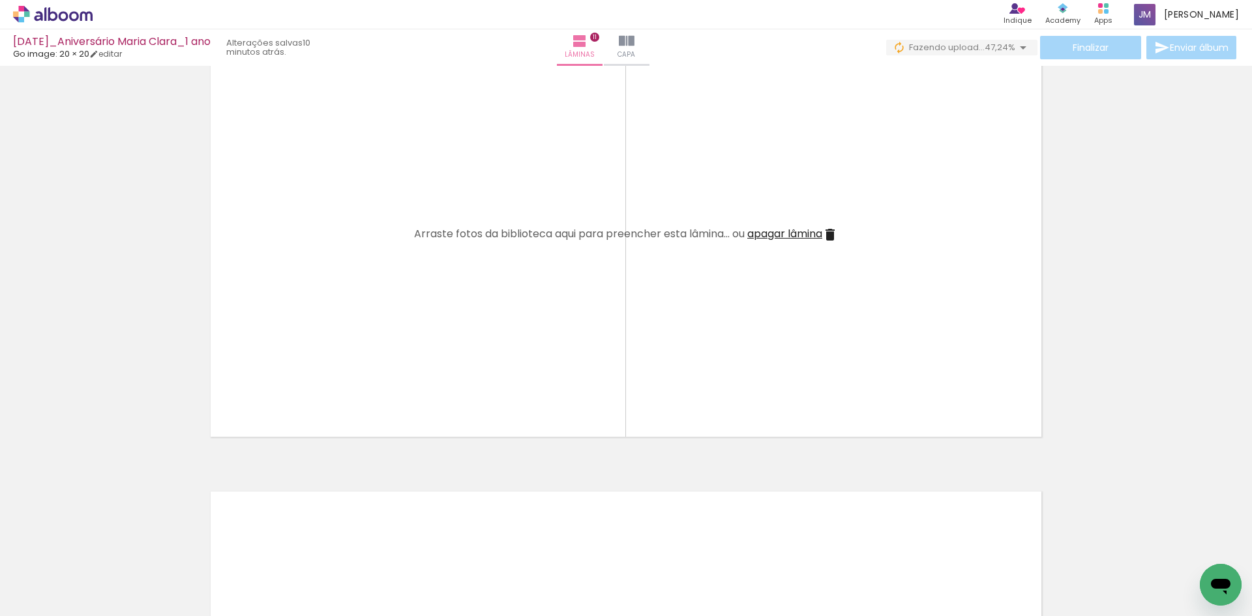
click at [827, 237] on iron-icon at bounding box center [830, 235] width 16 height 16
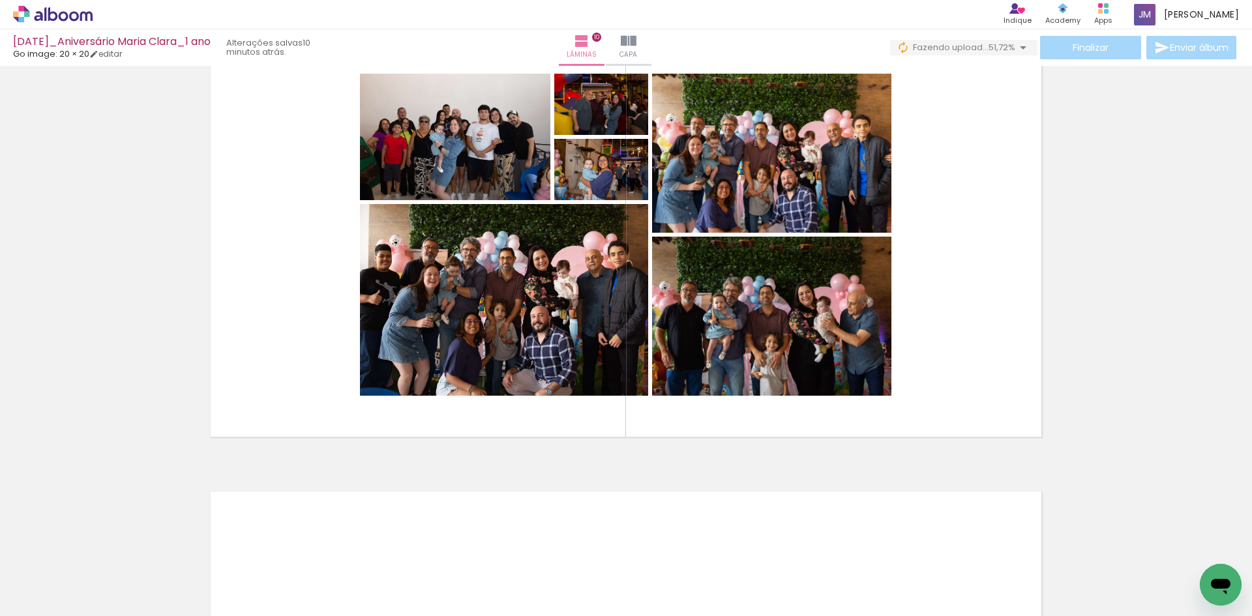
scroll to position [0, 9664]
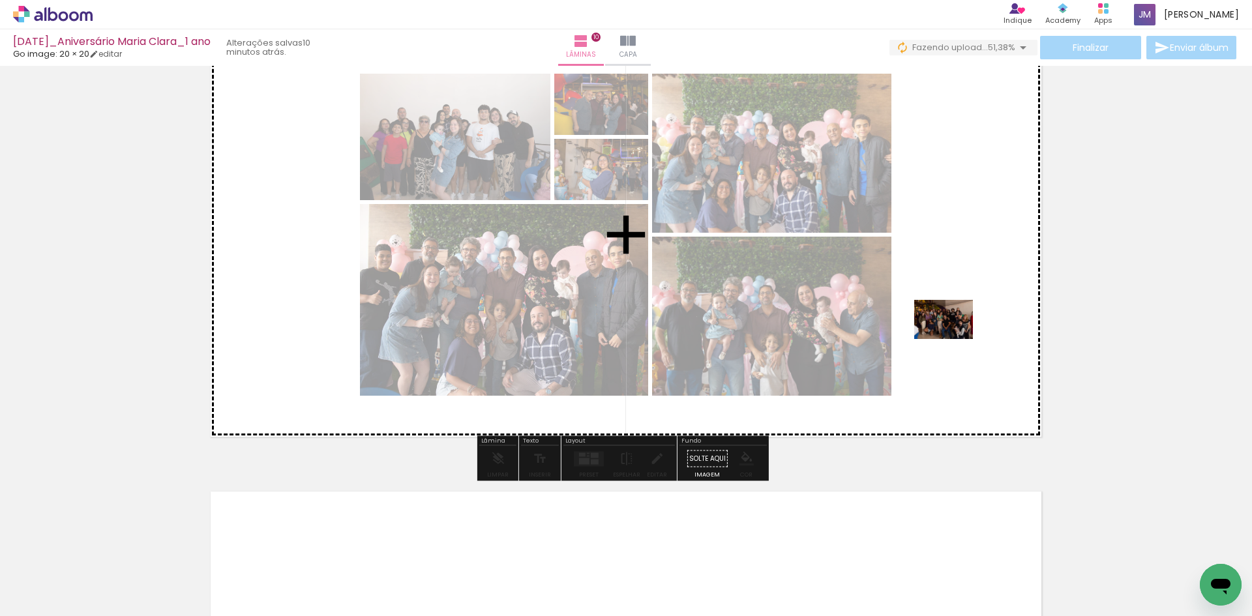
drag, startPoint x: 631, startPoint y: 580, endPoint x: 956, endPoint y: 335, distance: 407.5
click at [956, 335] on quentale-workspace at bounding box center [626, 308] width 1252 height 616
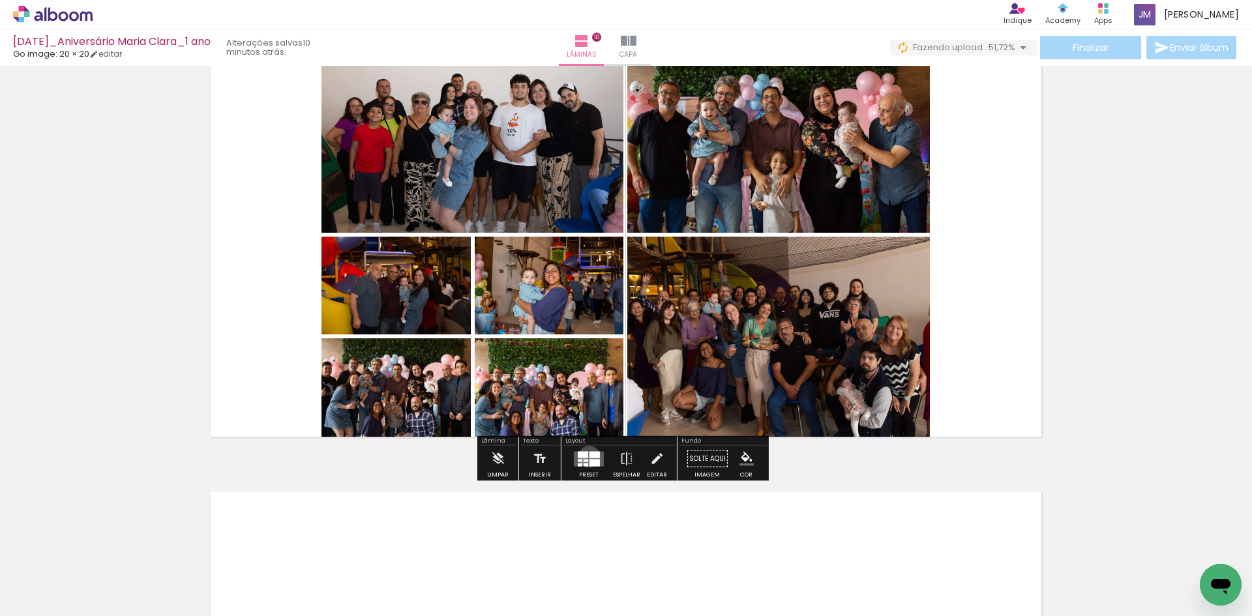
click at [590, 457] on div at bounding box center [595, 454] width 10 height 7
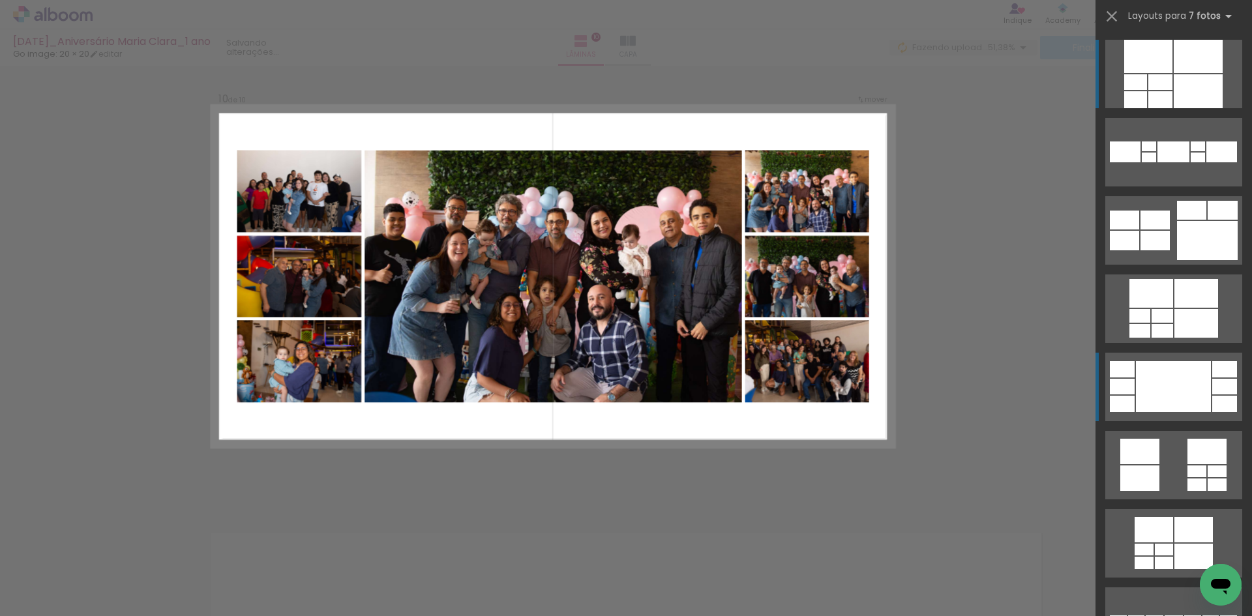
scroll to position [4149, 0]
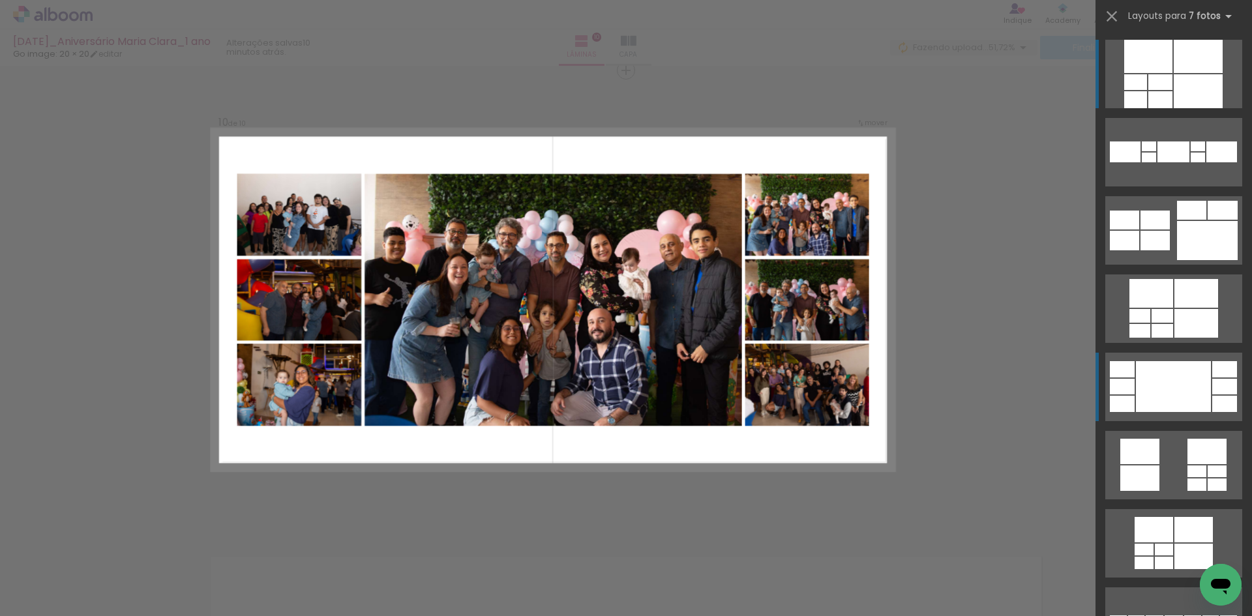
click at [1159, 162] on div at bounding box center [1174, 152] width 32 height 21
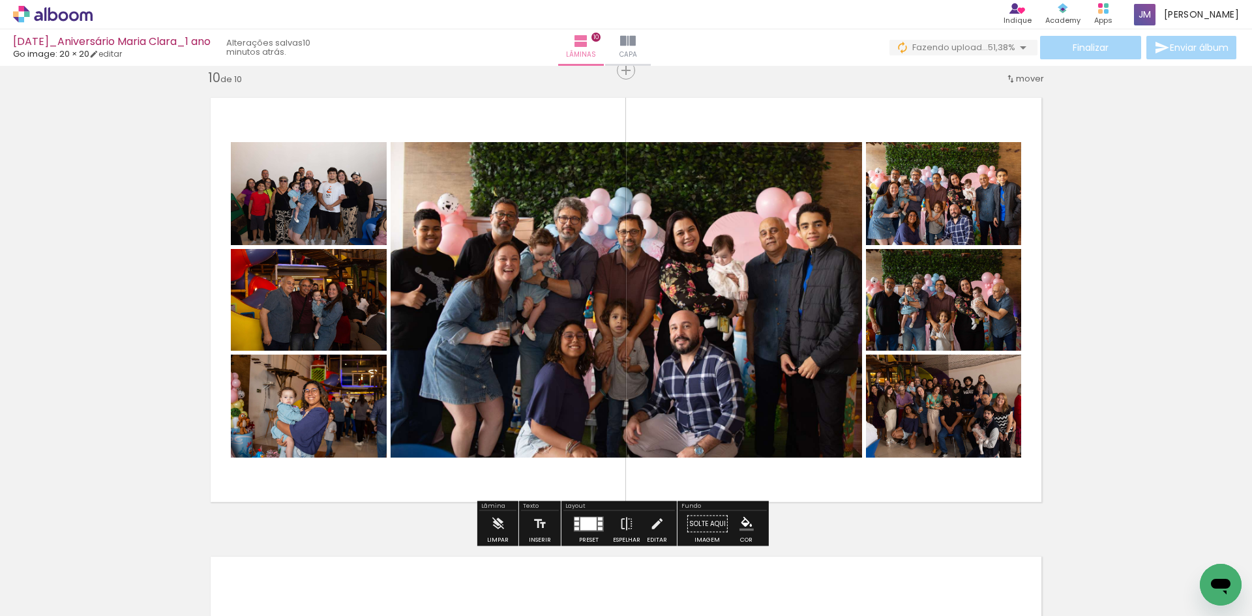
click at [587, 522] on div at bounding box center [588, 523] width 16 height 13
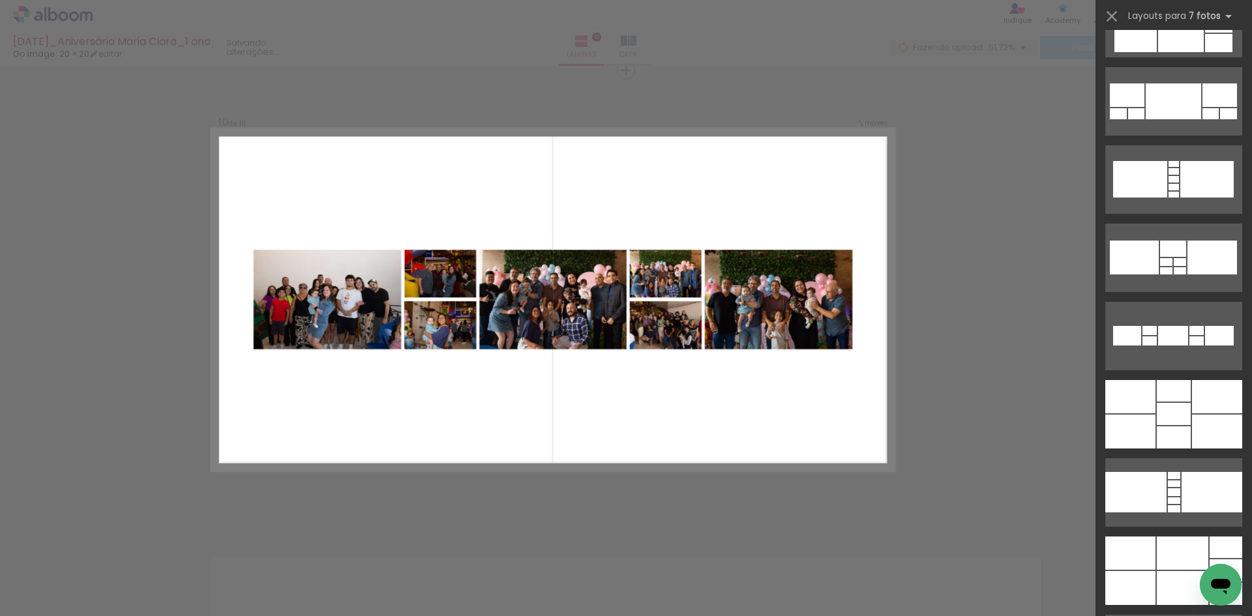
scroll to position [1226, 0]
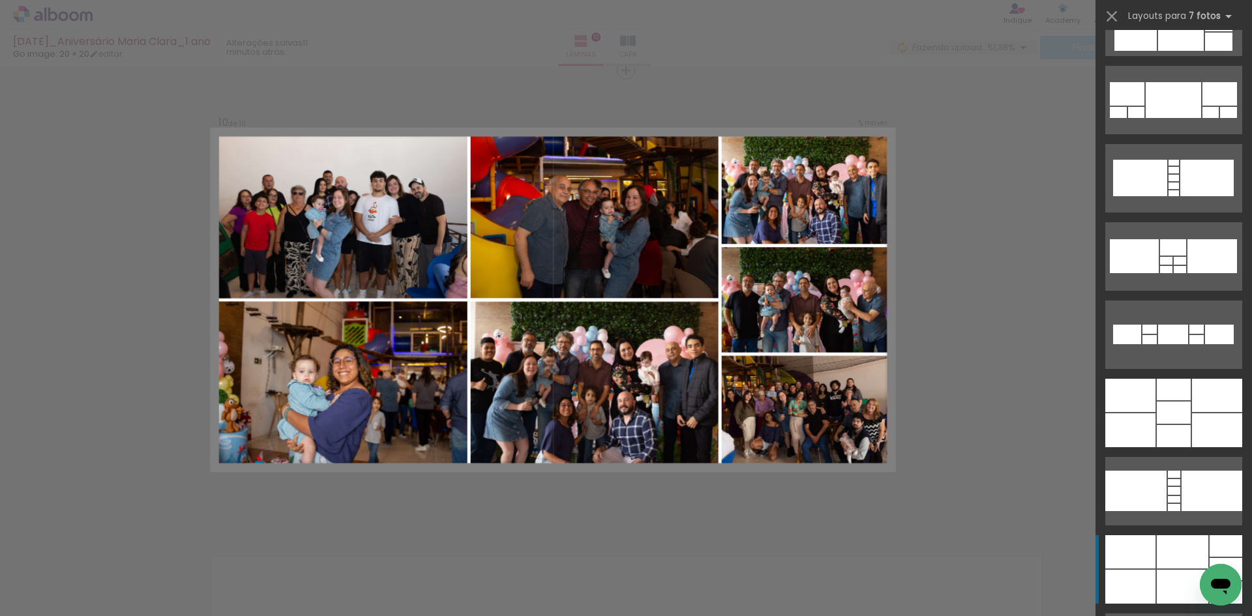
click at [1160, 566] on div at bounding box center [1183, 551] width 52 height 33
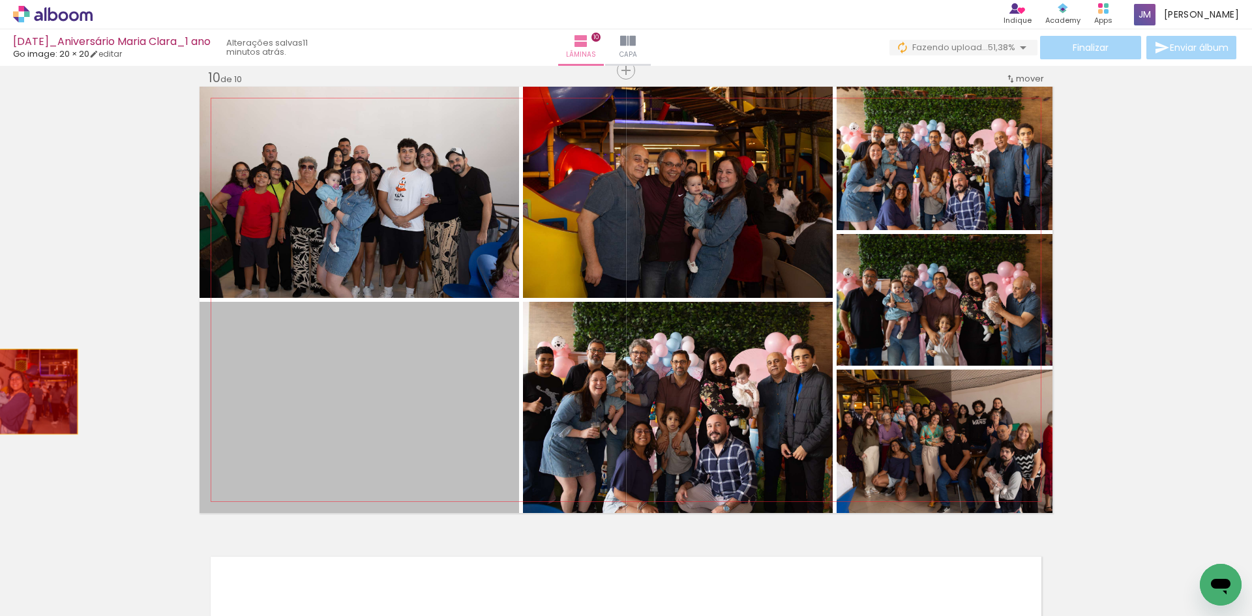
drag, startPoint x: 406, startPoint y: 419, endPoint x: 8, endPoint y: 392, distance: 398.1
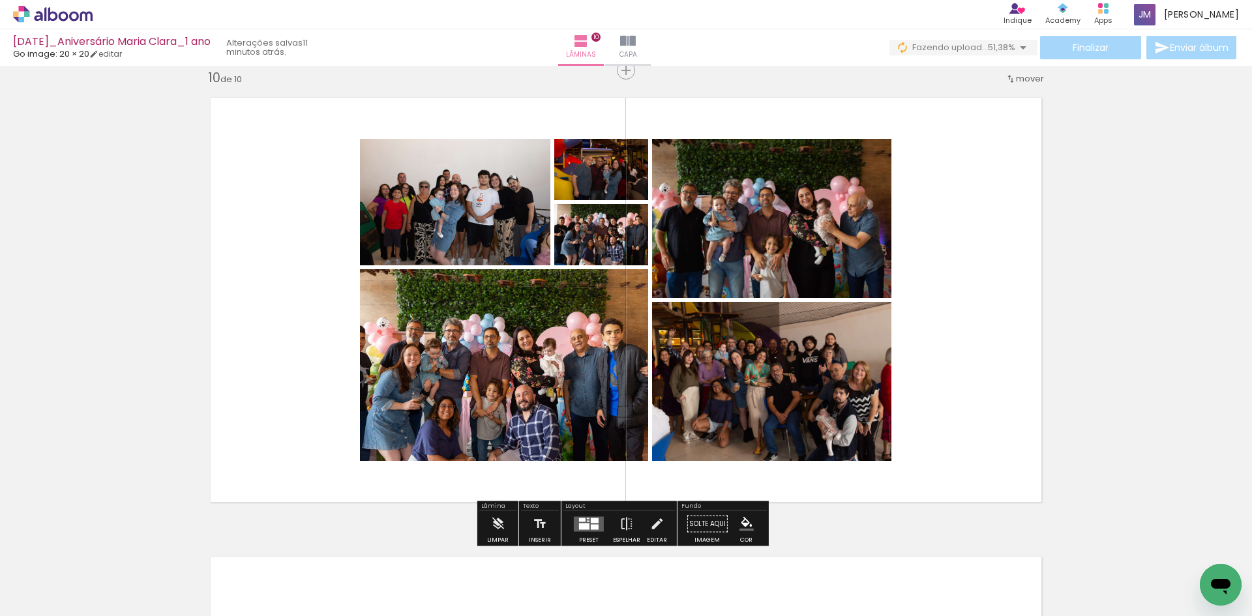
click at [591, 527] on div at bounding box center [595, 526] width 8 height 5
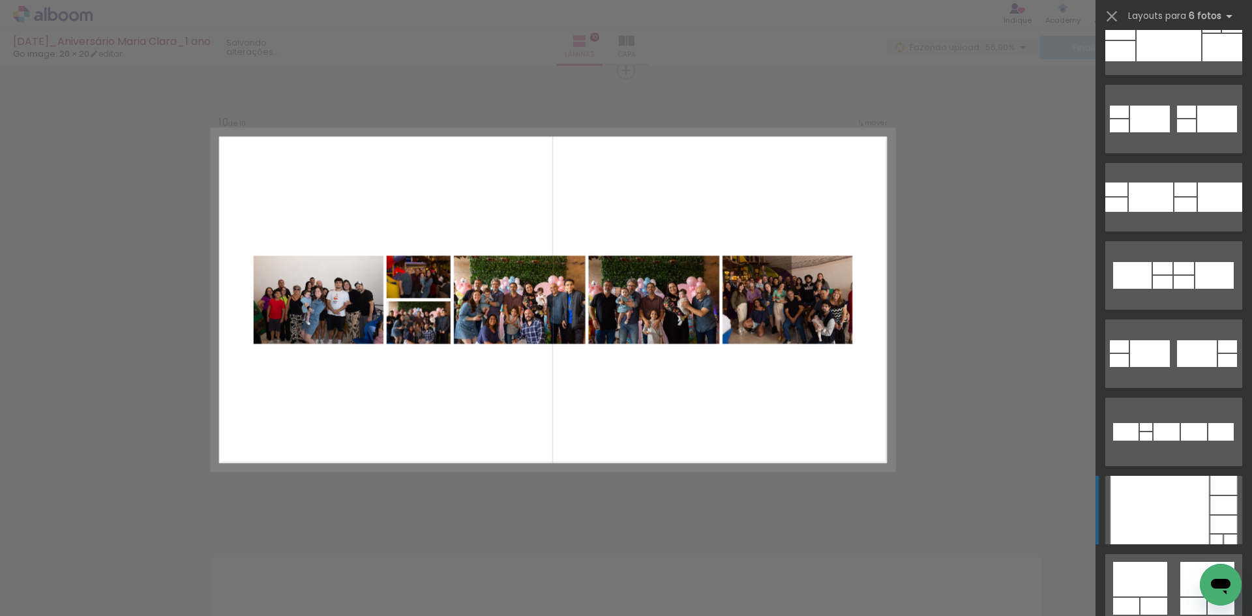
scroll to position [391, 0]
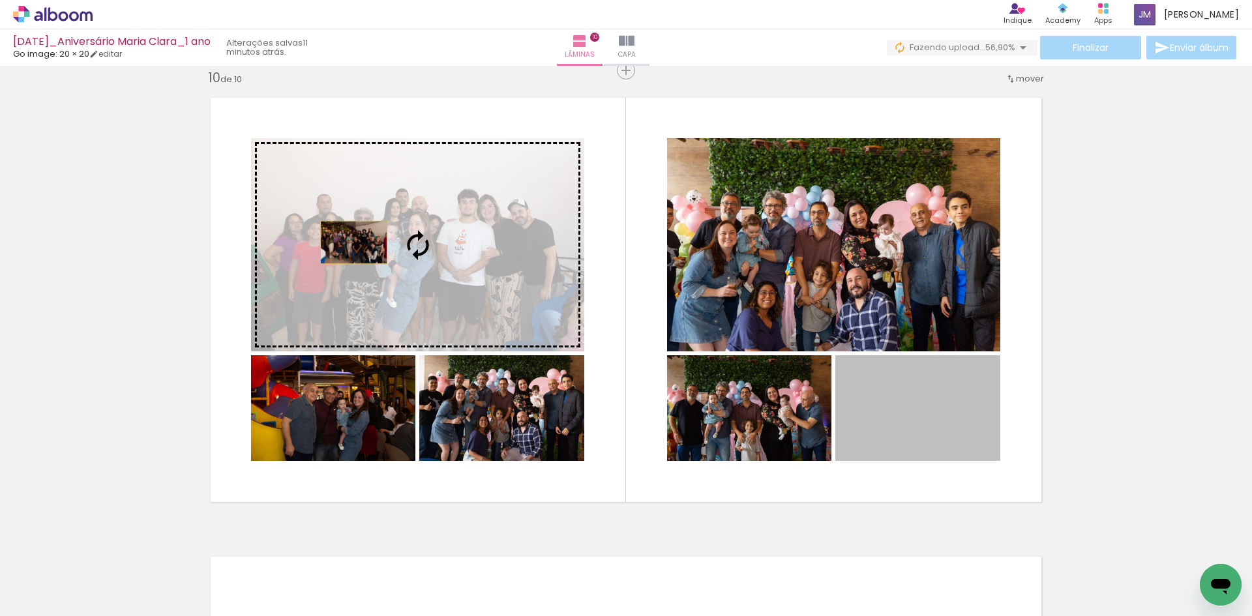
drag, startPoint x: 944, startPoint y: 434, endPoint x: 349, endPoint y: 243, distance: 625.3
click at [0, 0] on slot at bounding box center [0, 0] width 0 height 0
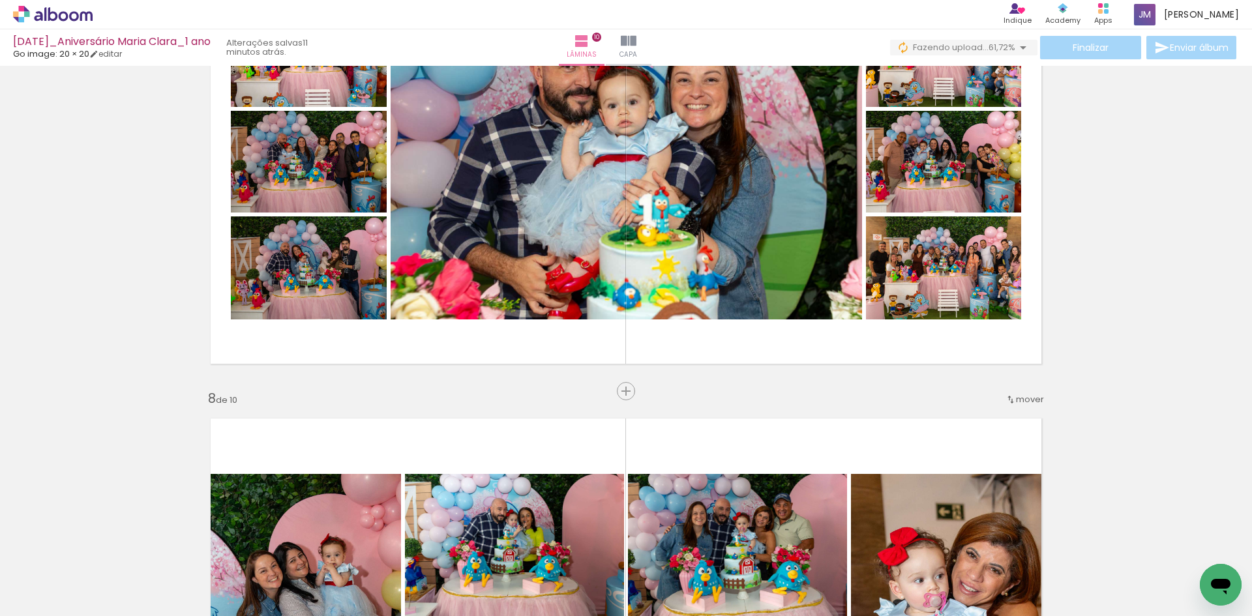
scroll to position [0, 1572]
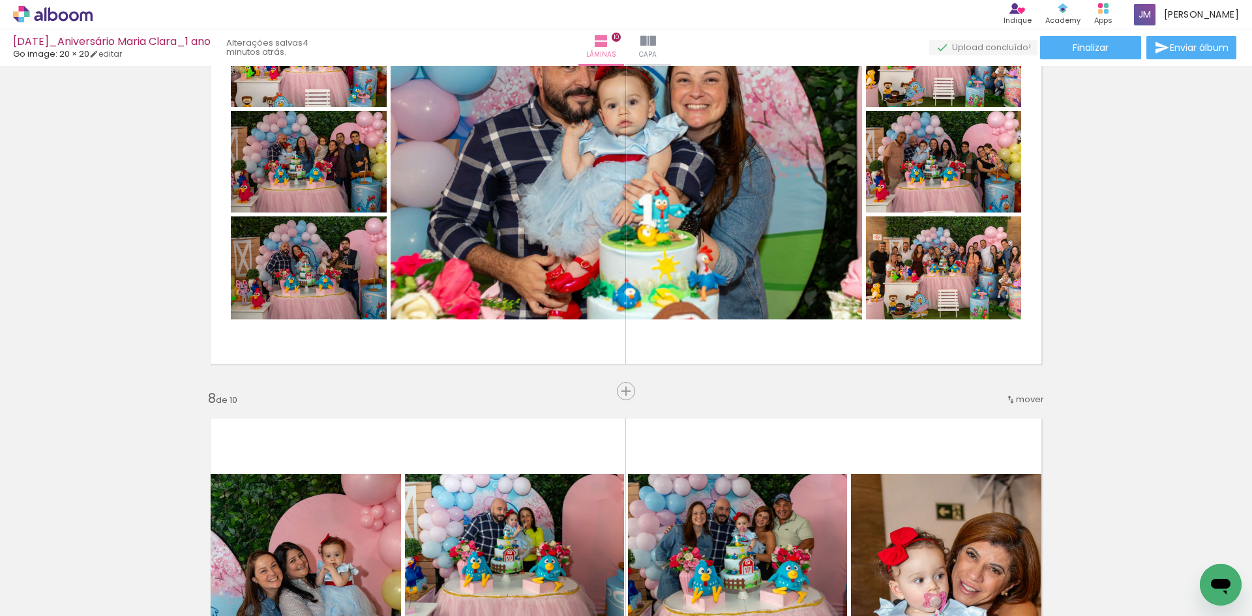
scroll to position [0, 1572]
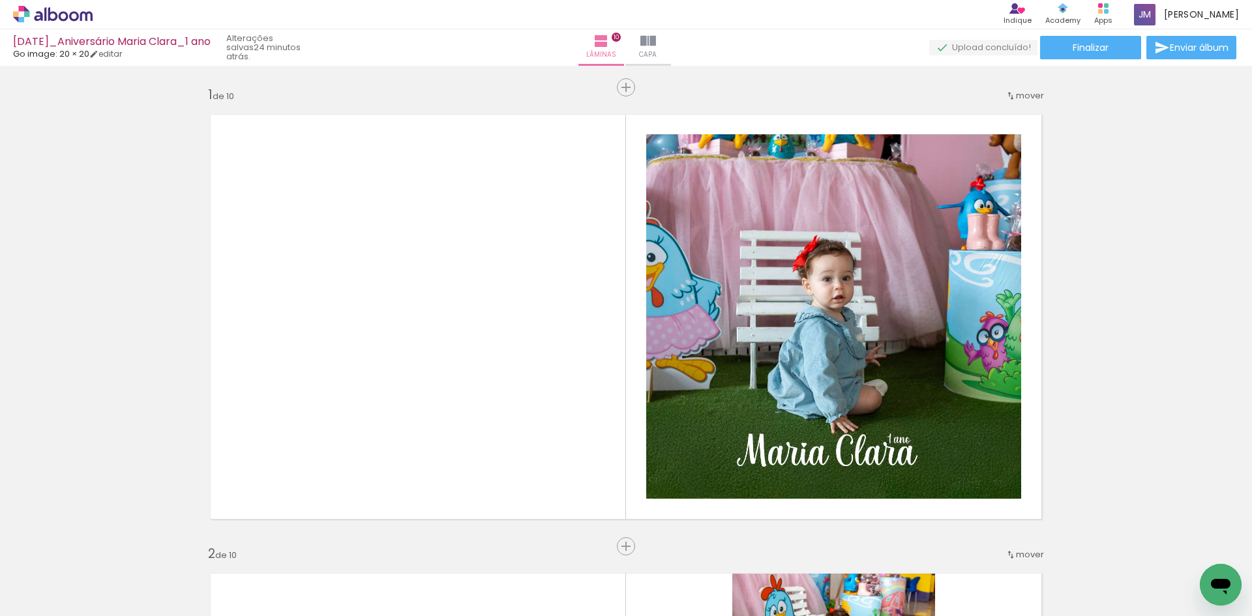
scroll to position [0, 1572]
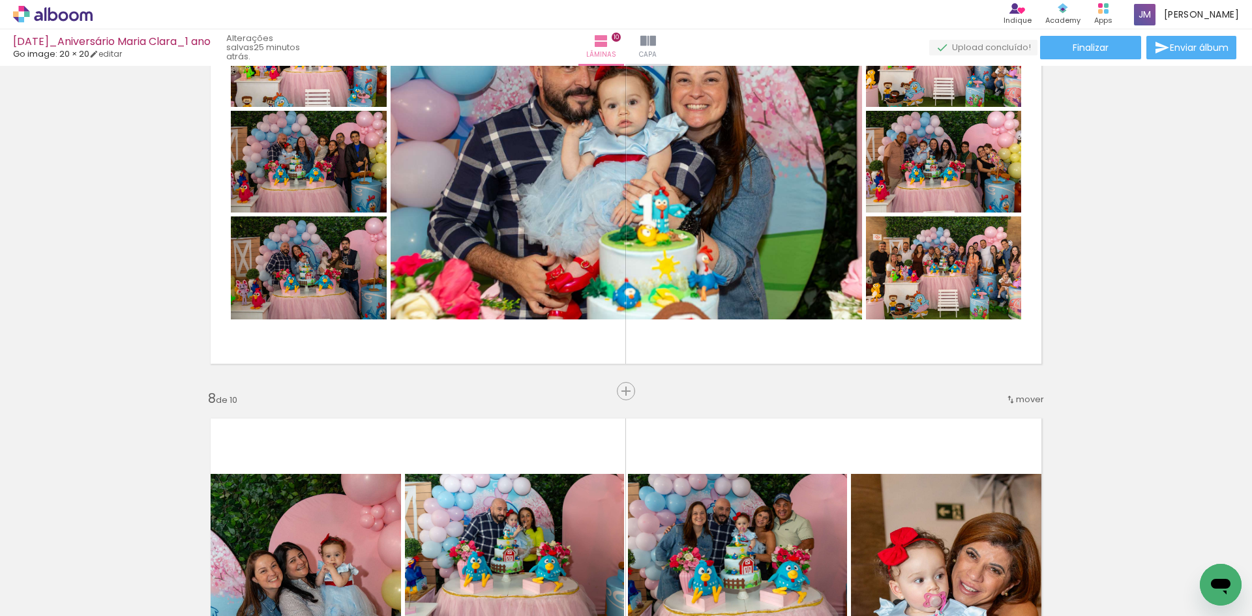
scroll to position [0, 1572]
click at [654, 44] on iron-icon at bounding box center [648, 41] width 16 height 16
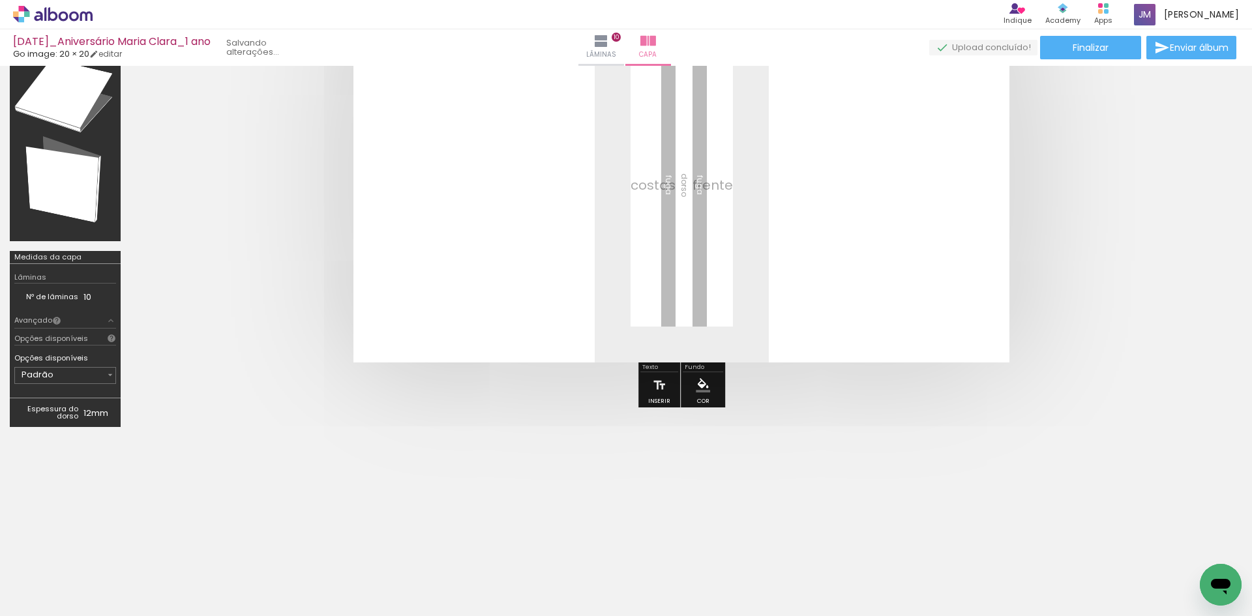
scroll to position [137, 0]
click at [46, 597] on span "Adicionar Fotos" at bounding box center [46, 599] width 39 height 14
click at [0, 0] on input "file" at bounding box center [0, 0] width 0 height 0
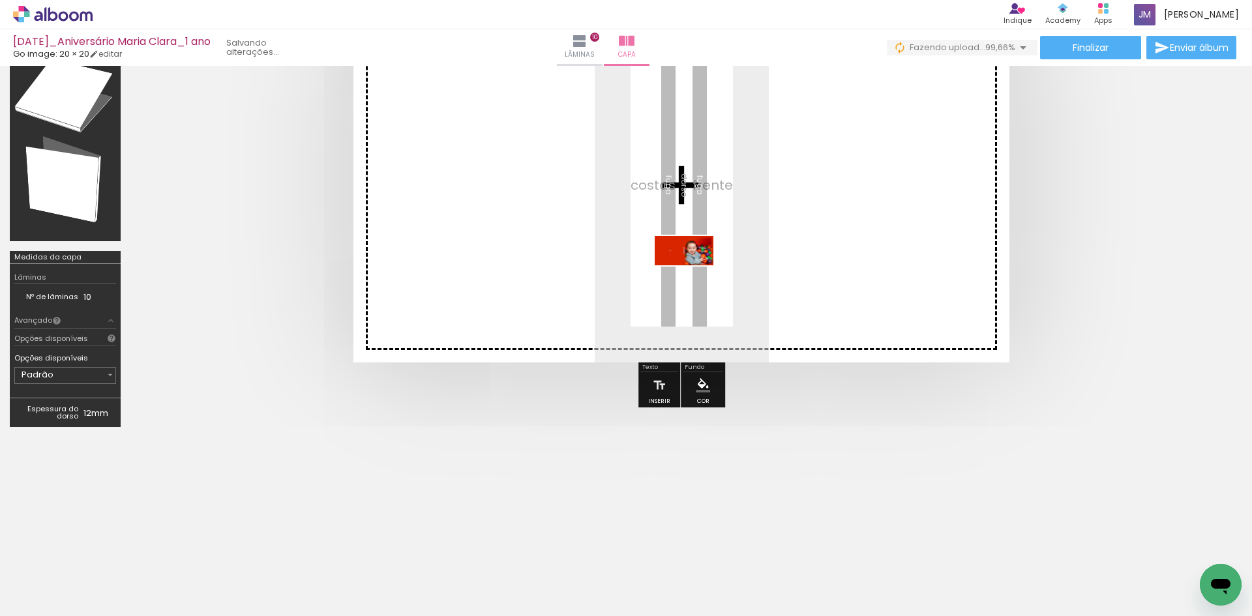
drag, startPoint x: 1194, startPoint y: 548, endPoint x: 694, endPoint y: 275, distance: 569.7
click at [694, 275] on quentale-workspace at bounding box center [626, 308] width 1252 height 616
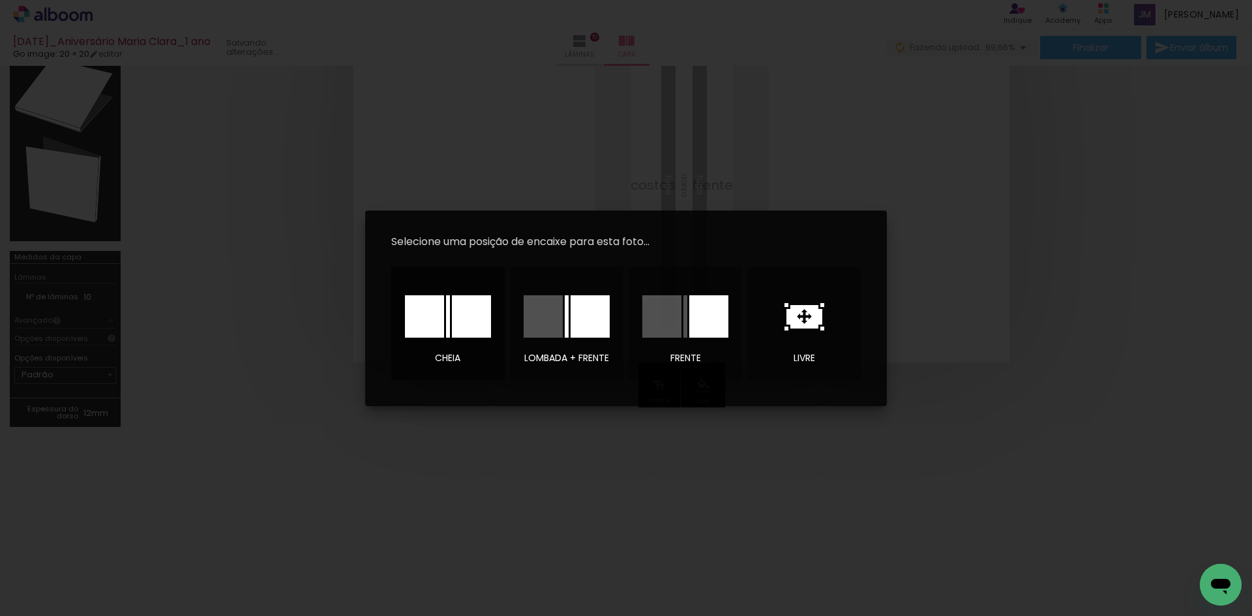
click at [471, 314] on div at bounding box center [471, 316] width 39 height 42
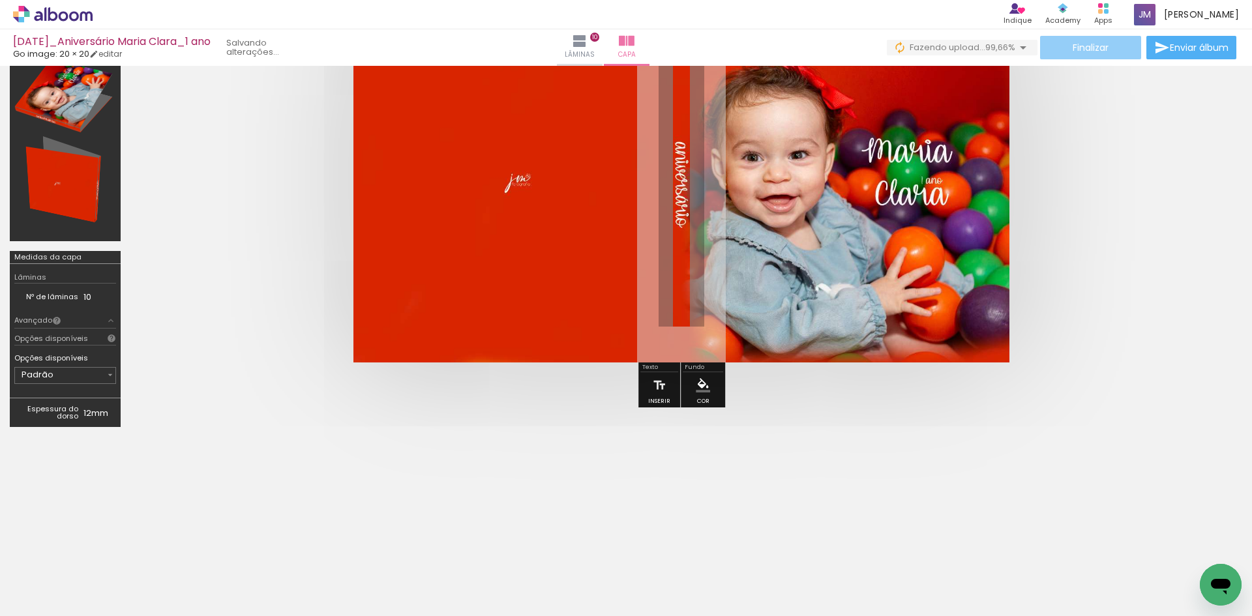
click at [1094, 49] on span "Finalizar" at bounding box center [1091, 47] width 36 height 9
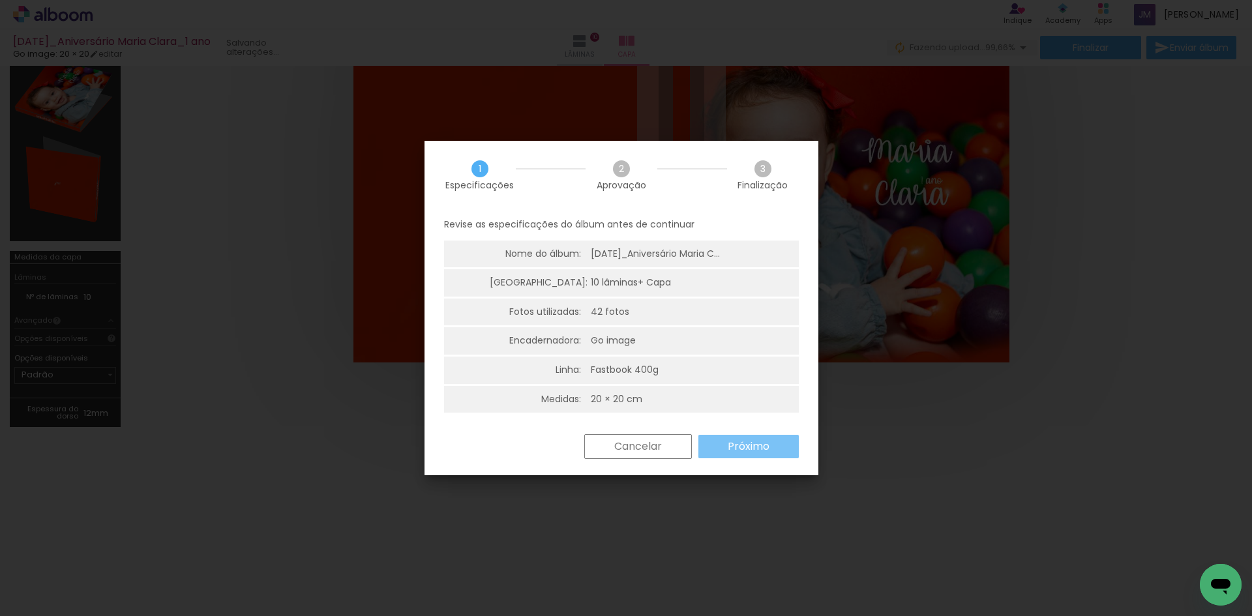
click at [0, 0] on slot "Próximo" at bounding box center [0, 0] width 0 height 0
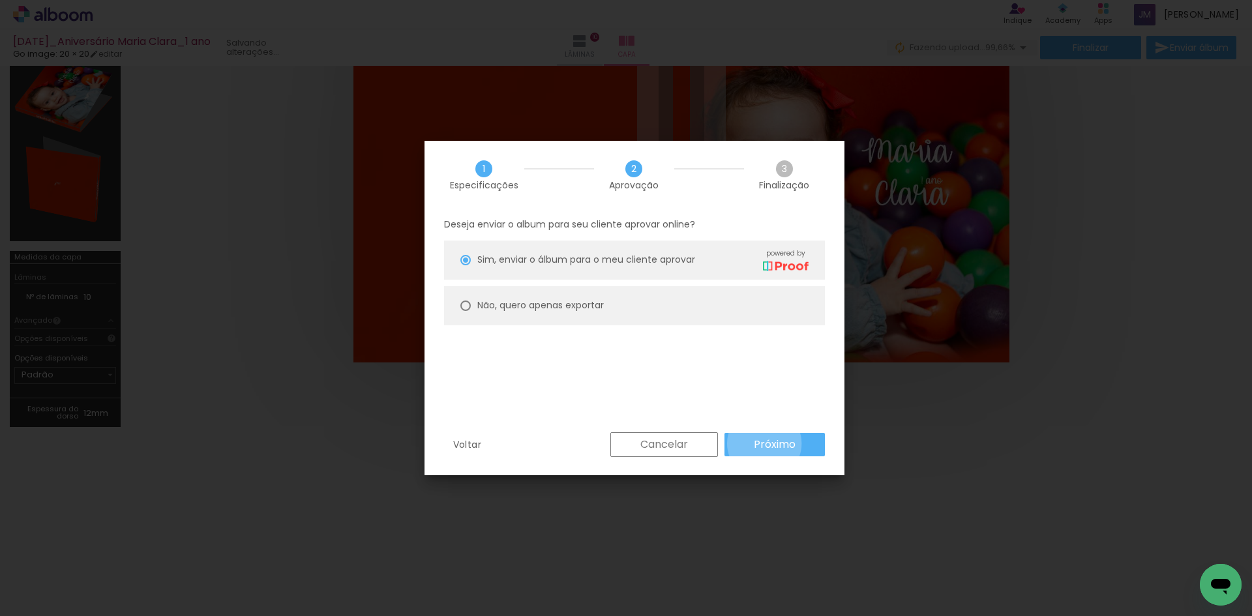
click at [0, 0] on slot "Próximo" at bounding box center [0, 0] width 0 height 0
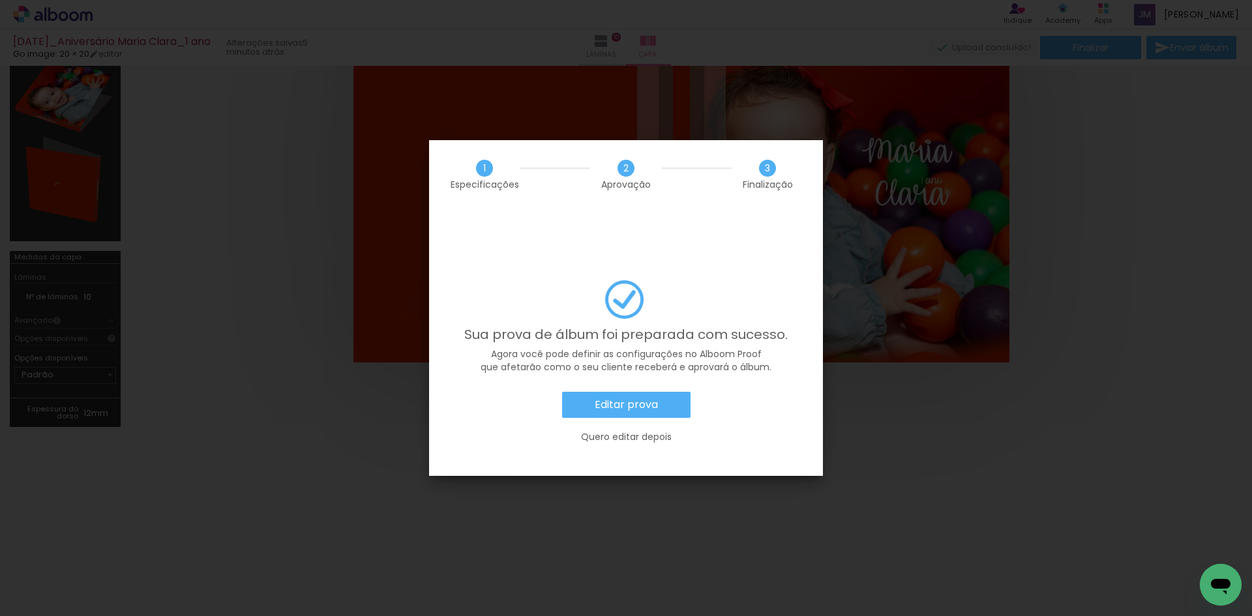
click at [0, 0] on slot "Editar prova" at bounding box center [0, 0] width 0 height 0
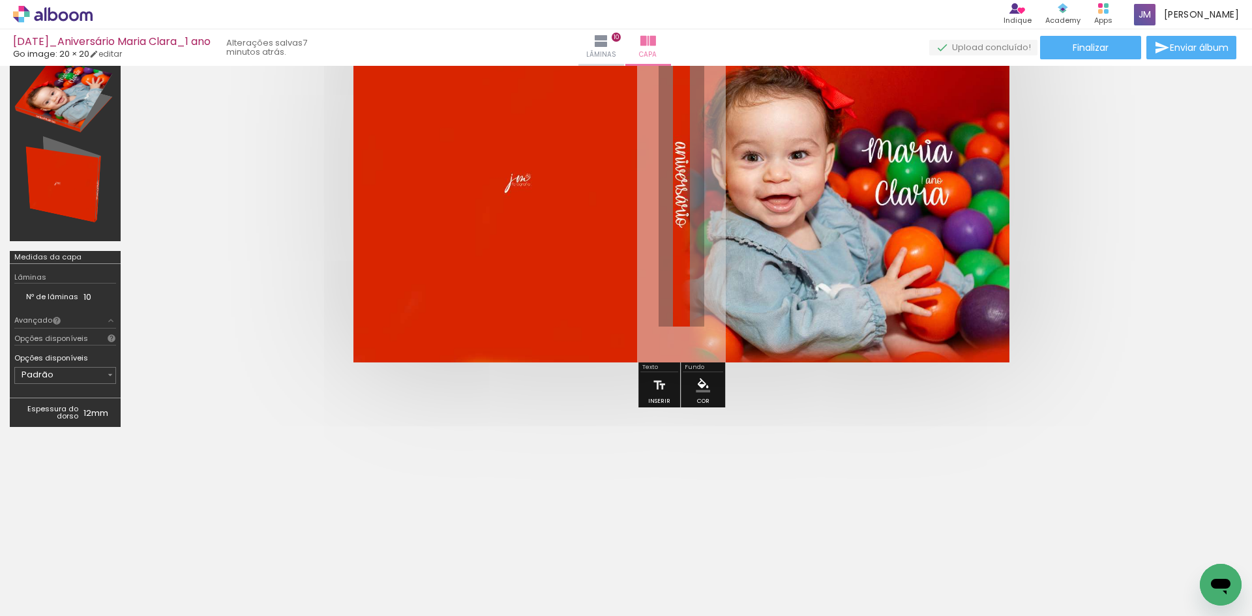
scroll to position [0, 20114]
